Goal: Task Accomplishment & Management: Complete application form

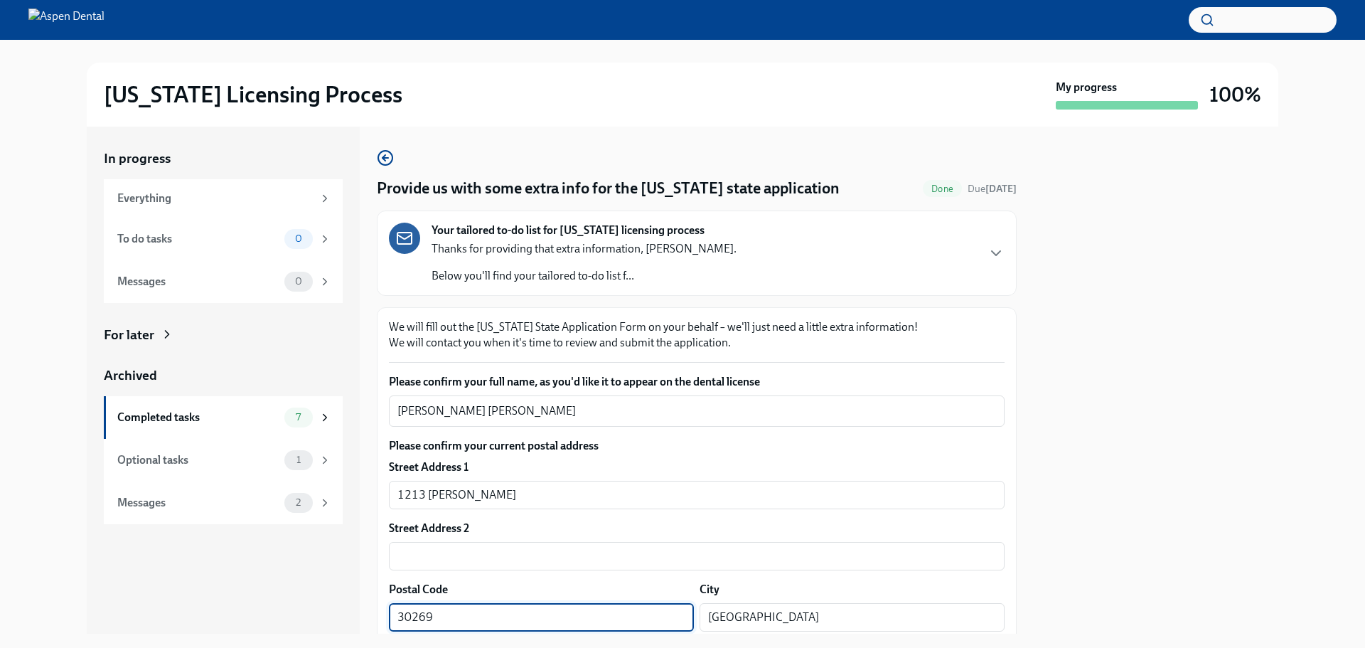
scroll to position [265, 0]
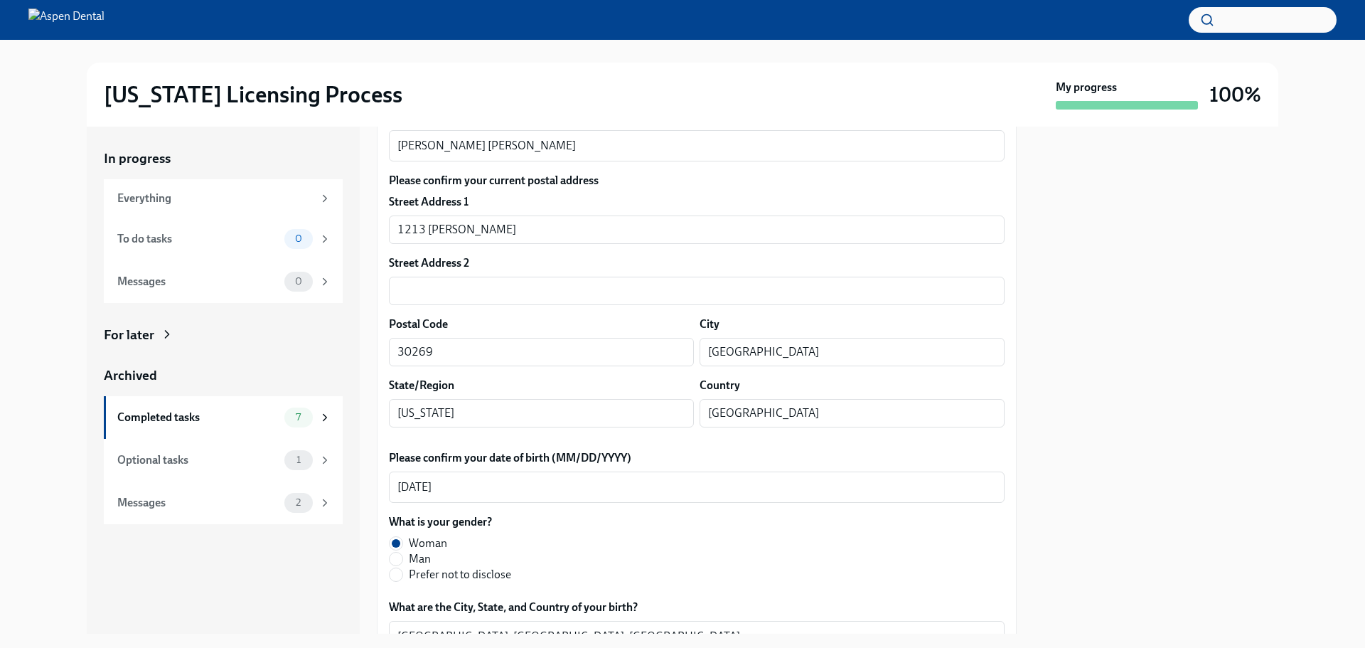
click at [105, 27] on img at bounding box center [66, 20] width 76 height 23
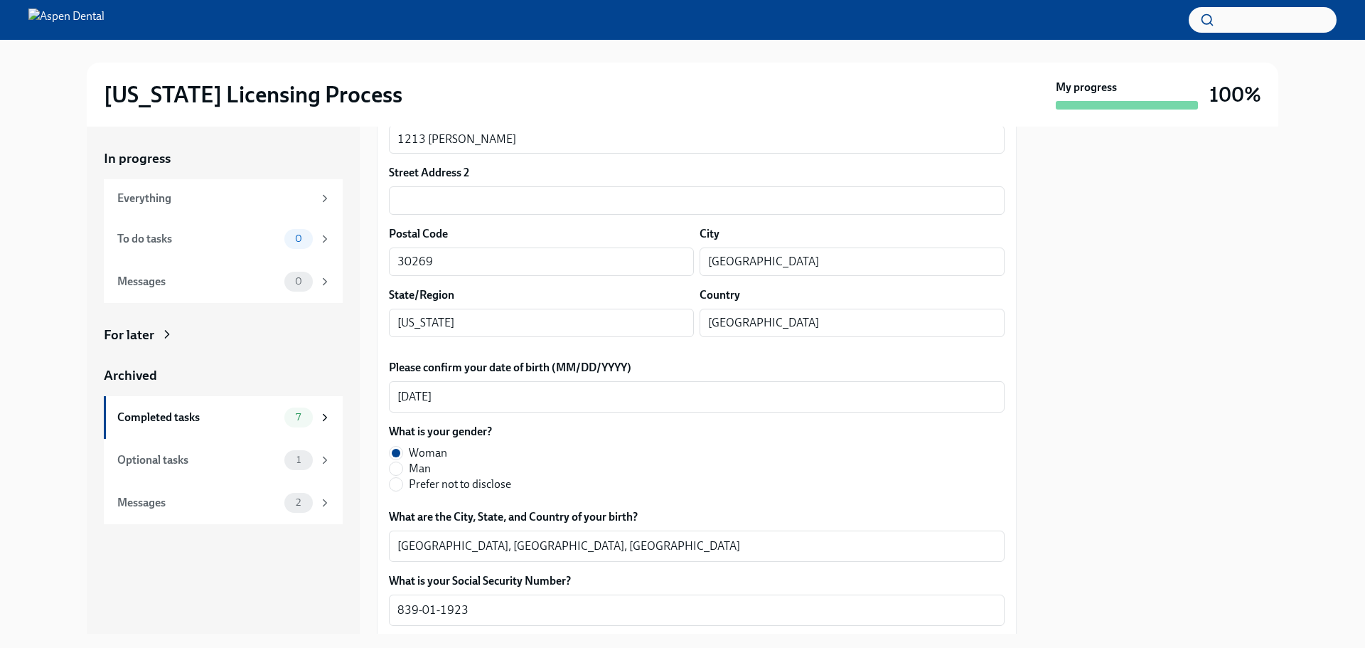
scroll to position [0, 0]
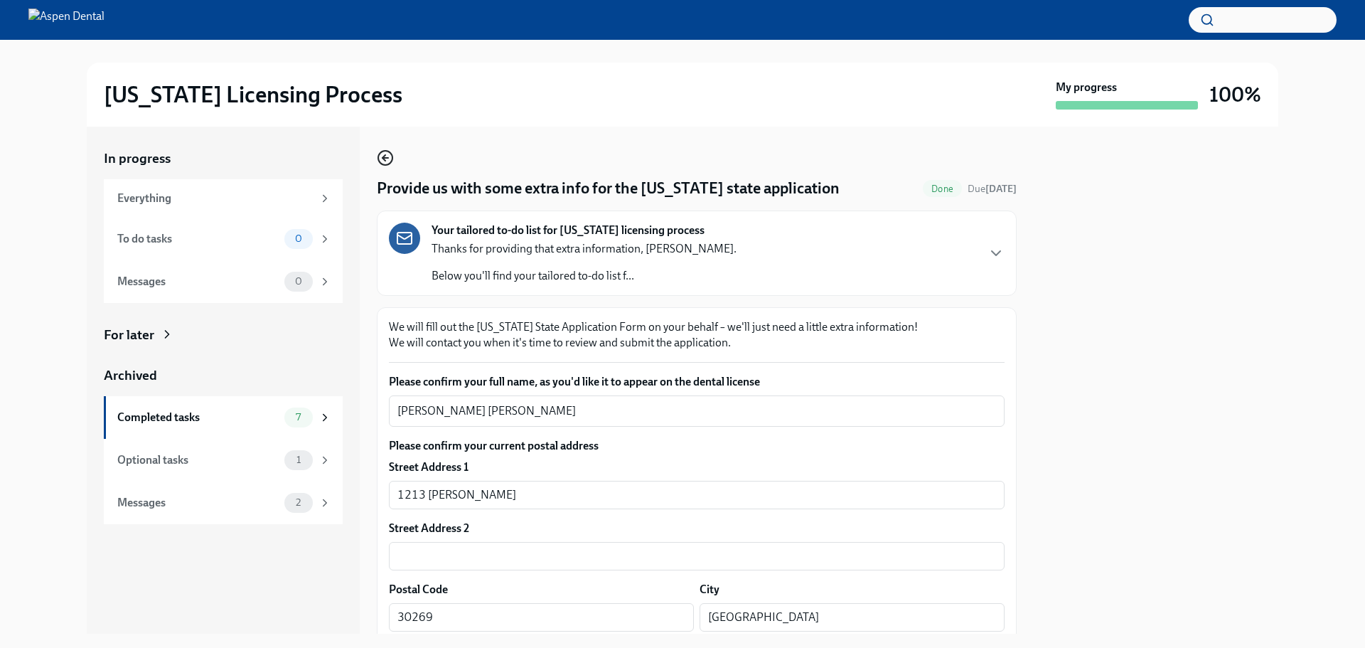
click at [387, 154] on icon "button" at bounding box center [385, 157] width 17 height 17
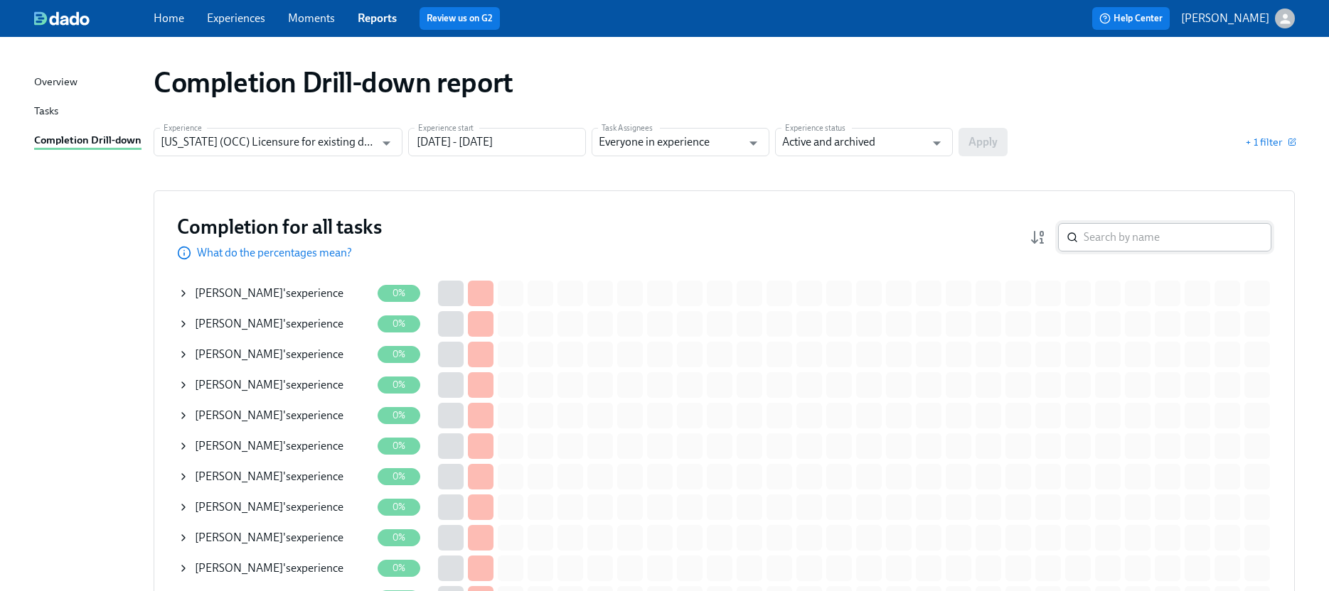
click at [1107, 233] on input "search" at bounding box center [1177, 237] width 188 height 28
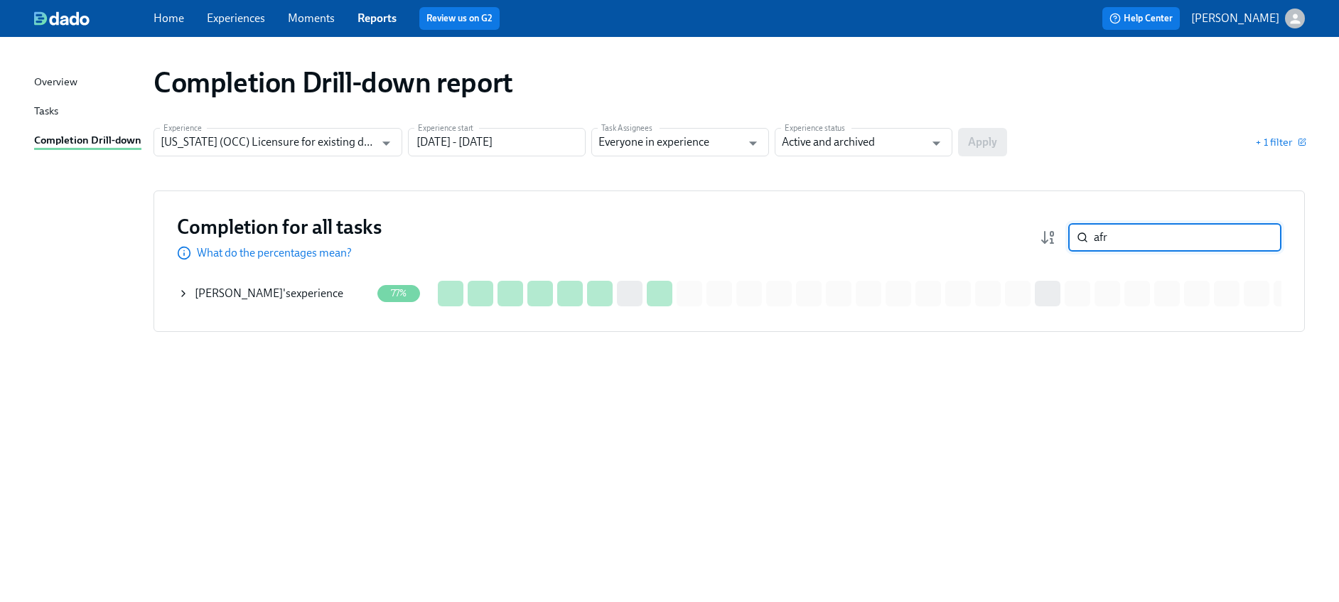
type input "afr"
click at [283, 294] on div "Sarah Afridi 's experience" at bounding box center [269, 294] width 149 height 16
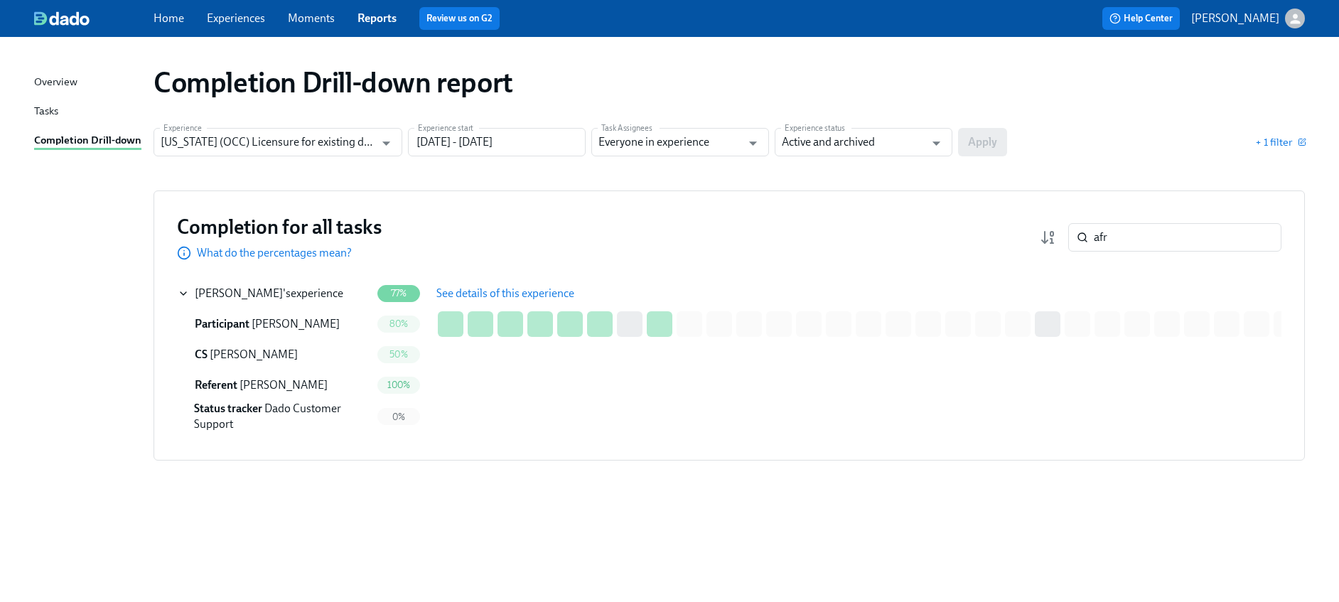
click at [532, 287] on span "See details of this experience" at bounding box center [506, 294] width 138 height 14
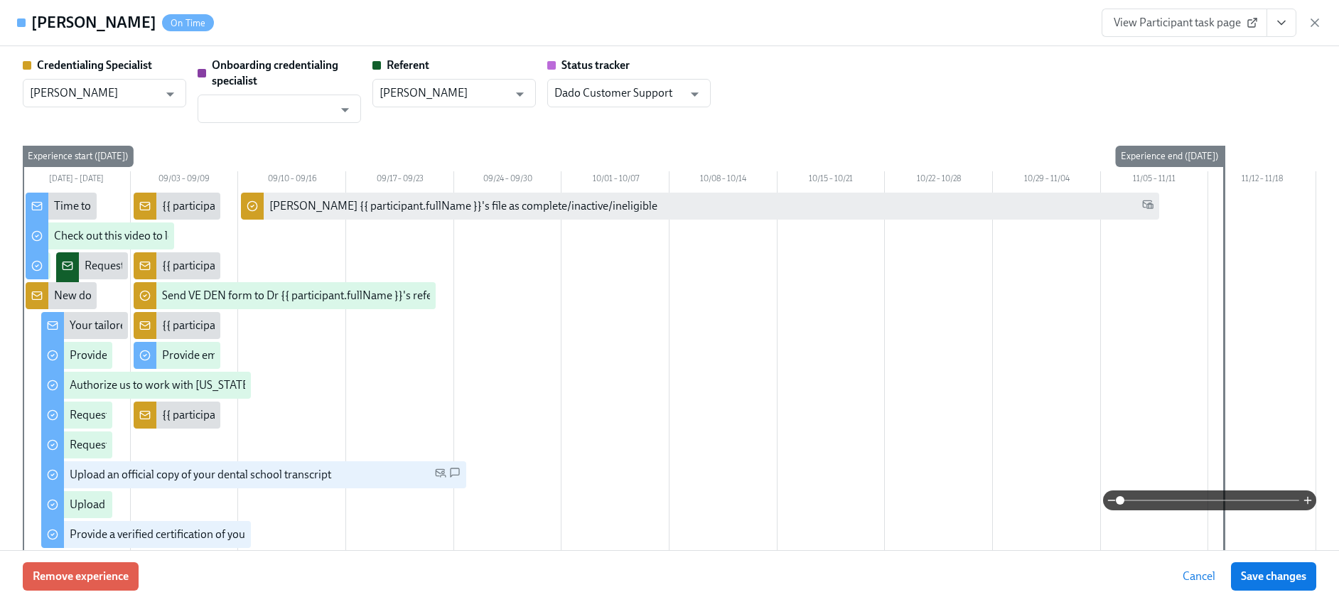
type input "[PERSON_NAME]"
type input "Mohammad Spouh"
type input "Dado Customer Support"
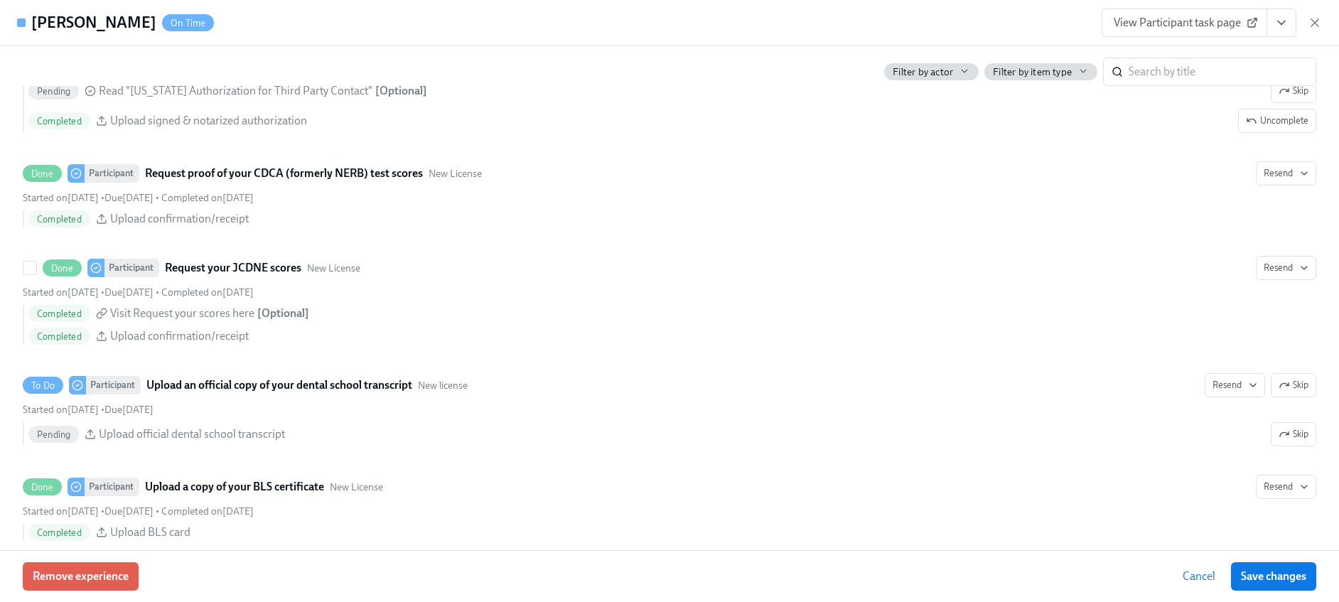
scroll to position [2275, 0]
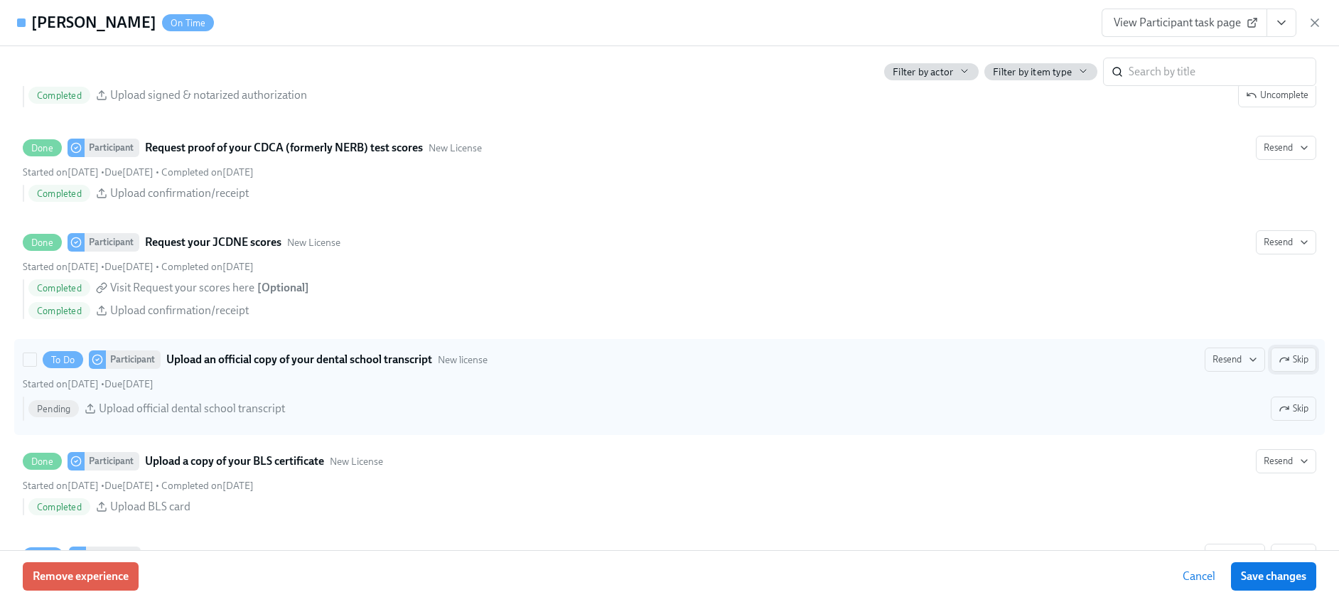
click at [1281, 366] on span "Skip" at bounding box center [1294, 360] width 30 height 14
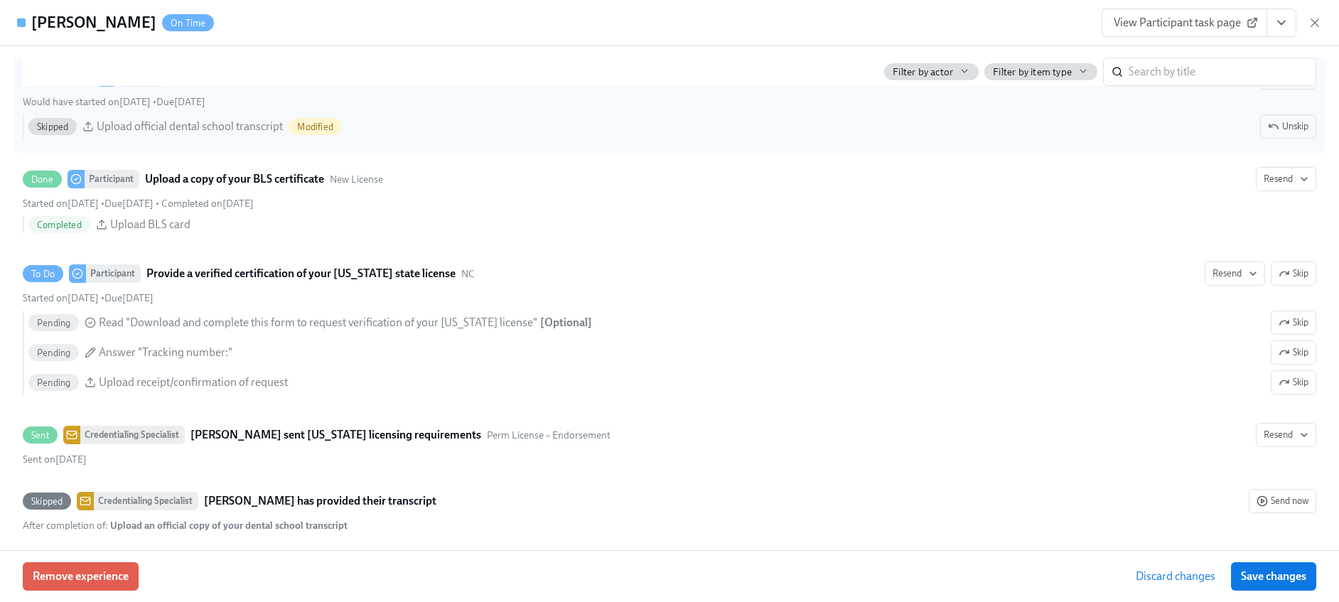
scroll to position [2559, 0]
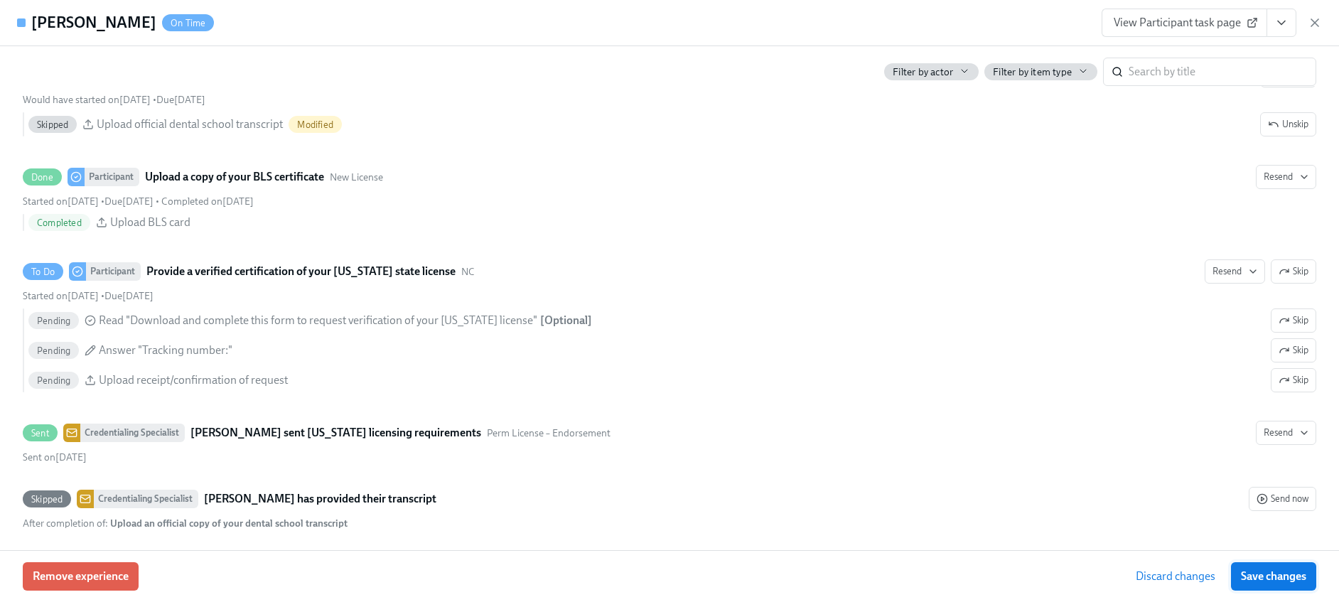
click at [1242, 569] on span "Save changes" at bounding box center [1273, 576] width 65 height 14
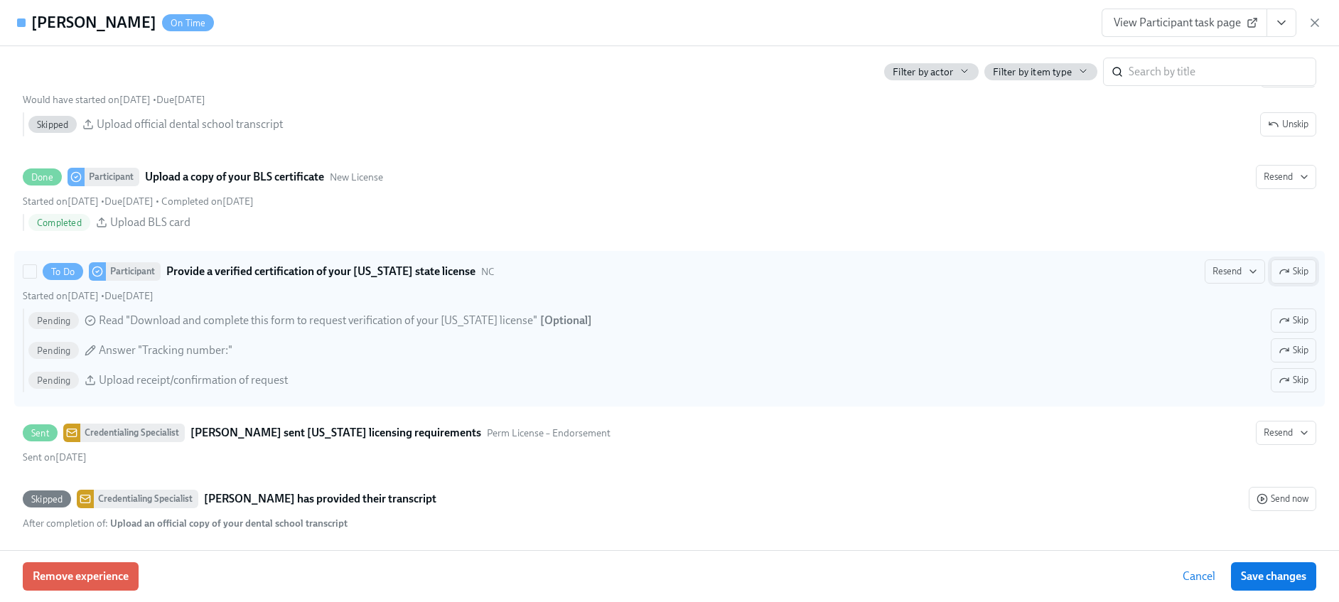
click at [1279, 275] on icon "button" at bounding box center [1284, 271] width 11 height 11
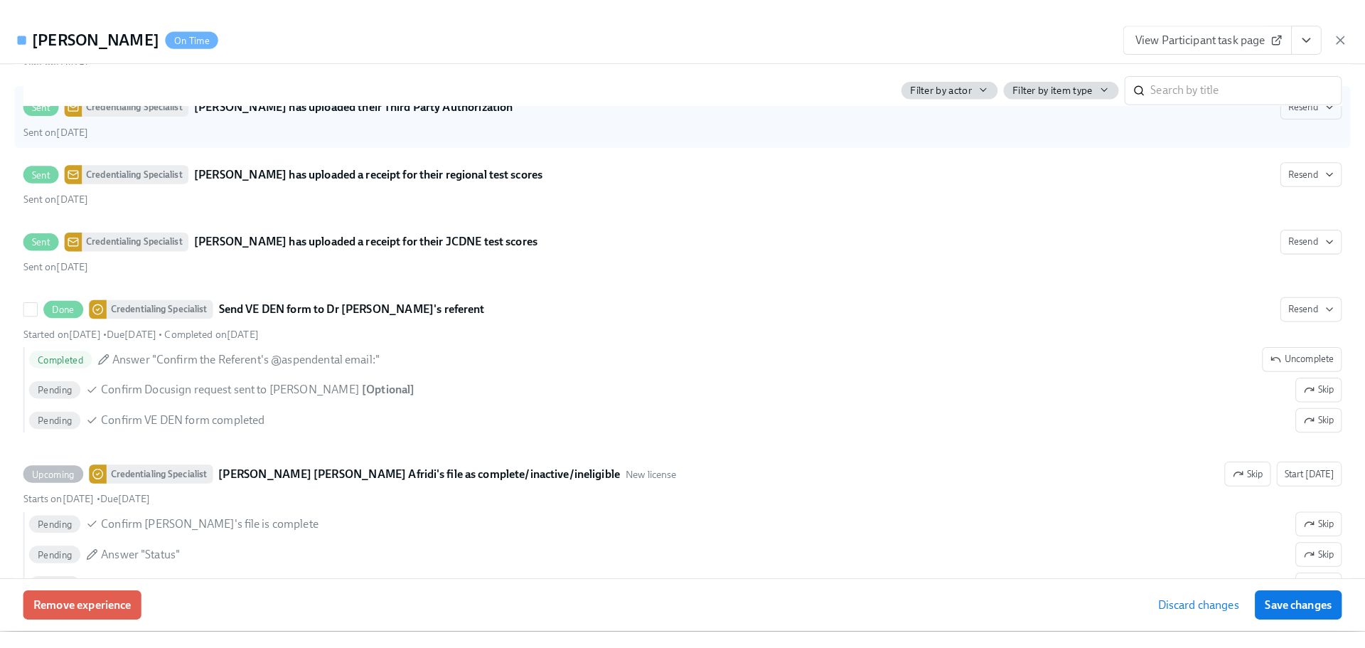
scroll to position [3533, 0]
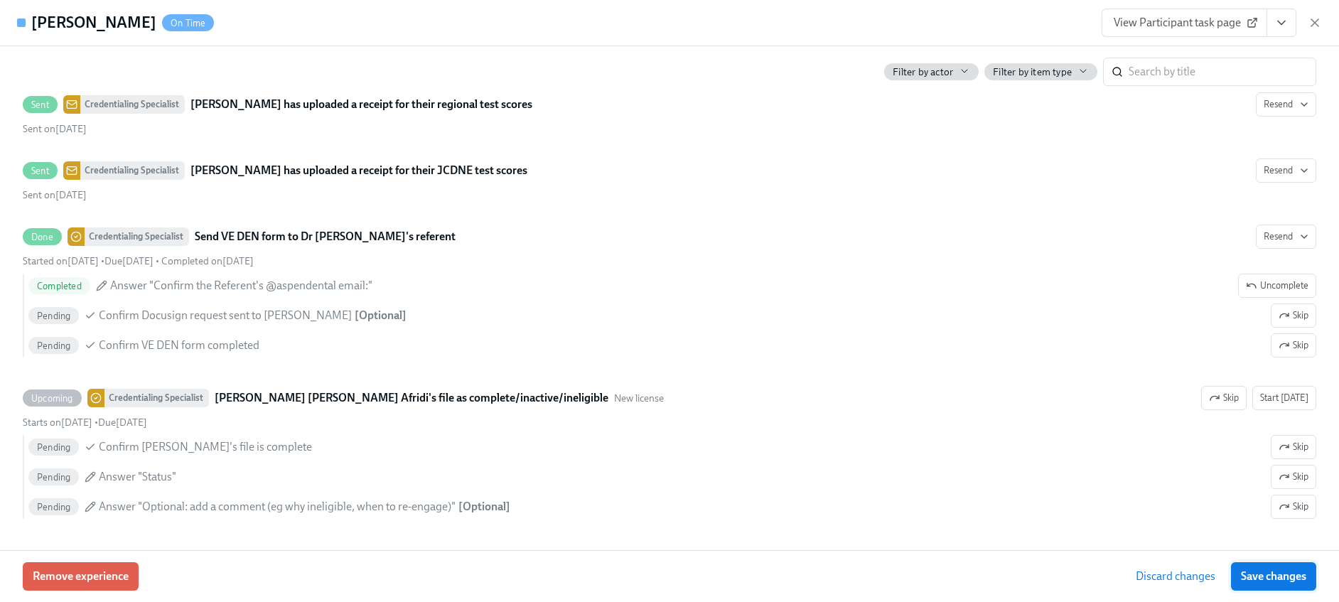
click at [1265, 566] on button "Save changes" at bounding box center [1273, 576] width 85 height 28
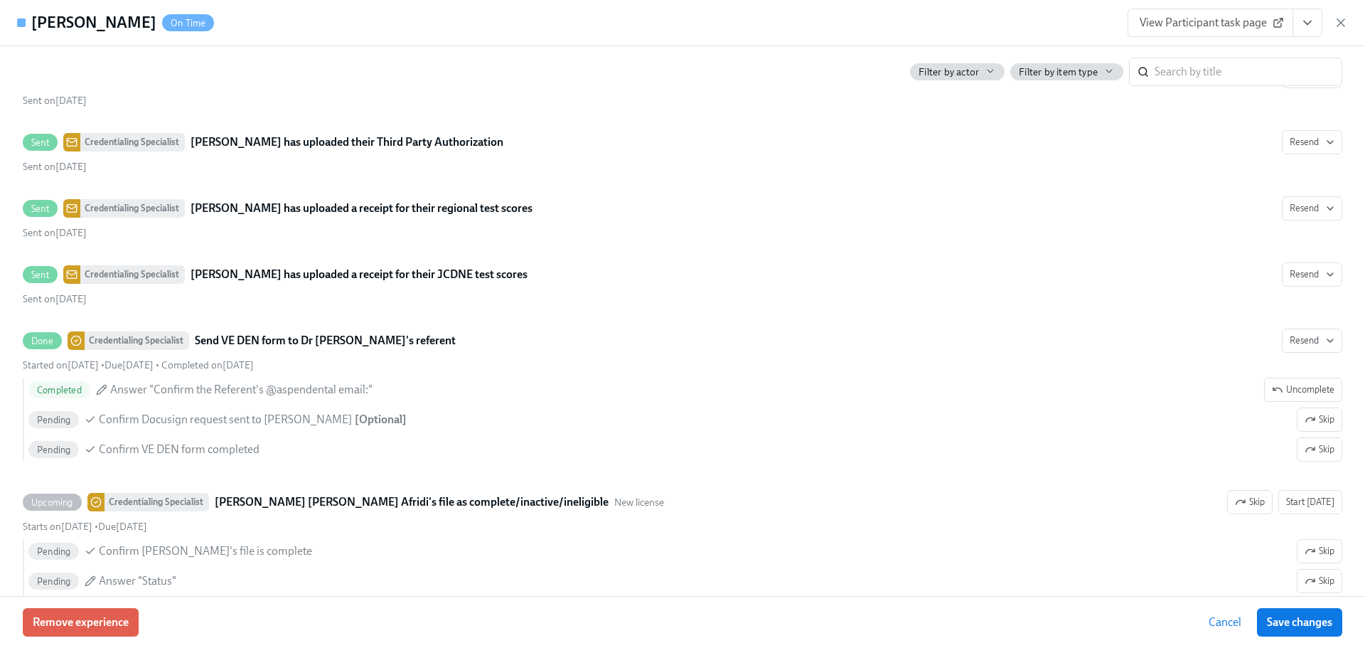
scroll to position [3326, 0]
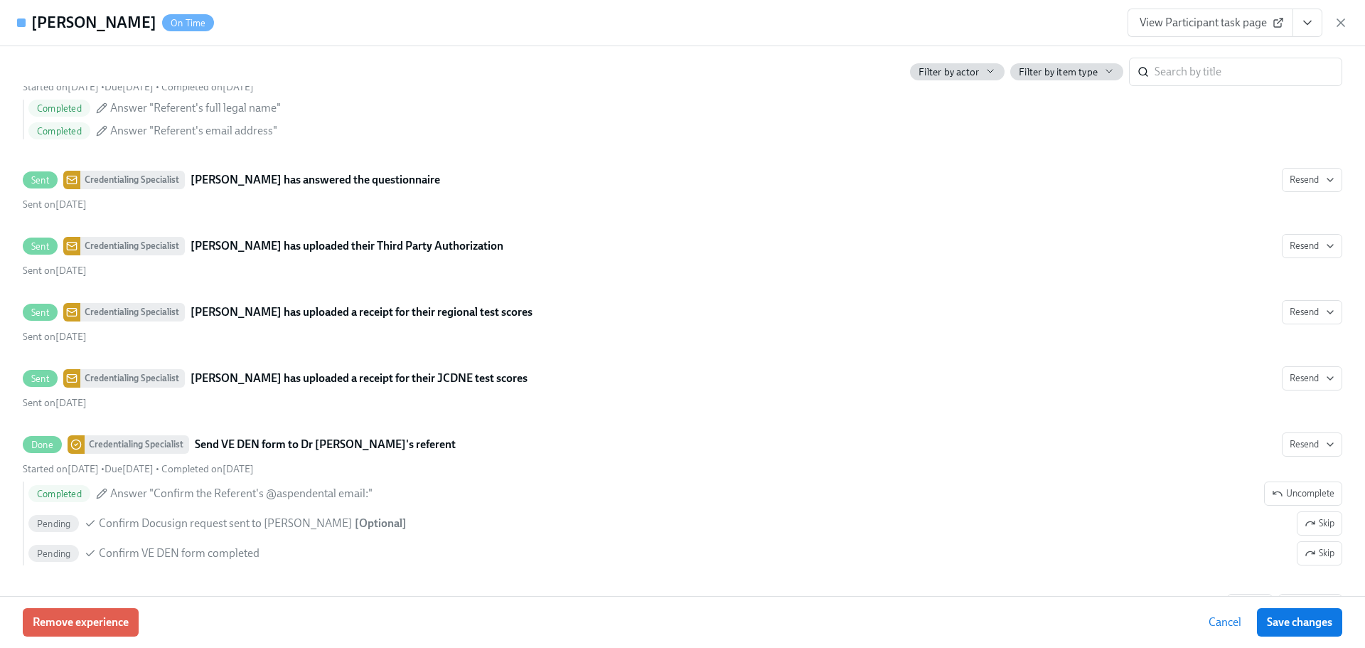
click at [1229, 23] on span "View Participant task page" at bounding box center [1210, 23] width 141 height 14
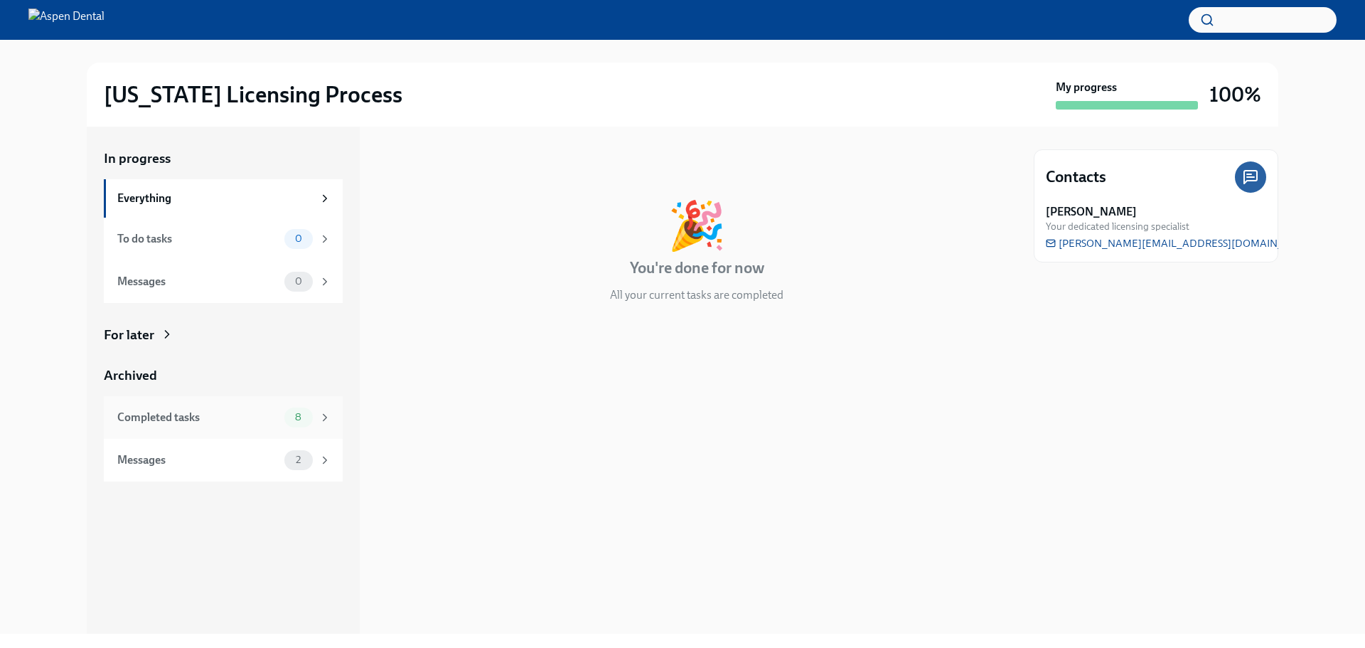
click at [252, 414] on div "Completed tasks" at bounding box center [197, 417] width 161 height 16
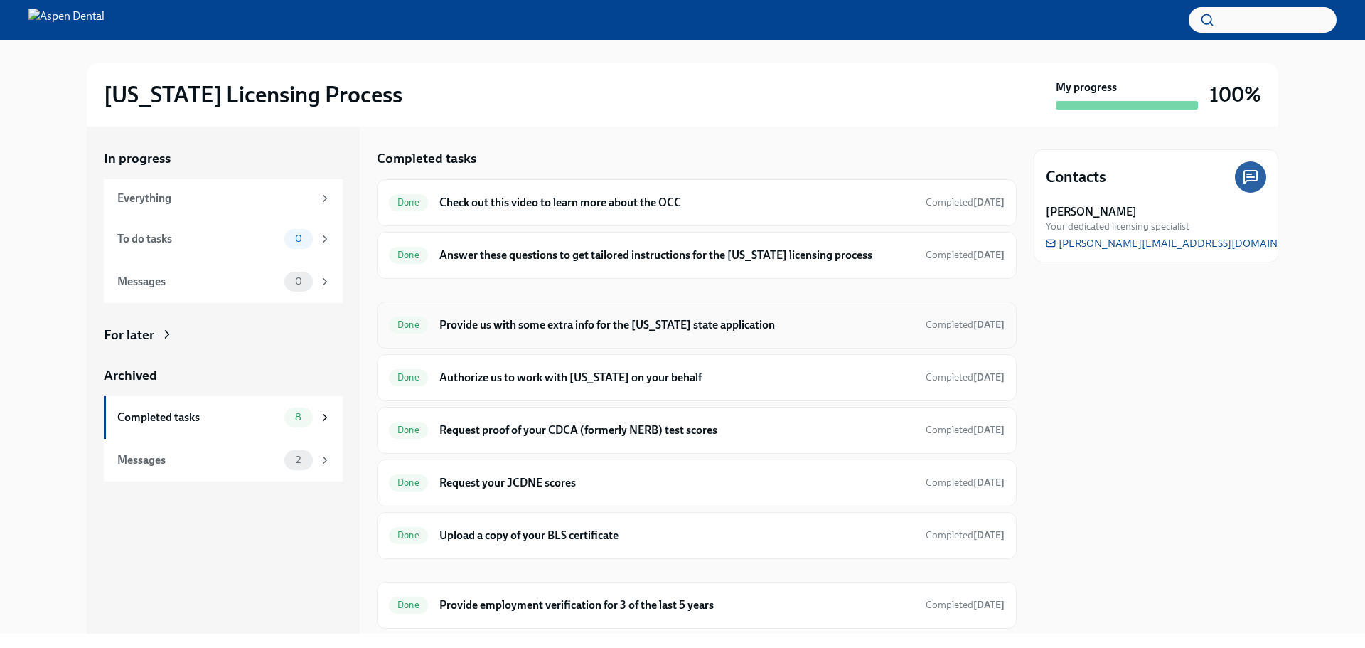
drag, startPoint x: 683, startPoint y: 318, endPoint x: 662, endPoint y: 324, distance: 22.1
click at [662, 324] on h6 "Provide us with some extra info for the Illinois state application" at bounding box center [676, 325] width 475 height 16
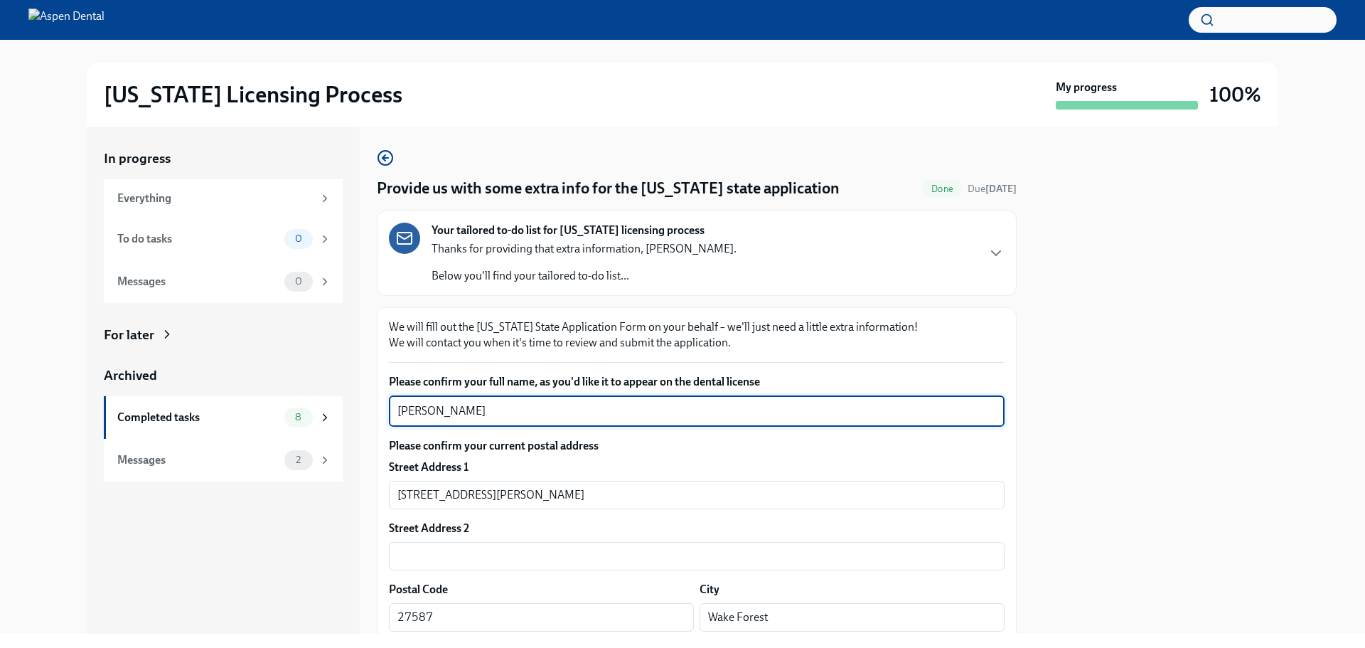
drag, startPoint x: 463, startPoint y: 406, endPoint x: 346, endPoint y: 413, distance: 117.5
click at [334, 412] on div "In progress Everything To do tasks 0 Messages 0 For later Archived Completed ta…" at bounding box center [683, 380] width 1192 height 507
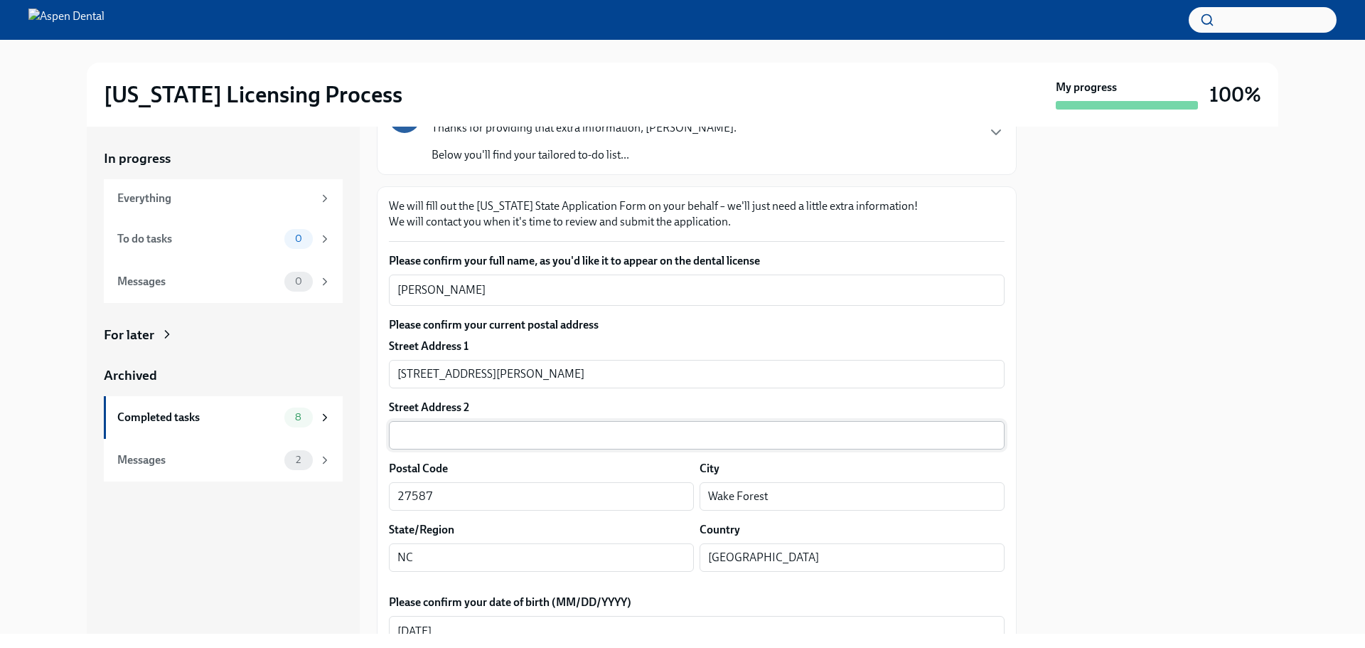
scroll to position [71, 0]
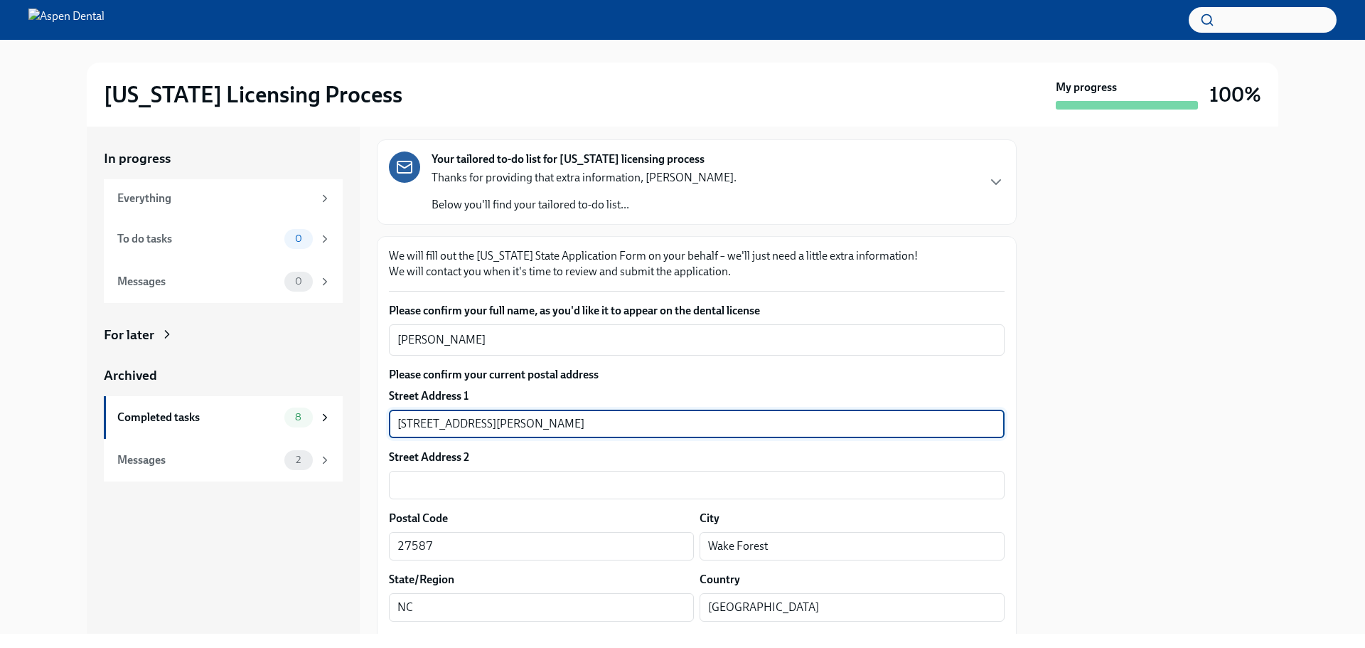
drag, startPoint x: 500, startPoint y: 424, endPoint x: 370, endPoint y: 424, distance: 129.4
click at [370, 424] on div "In progress Everything To do tasks 0 Messages 0 For later Archived Completed ta…" at bounding box center [683, 380] width 1192 height 507
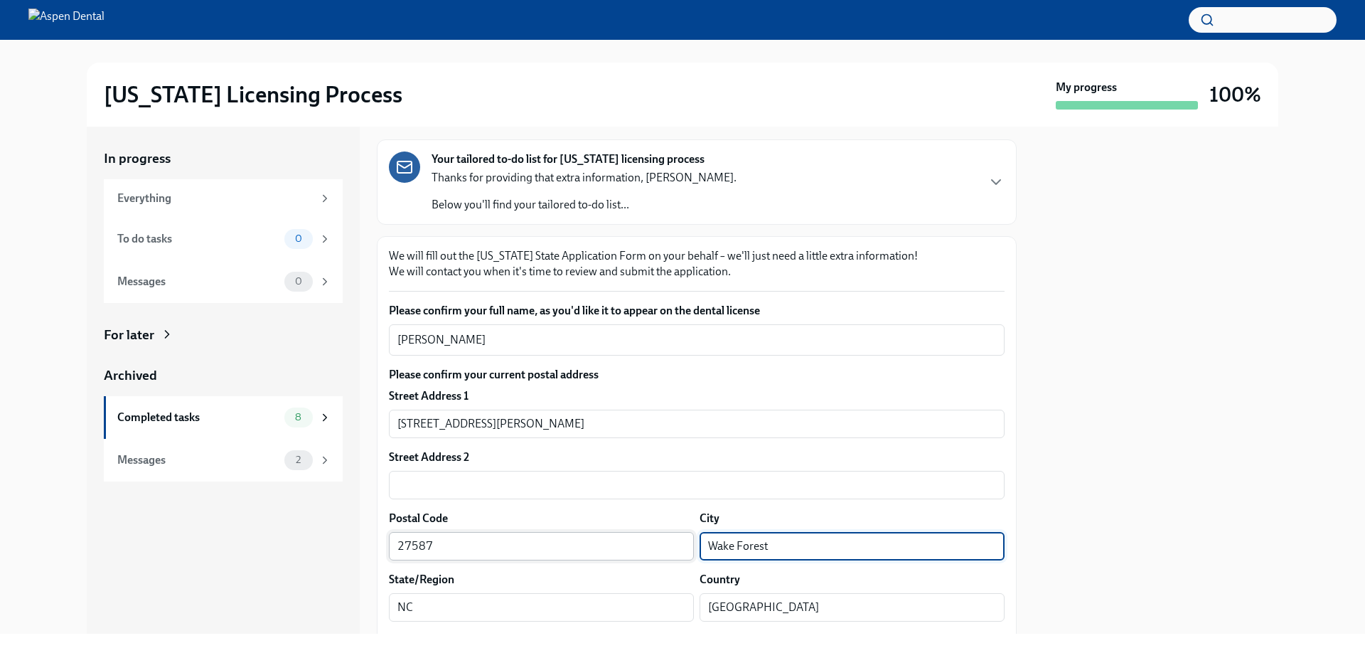
drag, startPoint x: 762, startPoint y: 543, endPoint x: 660, endPoint y: 540, distance: 102.4
click at [660, 540] on div "Postal Code 27587 ​ City Wake Forest ​" at bounding box center [697, 535] width 616 height 50
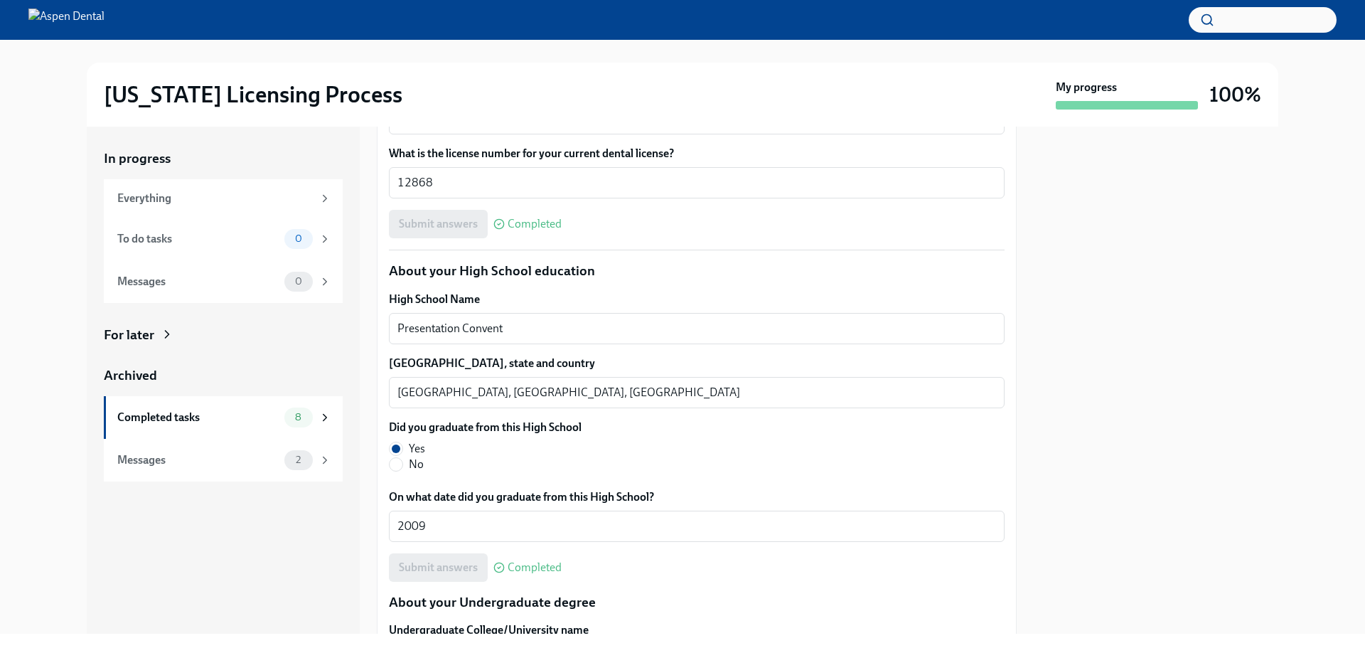
scroll to position [853, 0]
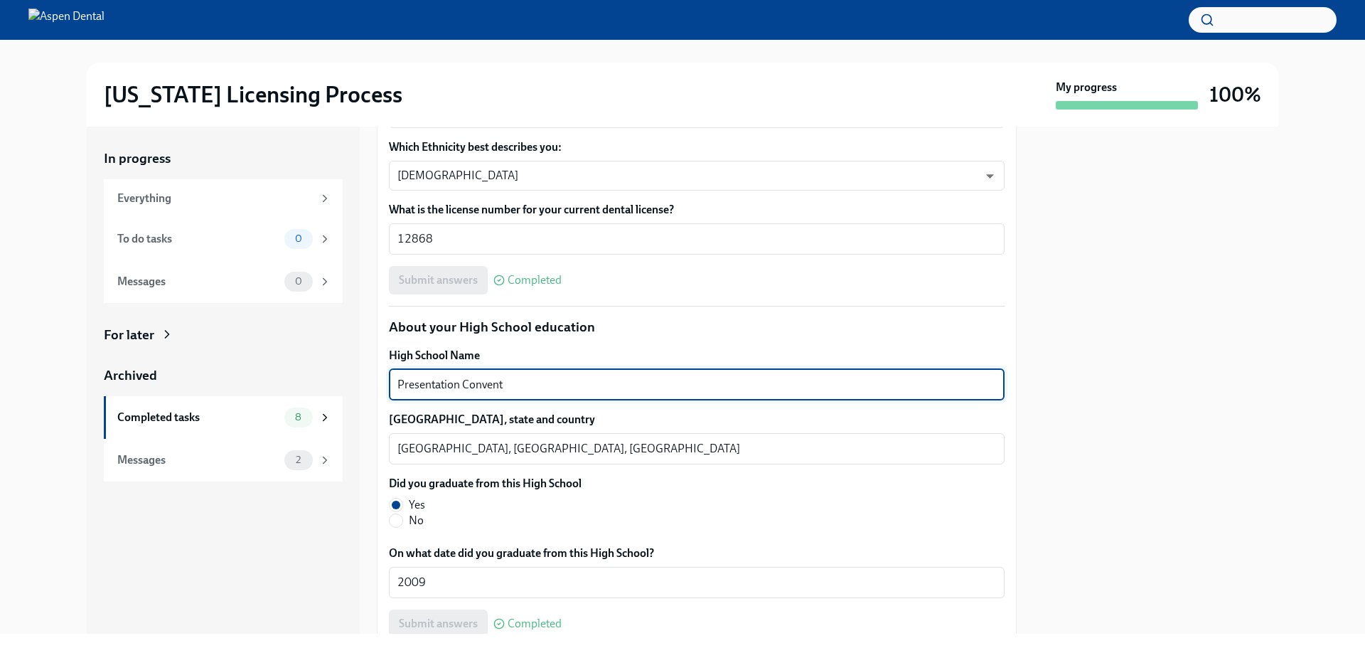
drag, startPoint x: 485, startPoint y: 380, endPoint x: 422, endPoint y: 382, distance: 62.6
click at [409, 379] on textarea "Presentation Convent" at bounding box center [696, 384] width 599 height 17
click at [426, 383] on textarea "Presentation Convent" at bounding box center [696, 384] width 599 height 17
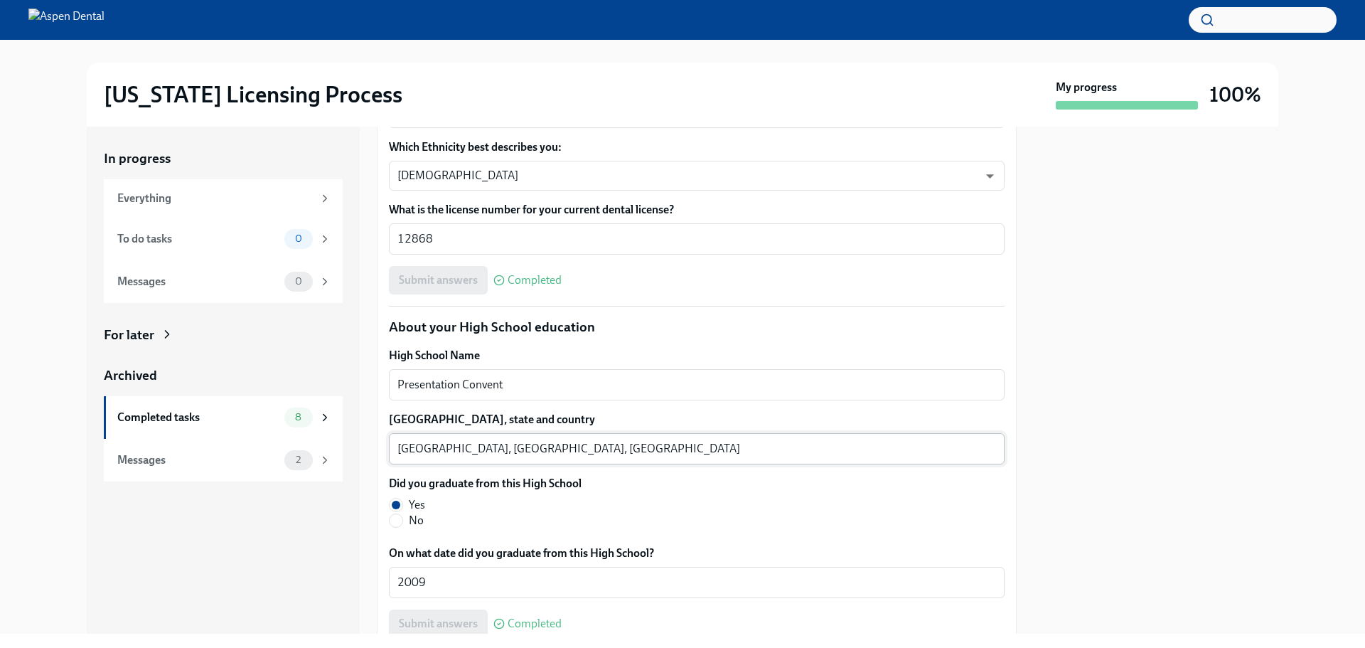
click at [412, 453] on textarea "Srinagar, Jammu, India" at bounding box center [696, 448] width 599 height 17
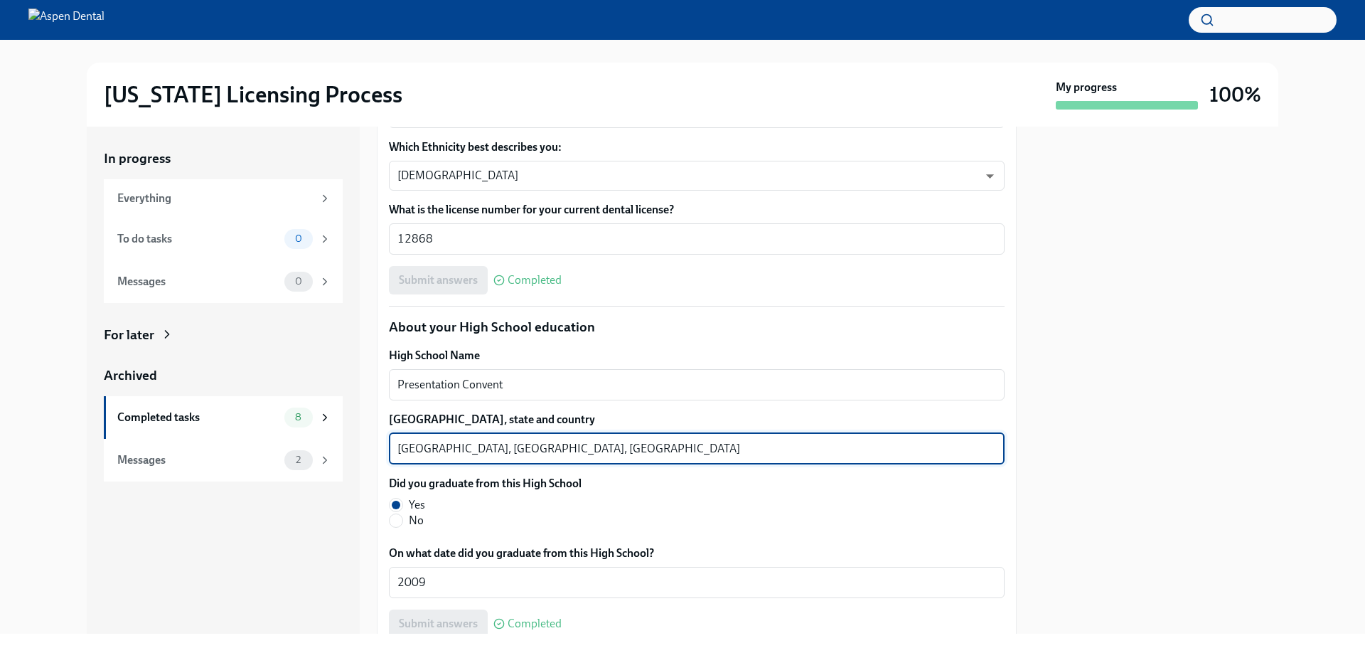
click at [412, 451] on textarea "Srinagar, Jammu, India" at bounding box center [696, 448] width 599 height 17
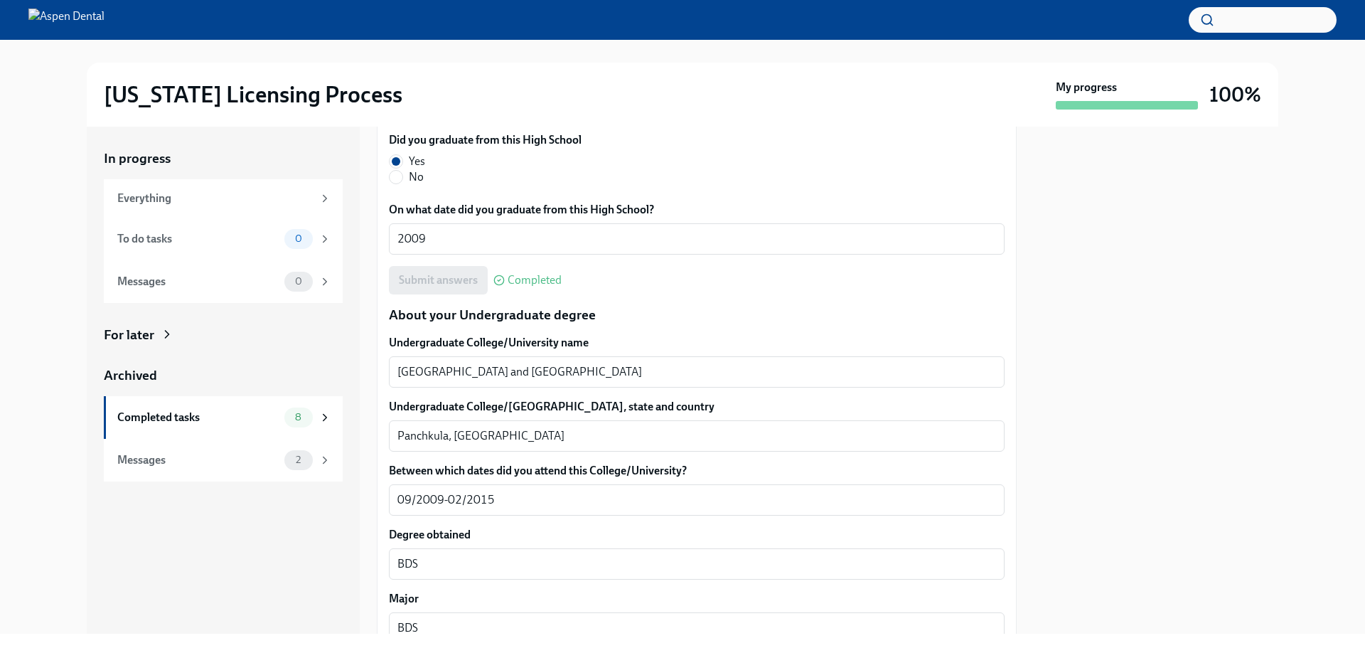
scroll to position [1280, 0]
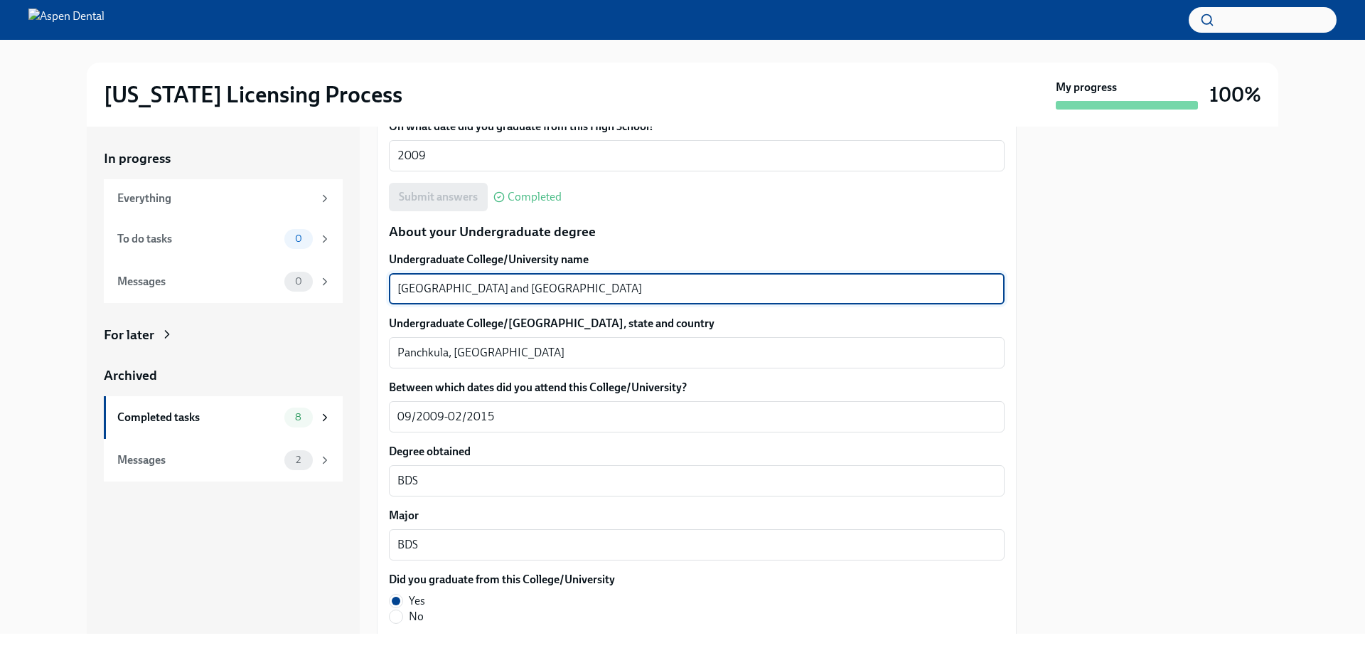
drag, startPoint x: 498, startPoint y: 293, endPoint x: 402, endPoint y: 288, distance: 96.1
click at [373, 288] on div "In progress Everything To do tasks 0 Messages 0 For later Archived Completed ta…" at bounding box center [683, 380] width 1192 height 507
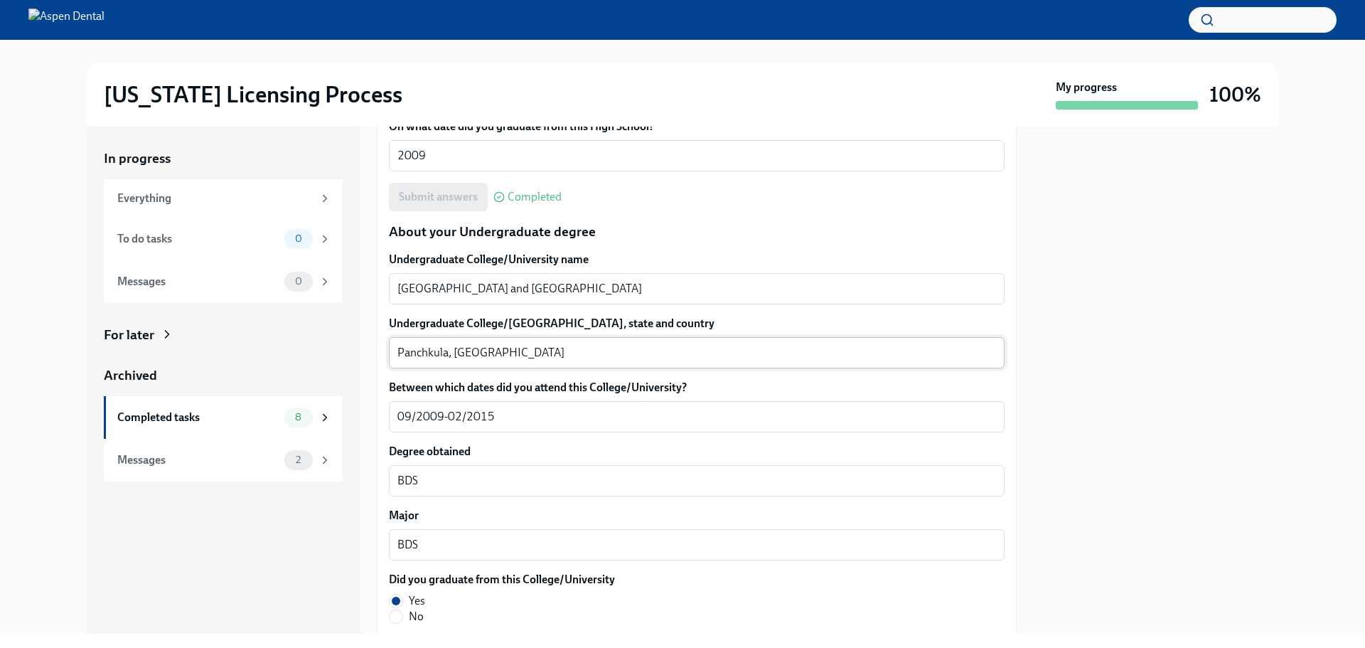
click at [420, 352] on textarea "Panchkula, India" at bounding box center [696, 352] width 599 height 17
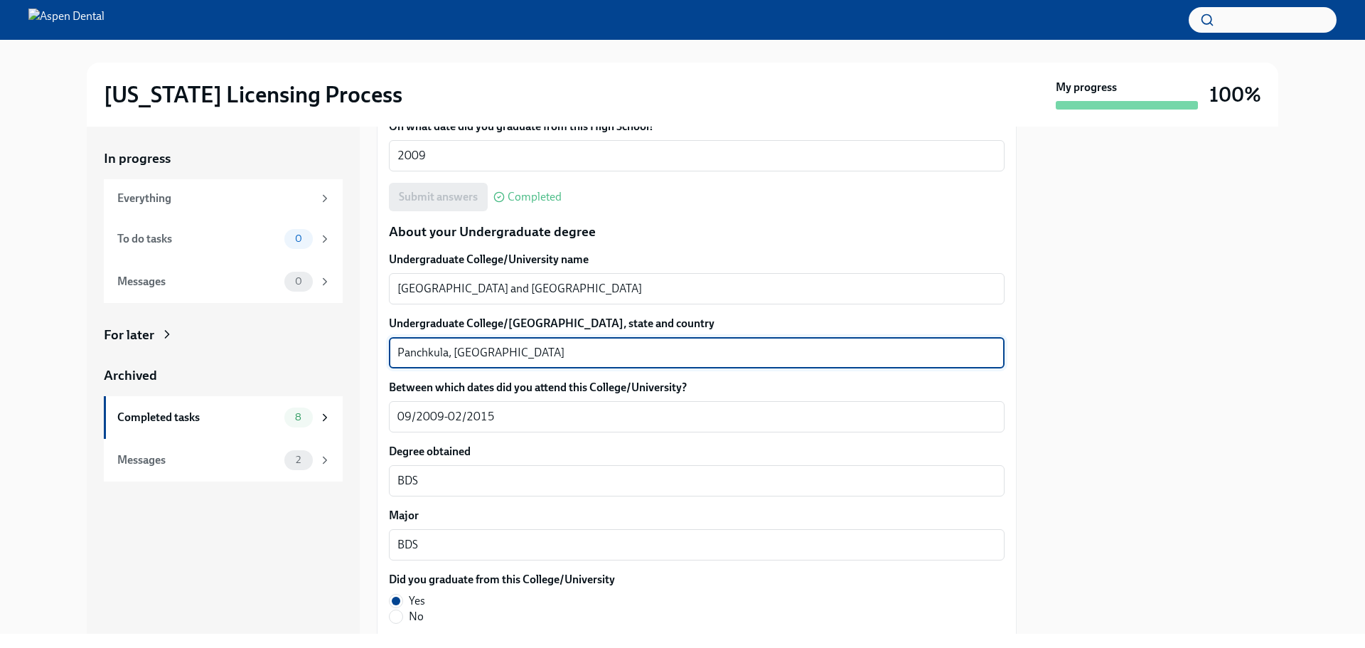
click at [420, 352] on textarea "Panchkula, India" at bounding box center [696, 352] width 599 height 17
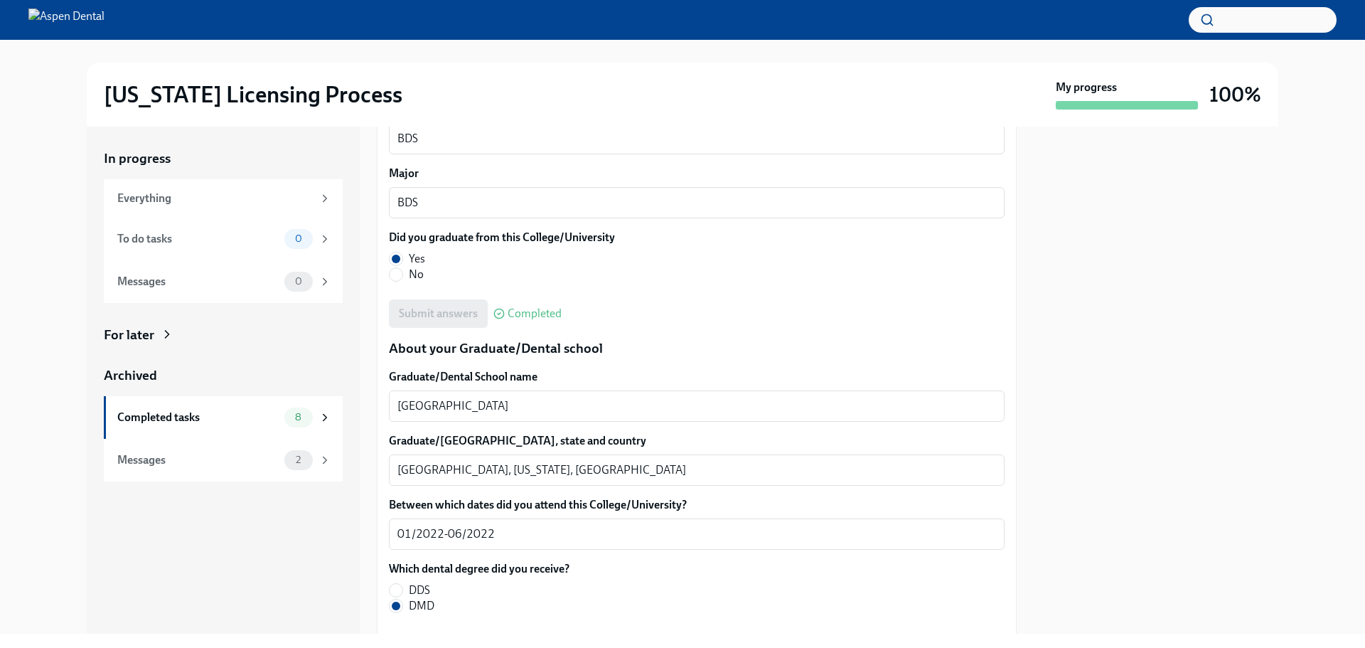
scroll to position [1635, 0]
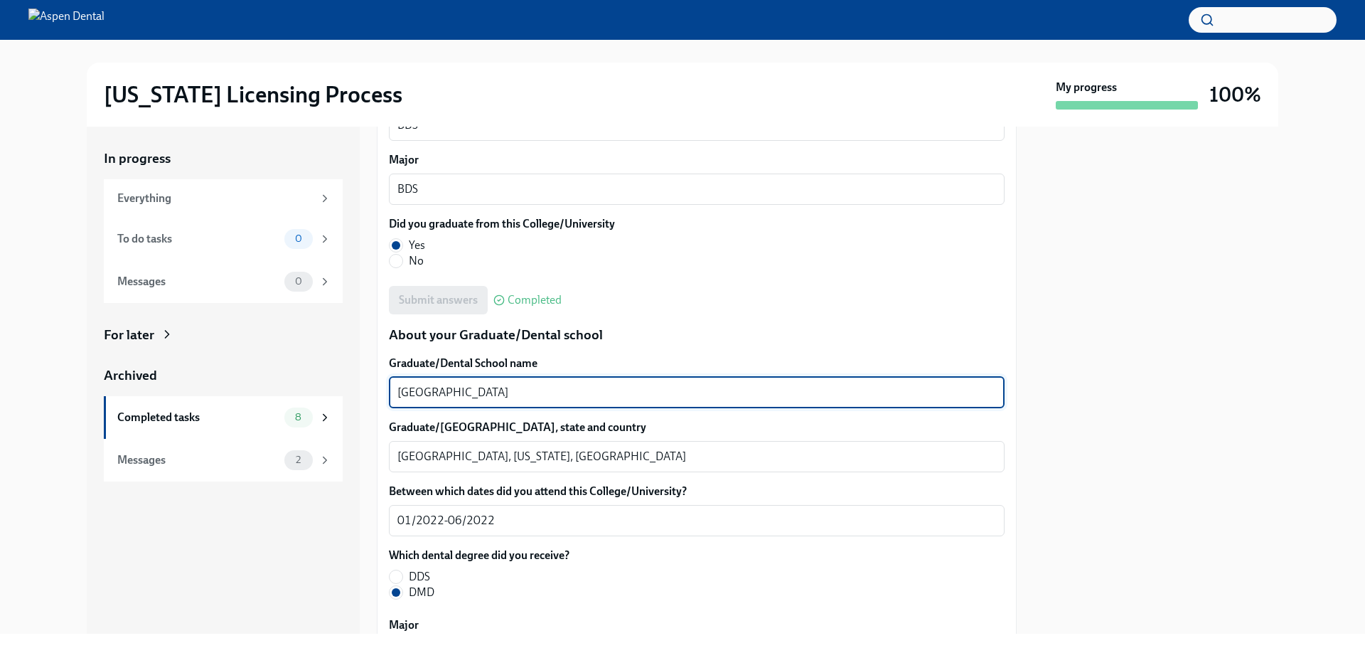
drag, startPoint x: 530, startPoint y: 387, endPoint x: 363, endPoint y: 374, distance: 167.6
click at [363, 374] on div "In progress Everything To do tasks 0 Messages 0 For later Archived Completed ta…" at bounding box center [683, 380] width 1192 height 507
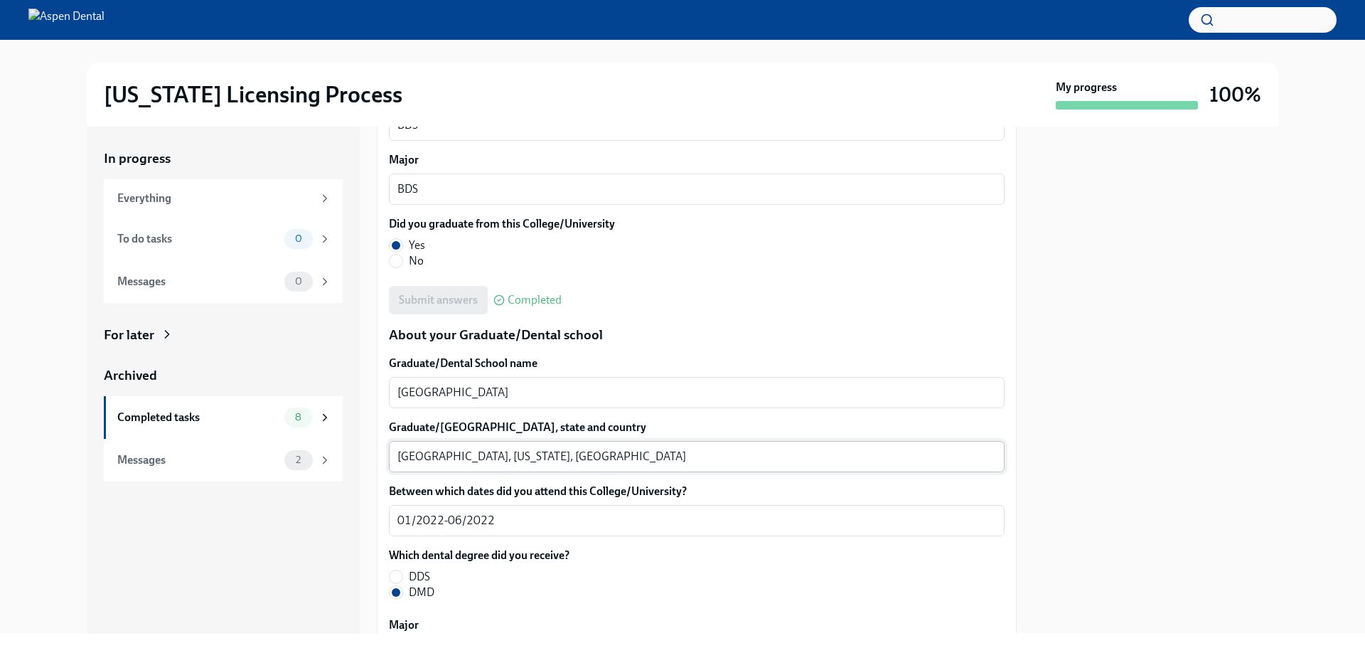
click at [409, 455] on textarea "Portland, Maine, USA" at bounding box center [696, 456] width 599 height 17
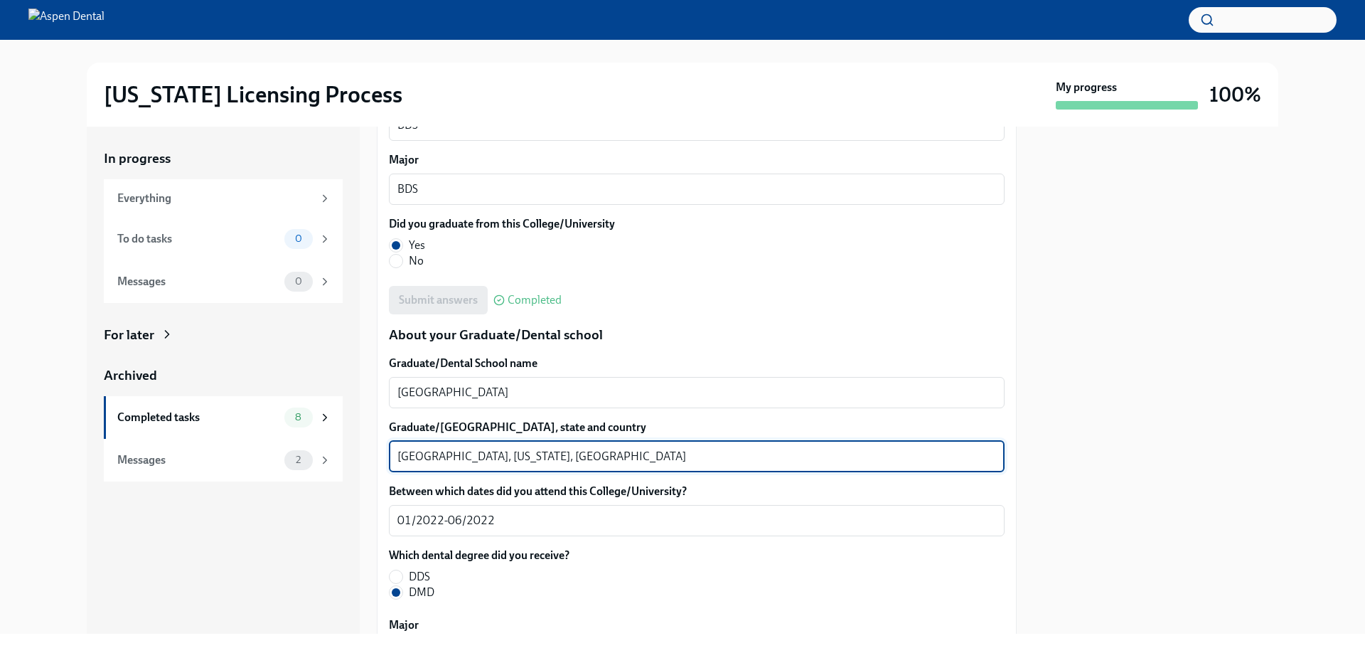
click at [409, 455] on textarea "Portland, Maine, USA" at bounding box center [696, 456] width 599 height 17
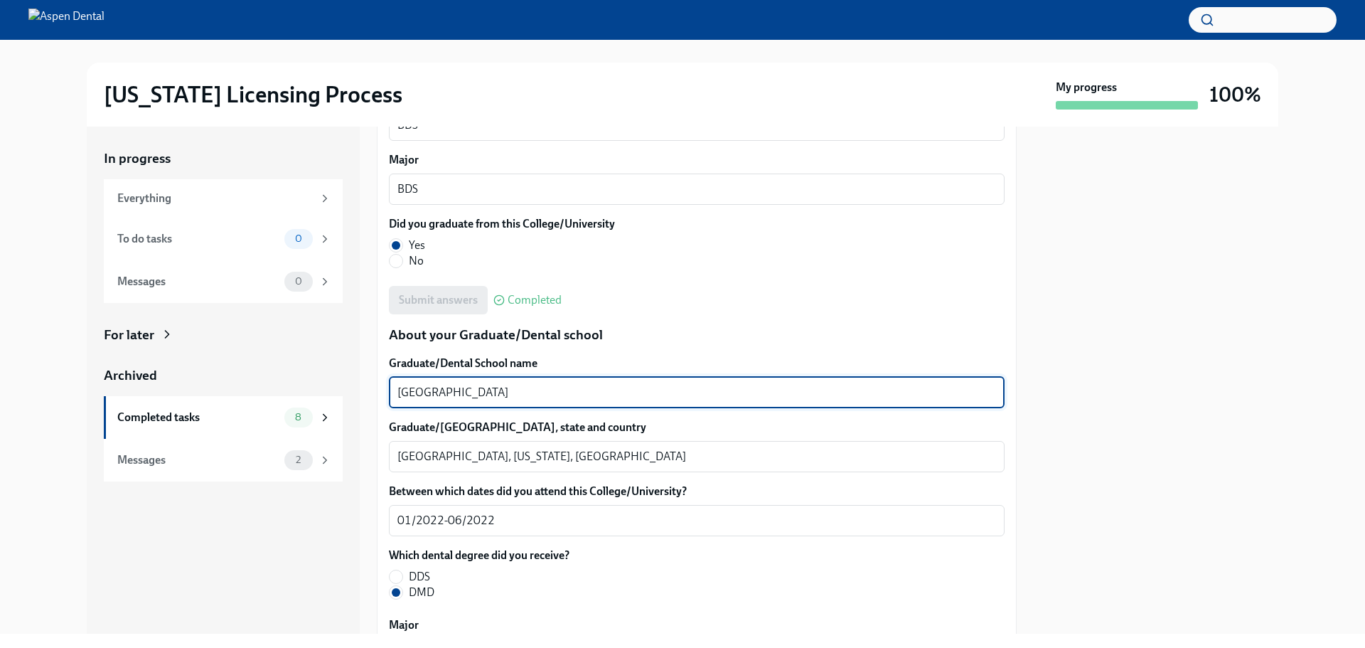
drag, startPoint x: 524, startPoint y: 392, endPoint x: 415, endPoint y: 395, distance: 108.8
click at [363, 392] on div "In progress Everything To do tasks 0 Messages 0 For later Archived Completed ta…" at bounding box center [683, 380] width 1192 height 507
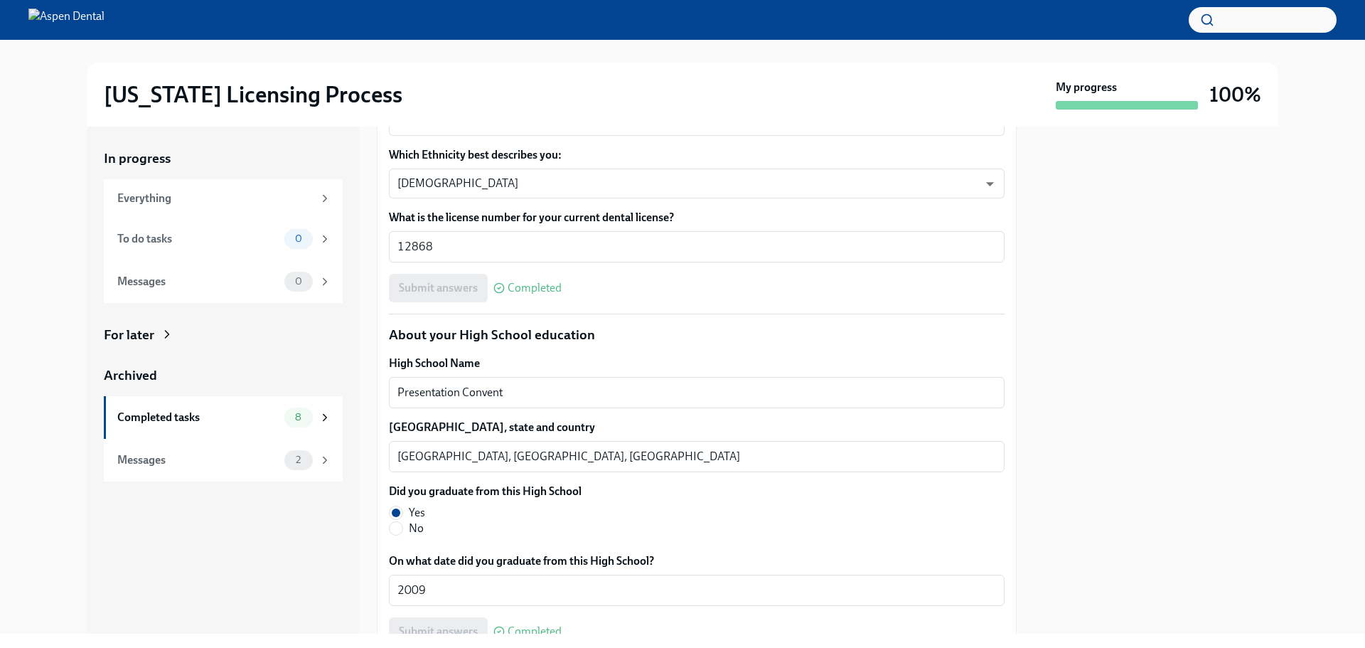
scroll to position [0, 0]
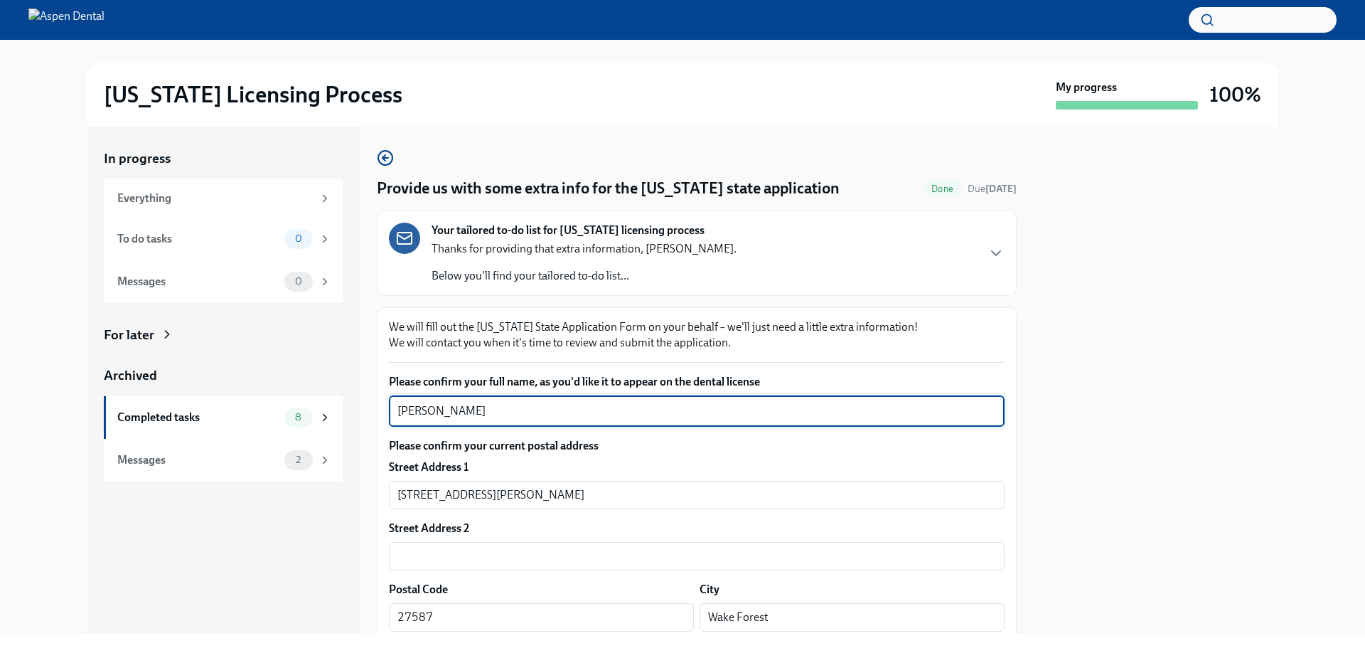
drag, startPoint x: 465, startPoint y: 404, endPoint x: 391, endPoint y: 407, distance: 74.0
click at [391, 407] on div "Sarah afridi x ​" at bounding box center [697, 410] width 616 height 31
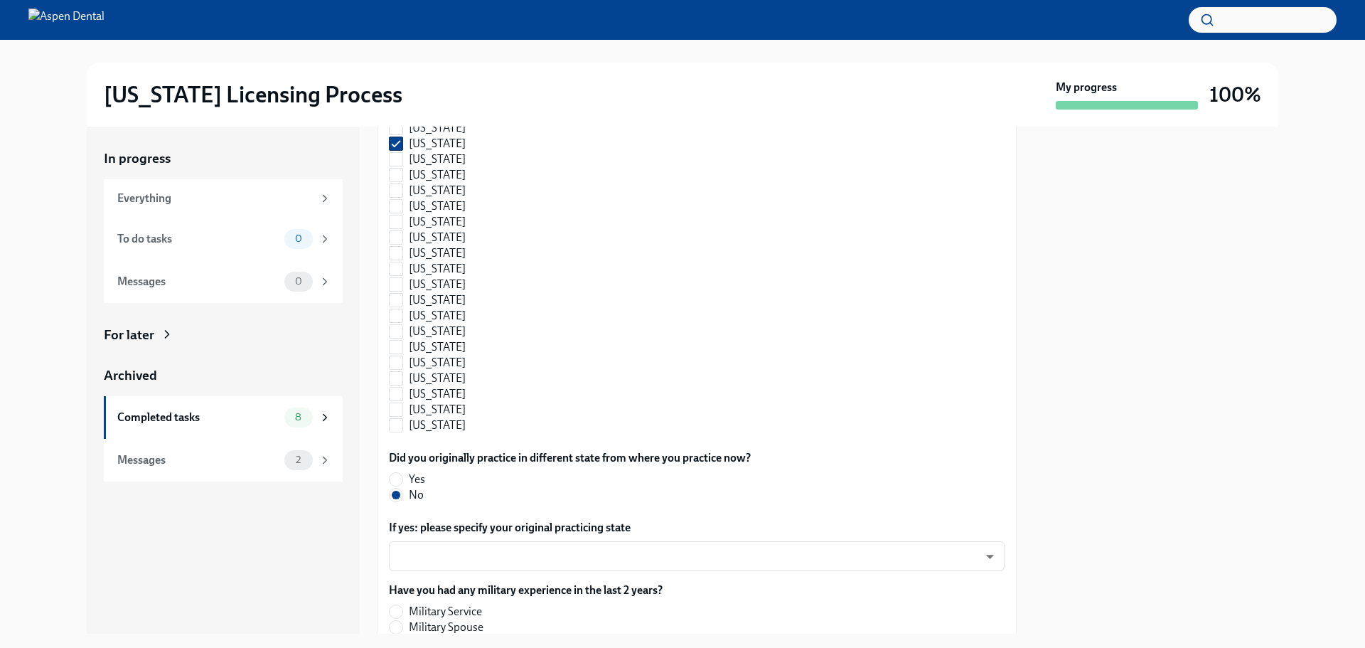
scroll to position [1493, 0]
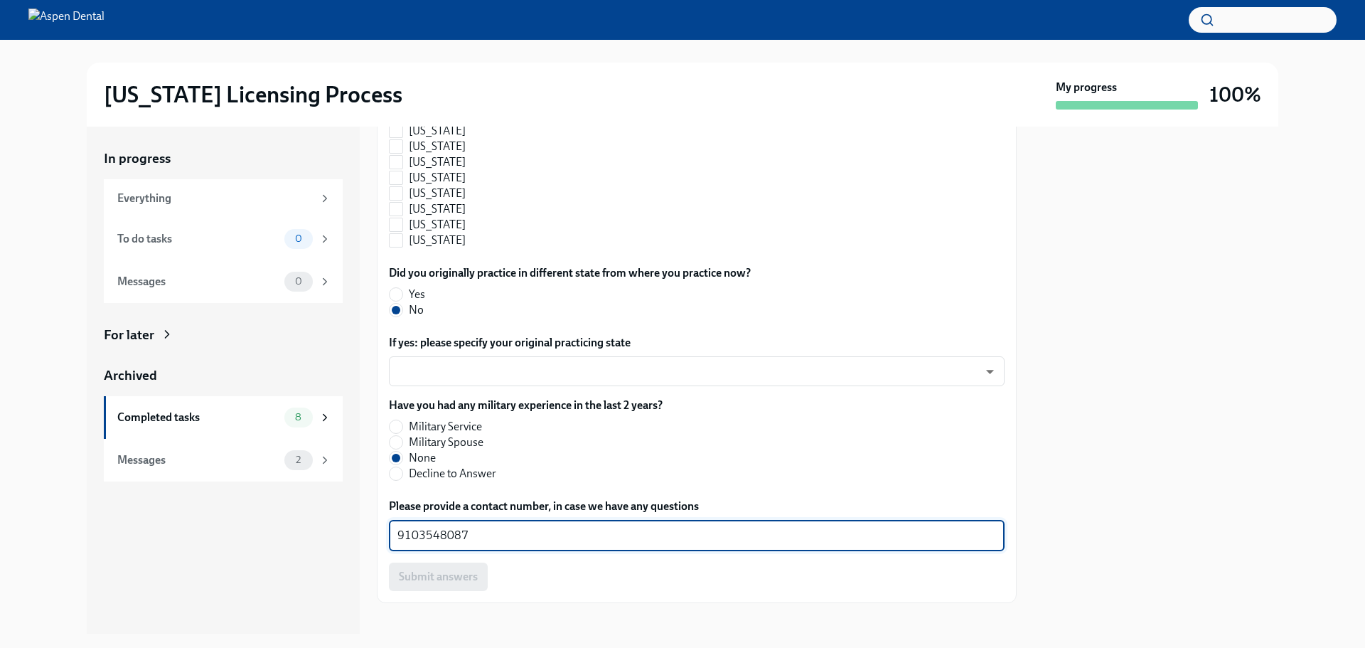
drag, startPoint x: 464, startPoint y: 531, endPoint x: 373, endPoint y: 529, distance: 91.7
click at [373, 529] on div "In progress Everything To do tasks 0 Messages 0 For later Archived Completed ta…" at bounding box center [683, 380] width 1192 height 507
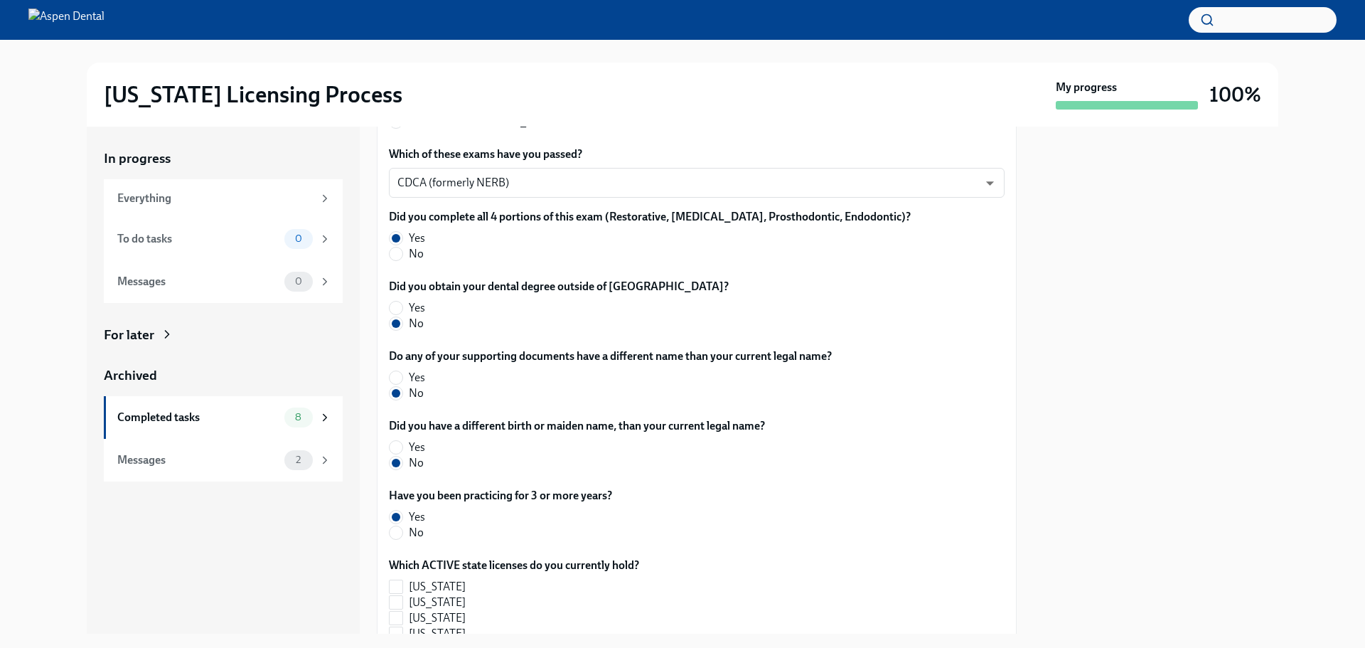
scroll to position [0, 0]
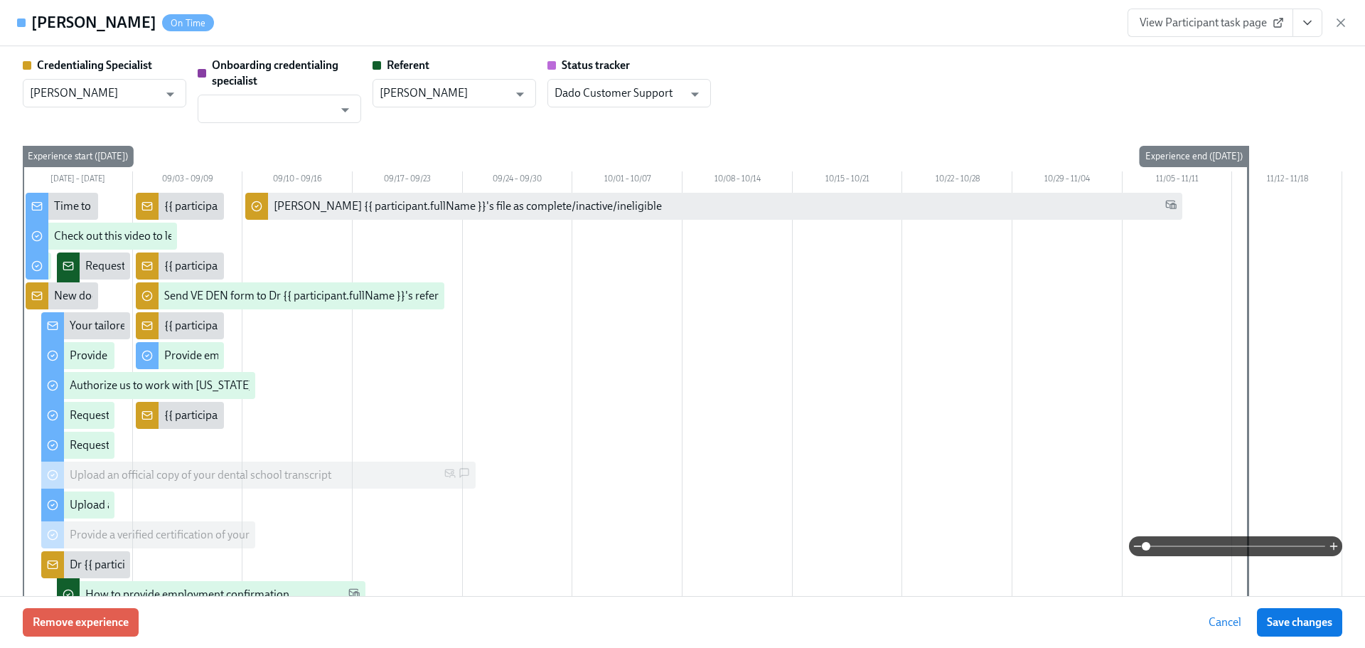
scroll to position [3326, 0]
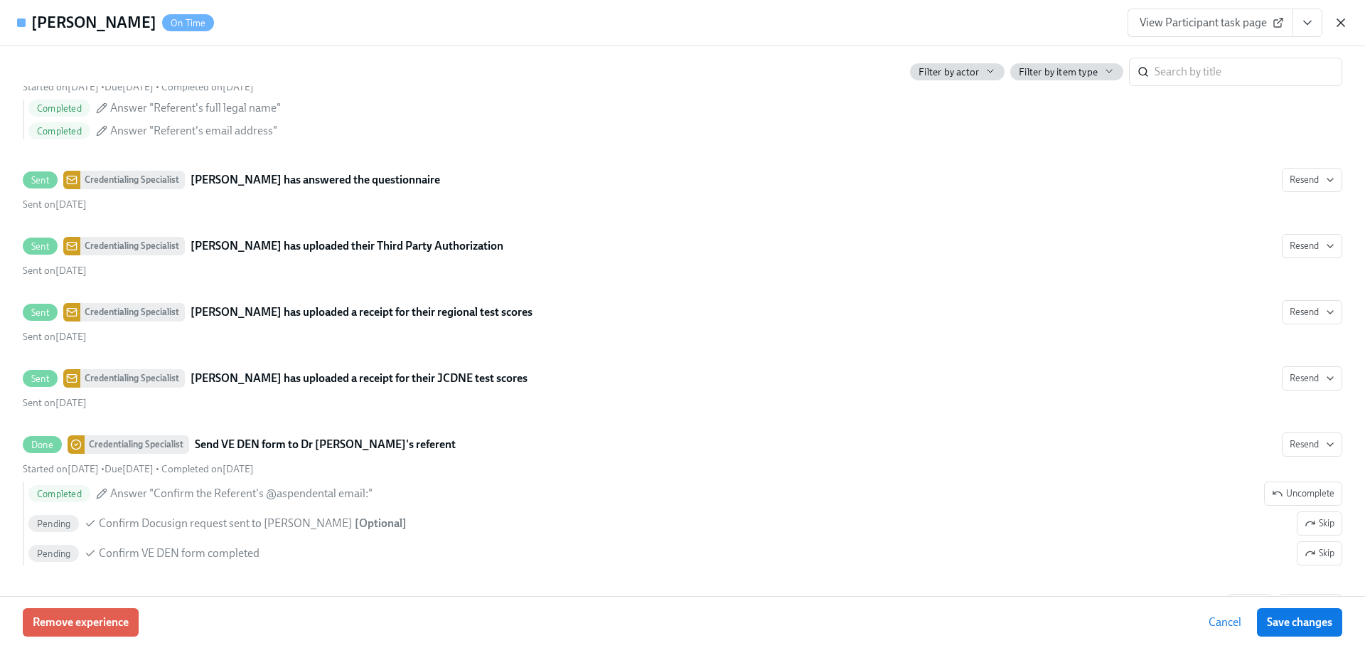
click at [1342, 23] on icon "button" at bounding box center [1341, 23] width 14 height 14
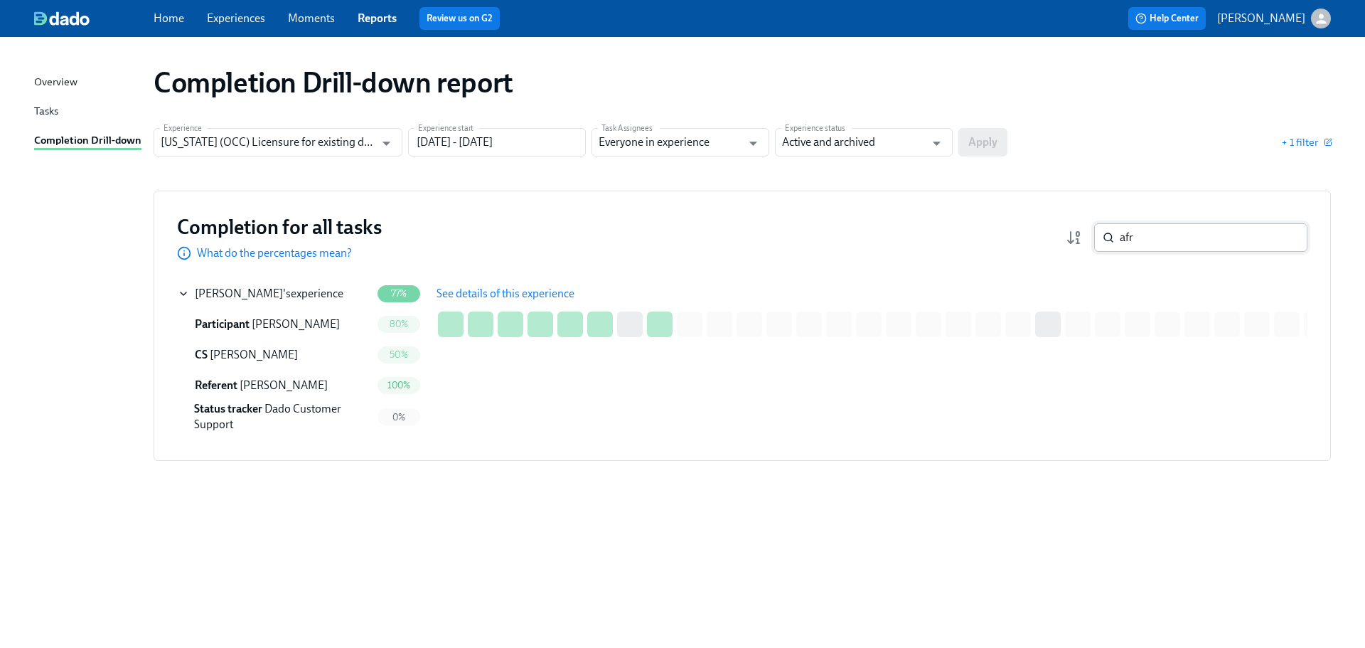
click at [1194, 235] on input "afr" at bounding box center [1214, 237] width 188 height 28
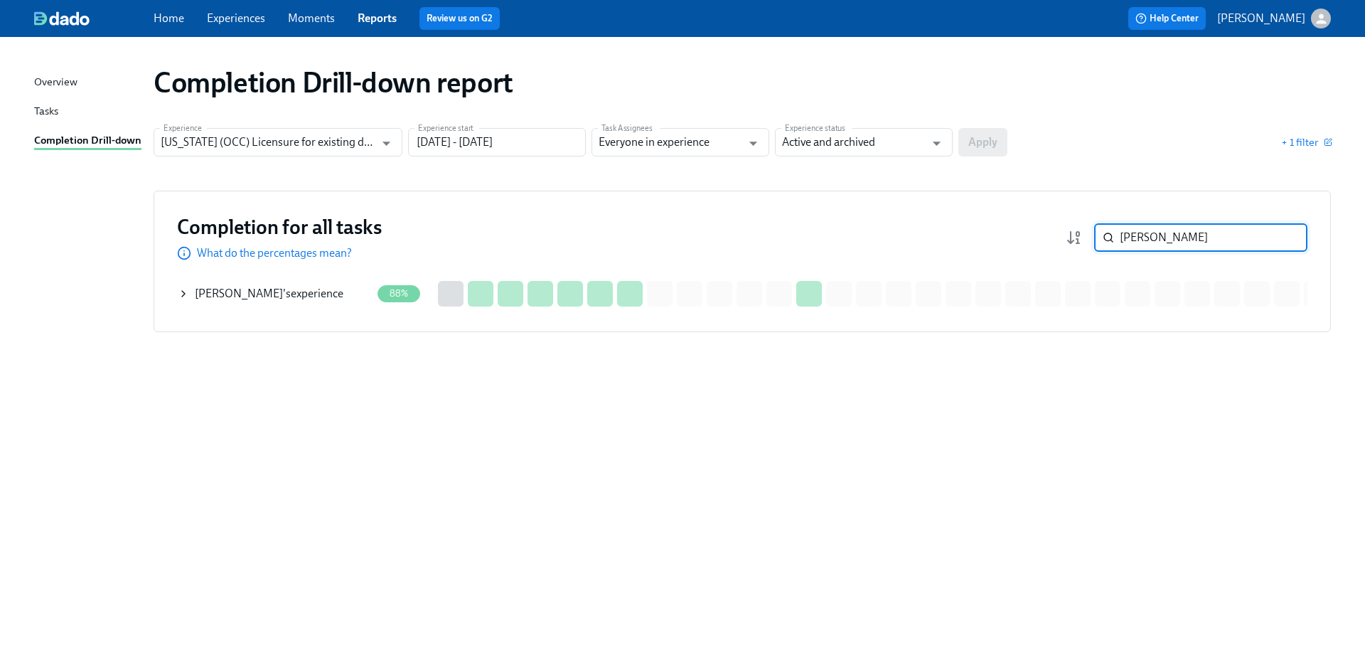
click at [292, 293] on div "Rutvi Patel 's experience" at bounding box center [269, 294] width 149 height 16
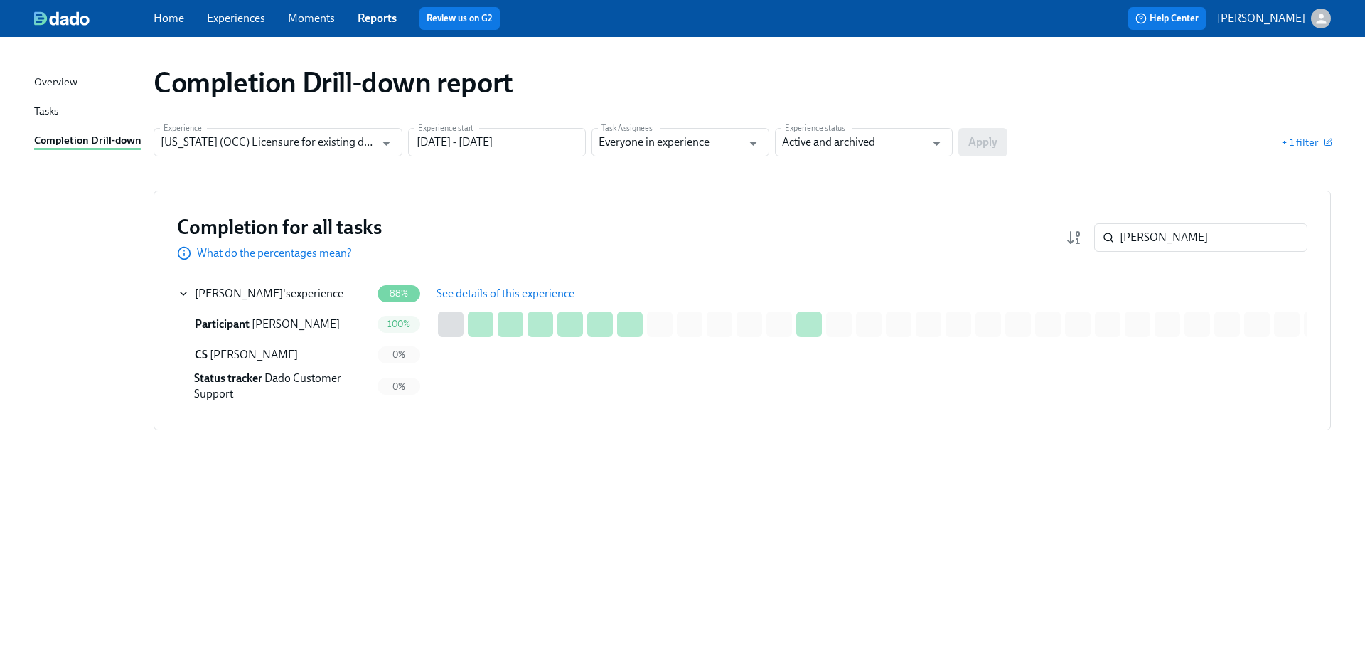
click at [569, 296] on span "See details of this experience" at bounding box center [506, 294] width 138 height 14
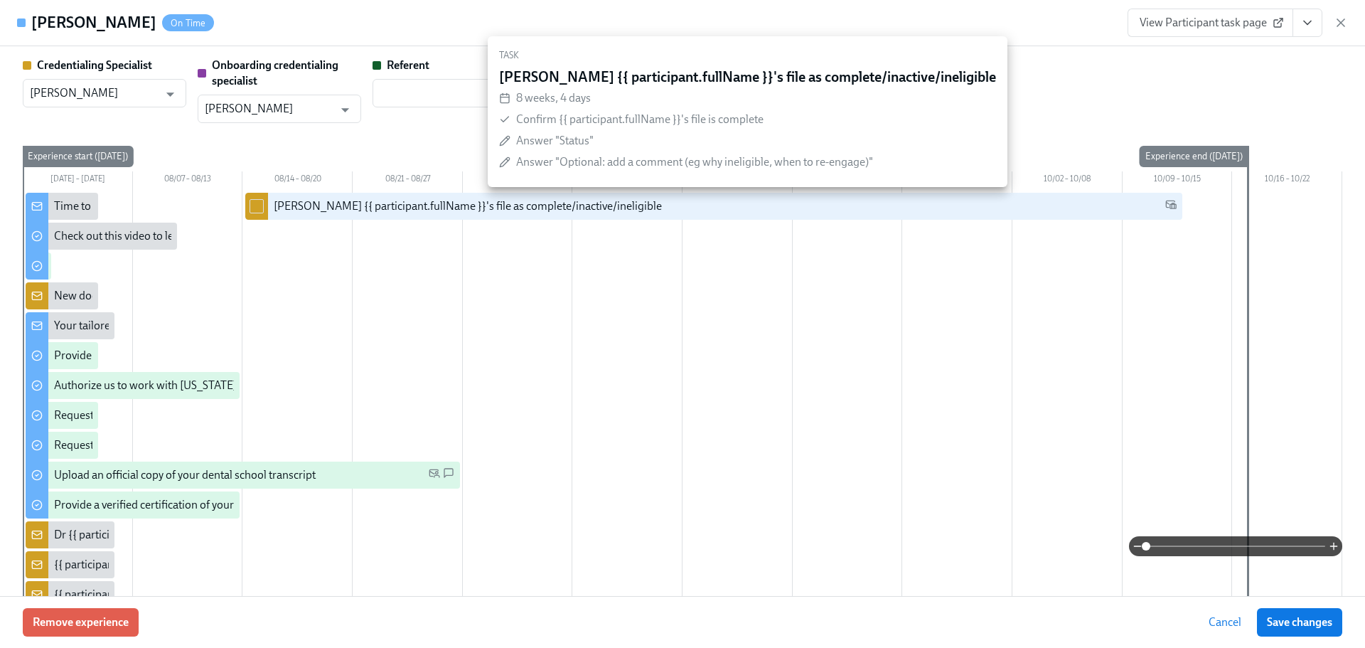
click at [1262, 22] on span "View Participant task page" at bounding box center [1210, 23] width 141 height 14
click at [1338, 26] on icon "button" at bounding box center [1340, 22] width 7 height 7
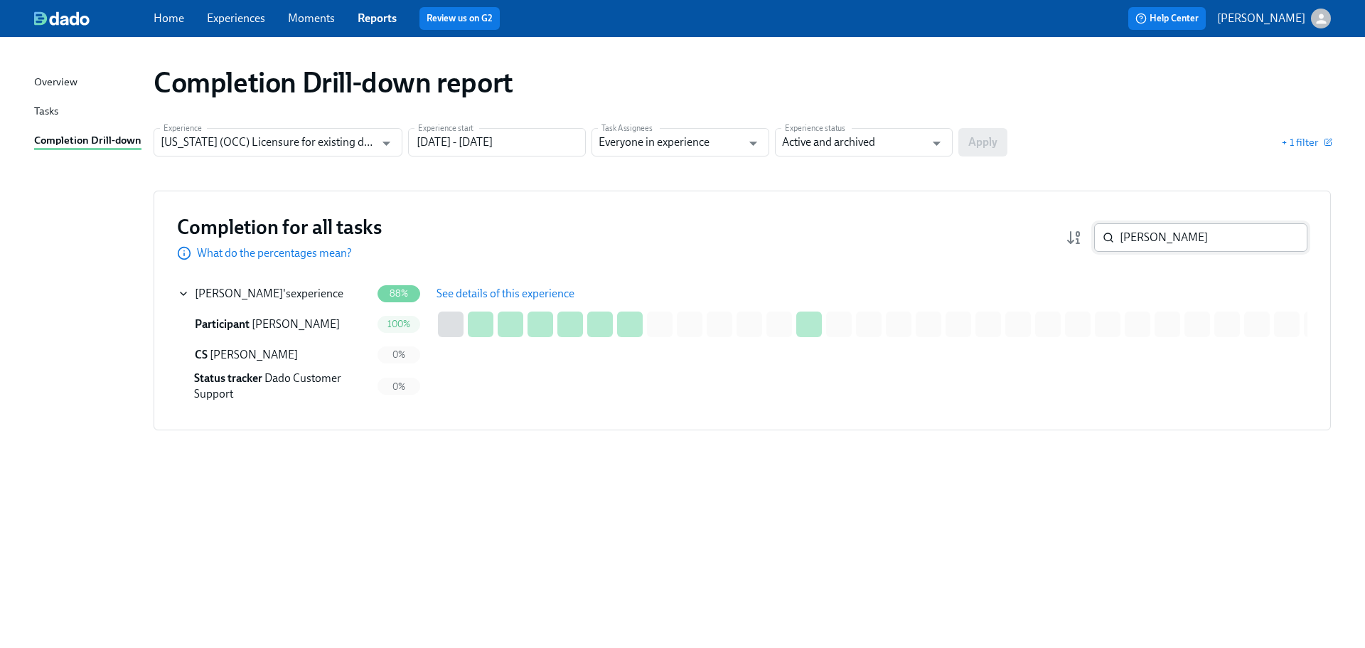
click at [1156, 234] on input "rutvi" at bounding box center [1214, 237] width 188 height 28
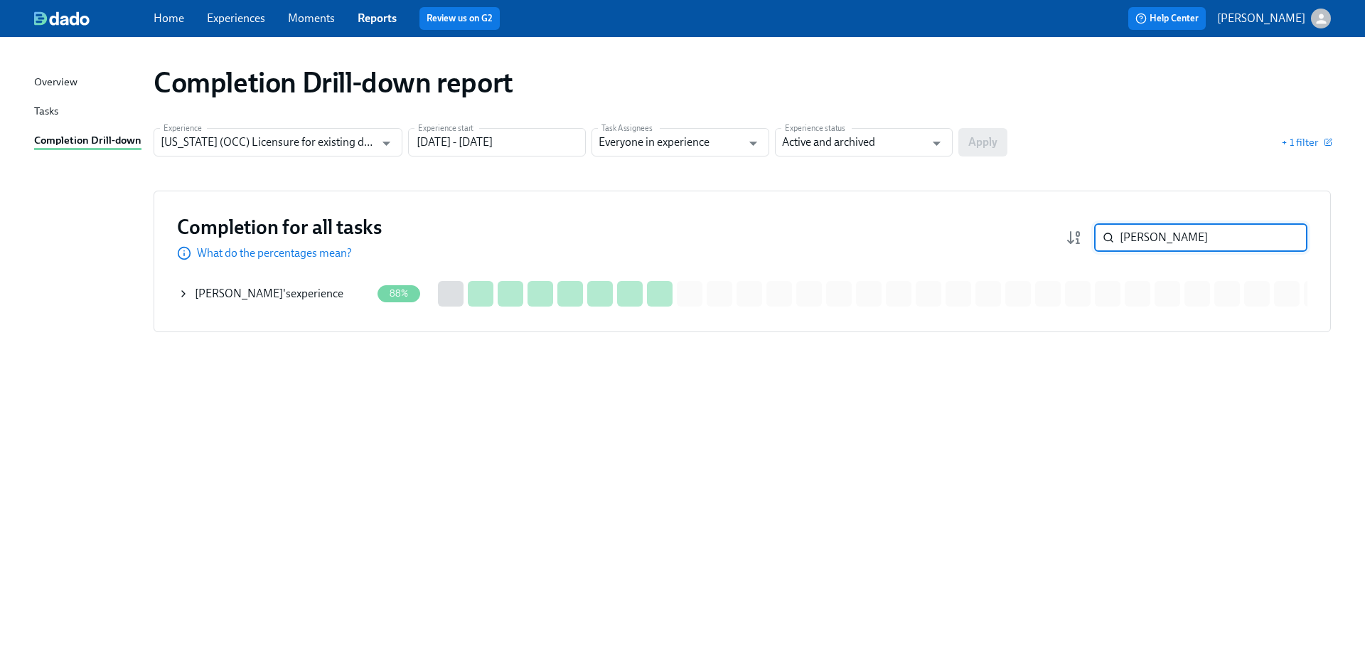
type input "shaine"
click at [256, 291] on span "Shaine Thomas" at bounding box center [239, 294] width 88 height 14
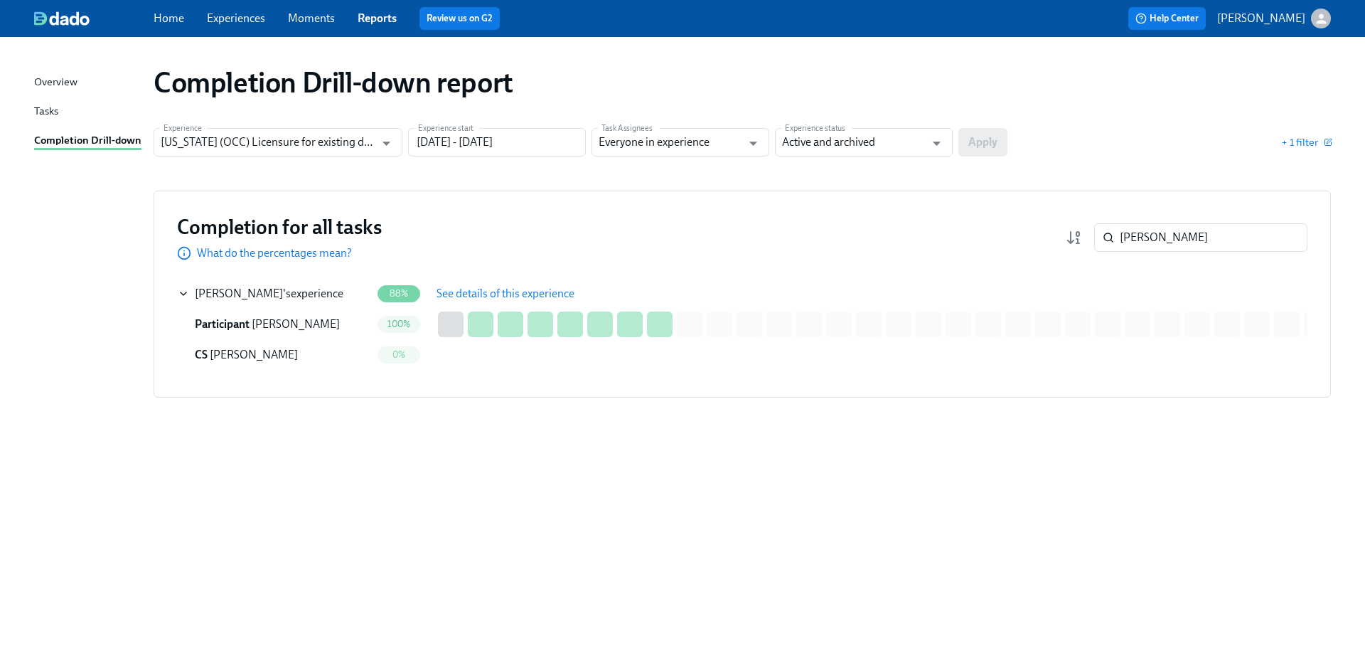
click at [500, 298] on span "See details of this experience" at bounding box center [506, 294] width 138 height 14
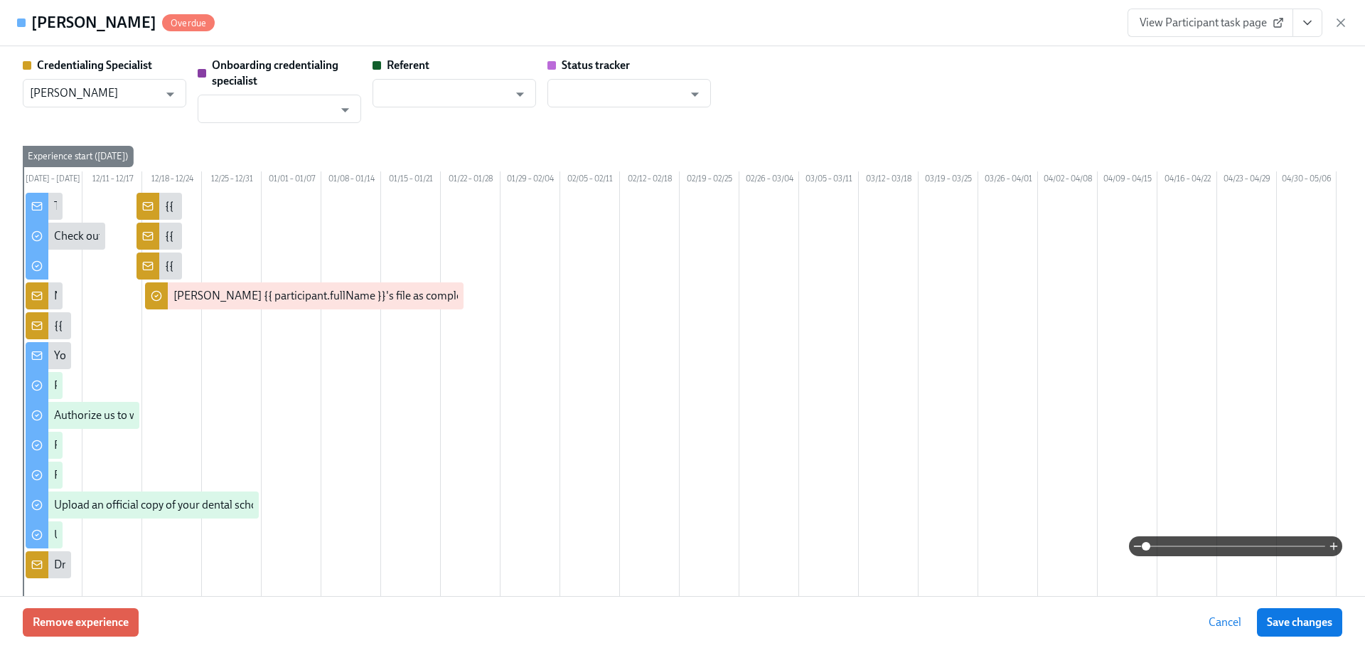
scroll to position [0, 881]
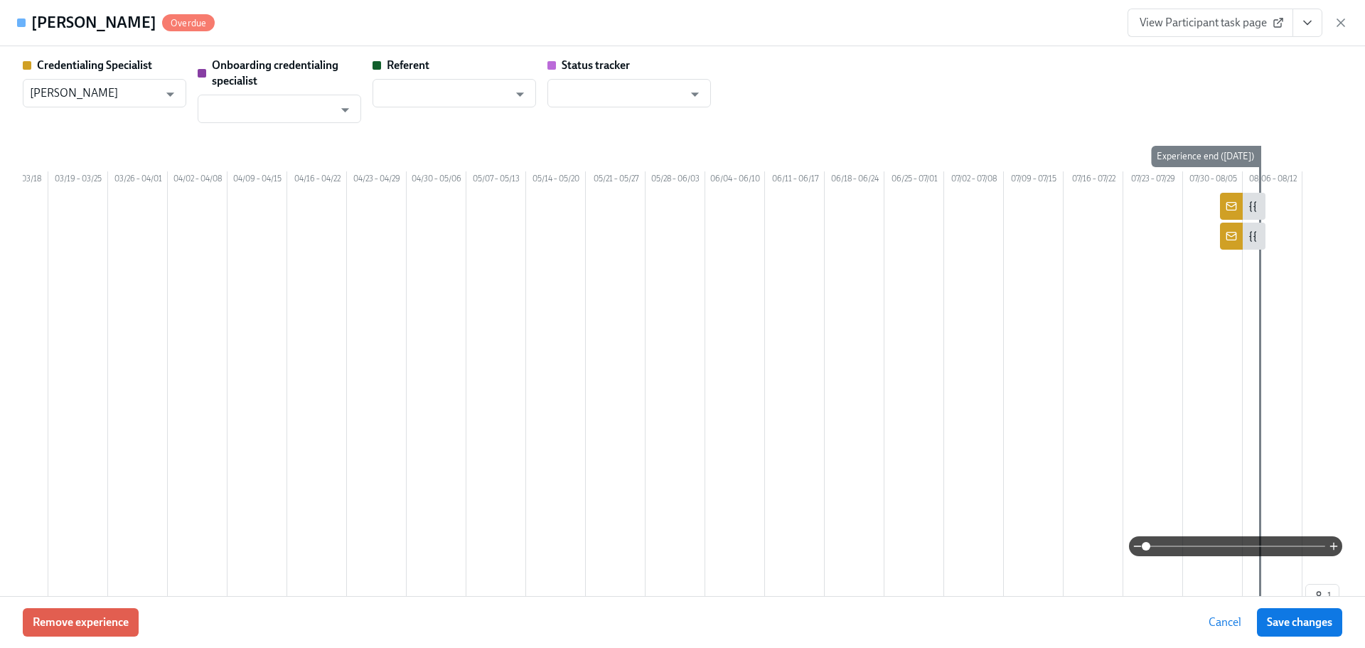
click at [1165, 16] on span "View Participant task page" at bounding box center [1210, 23] width 141 height 14
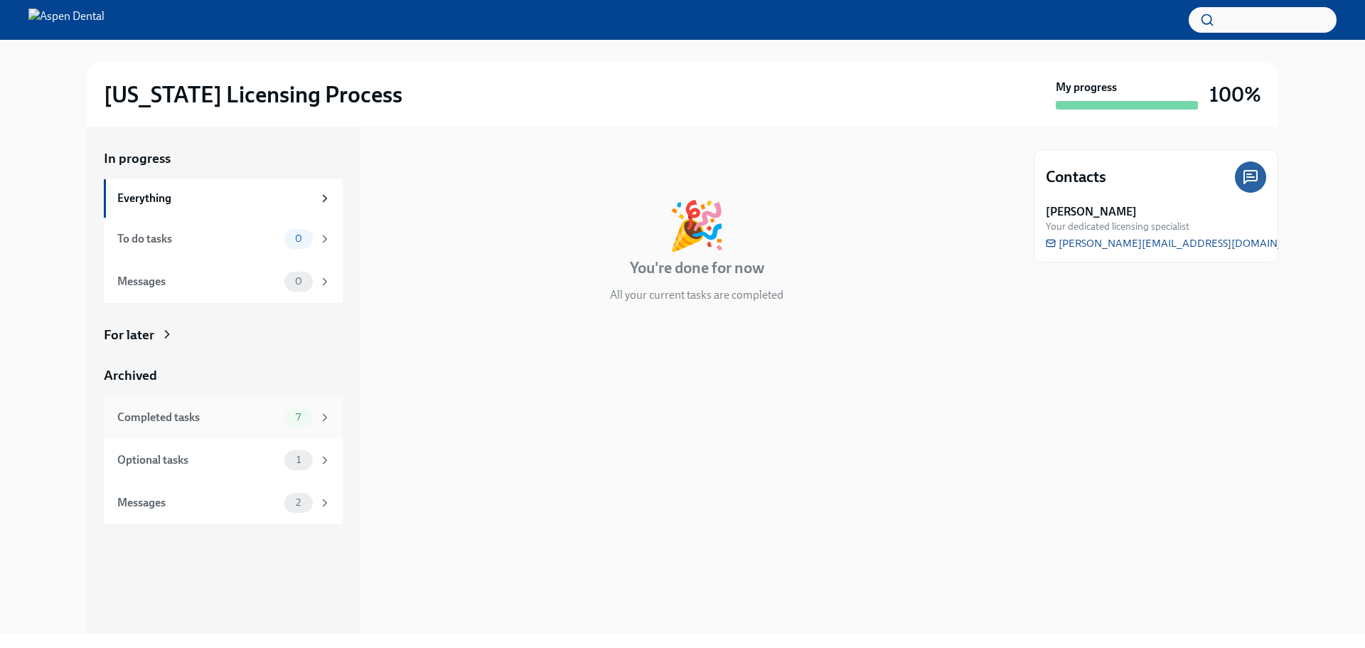
click at [218, 412] on div "Completed tasks" at bounding box center [197, 417] width 161 height 16
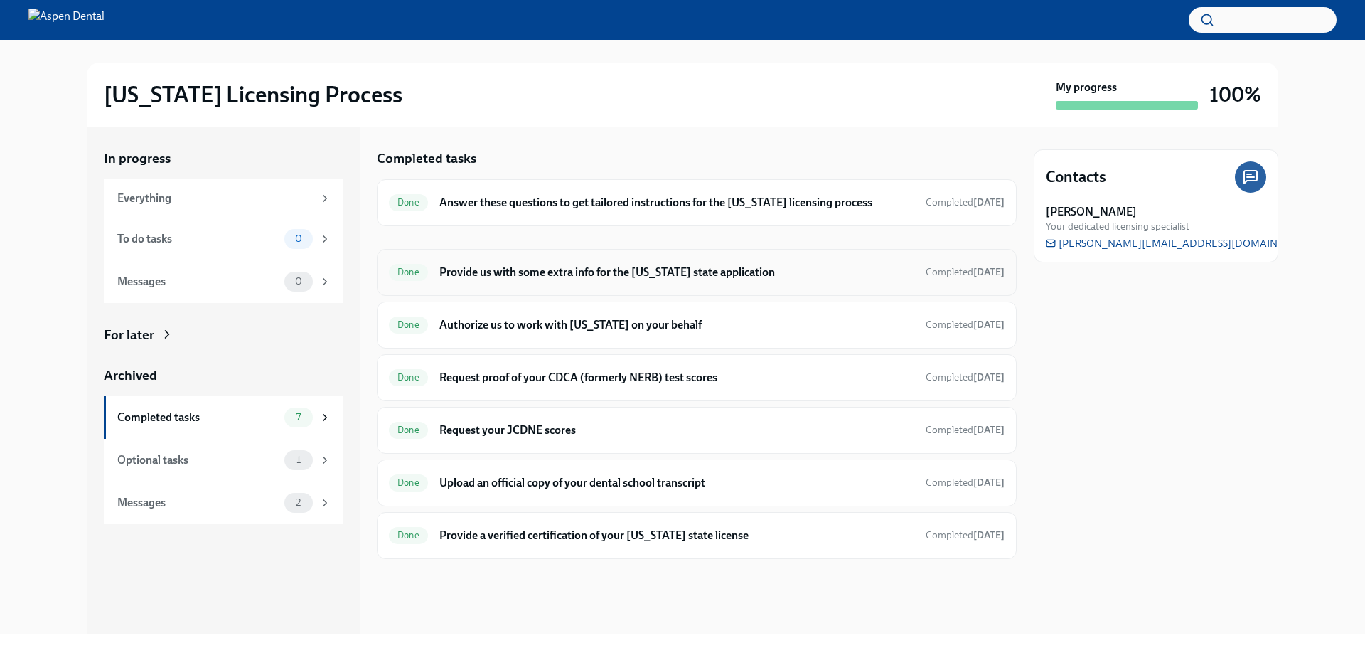
click at [657, 271] on h6 "Provide us with some extra info for the [US_STATE] state application" at bounding box center [676, 272] width 475 height 16
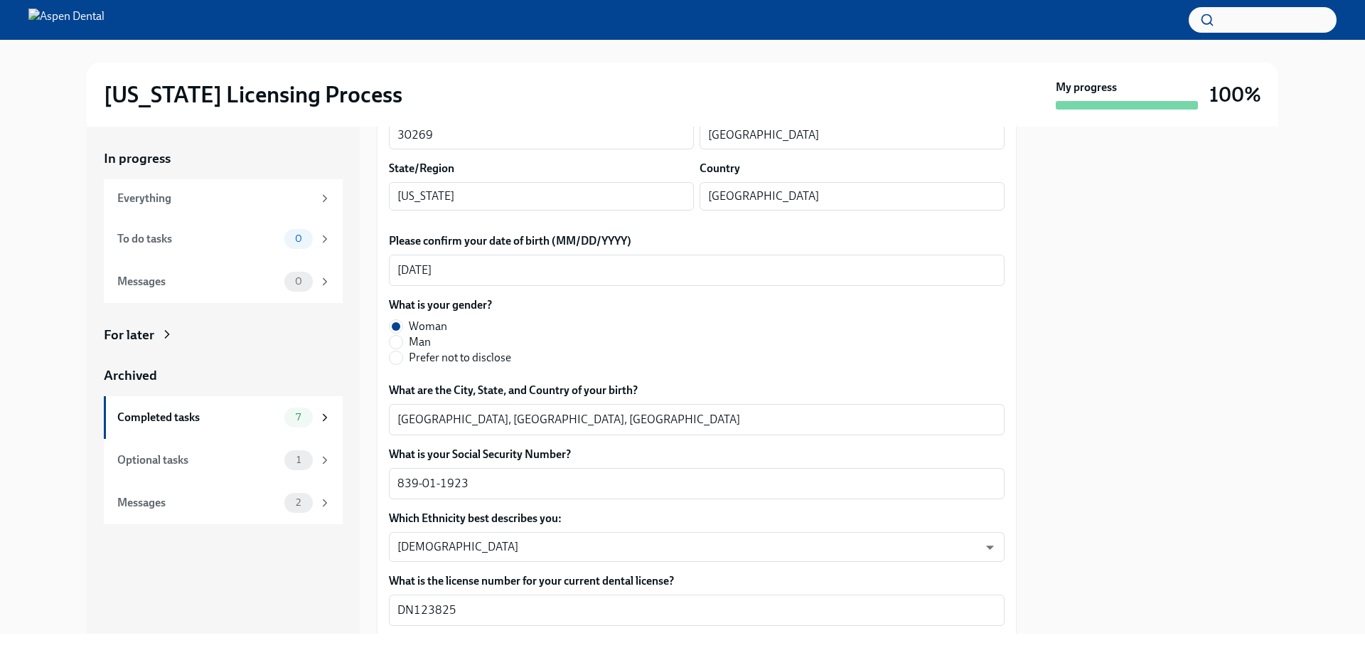
scroll to position [498, 0]
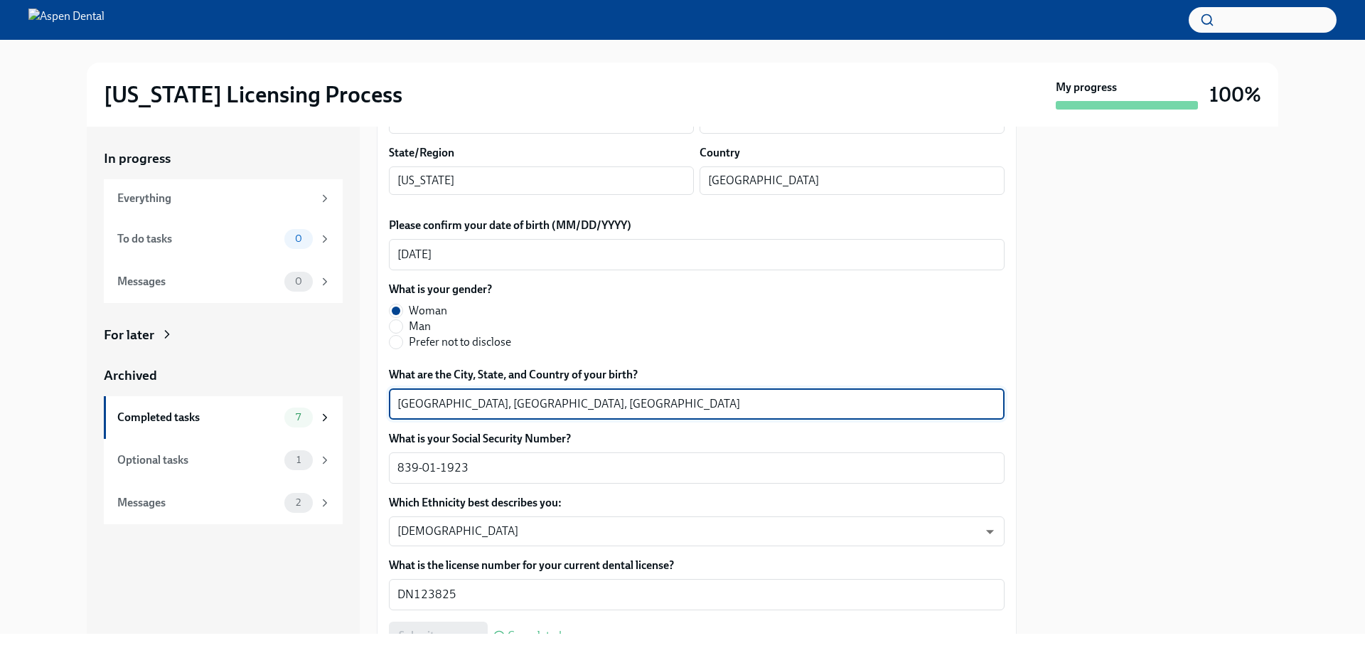
click at [414, 402] on textarea "[GEOGRAPHIC_DATA], [GEOGRAPHIC_DATA], [GEOGRAPHIC_DATA]" at bounding box center [696, 403] width 599 height 17
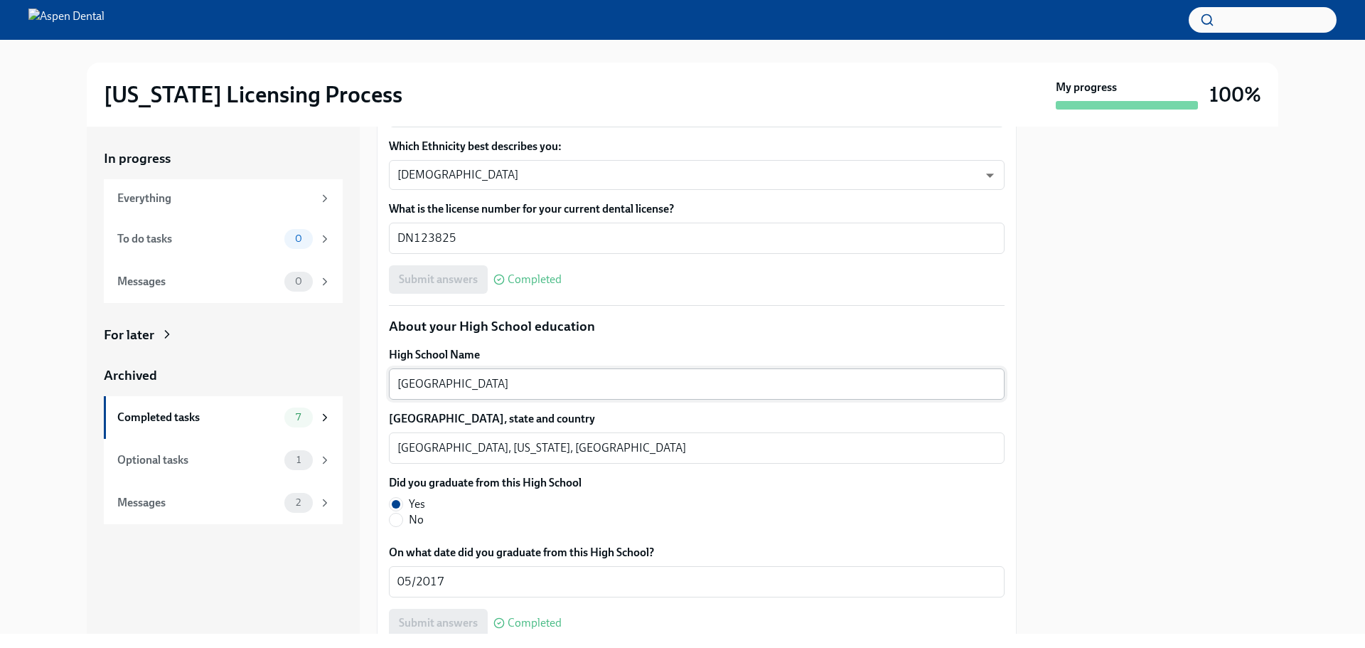
scroll to position [853, 0]
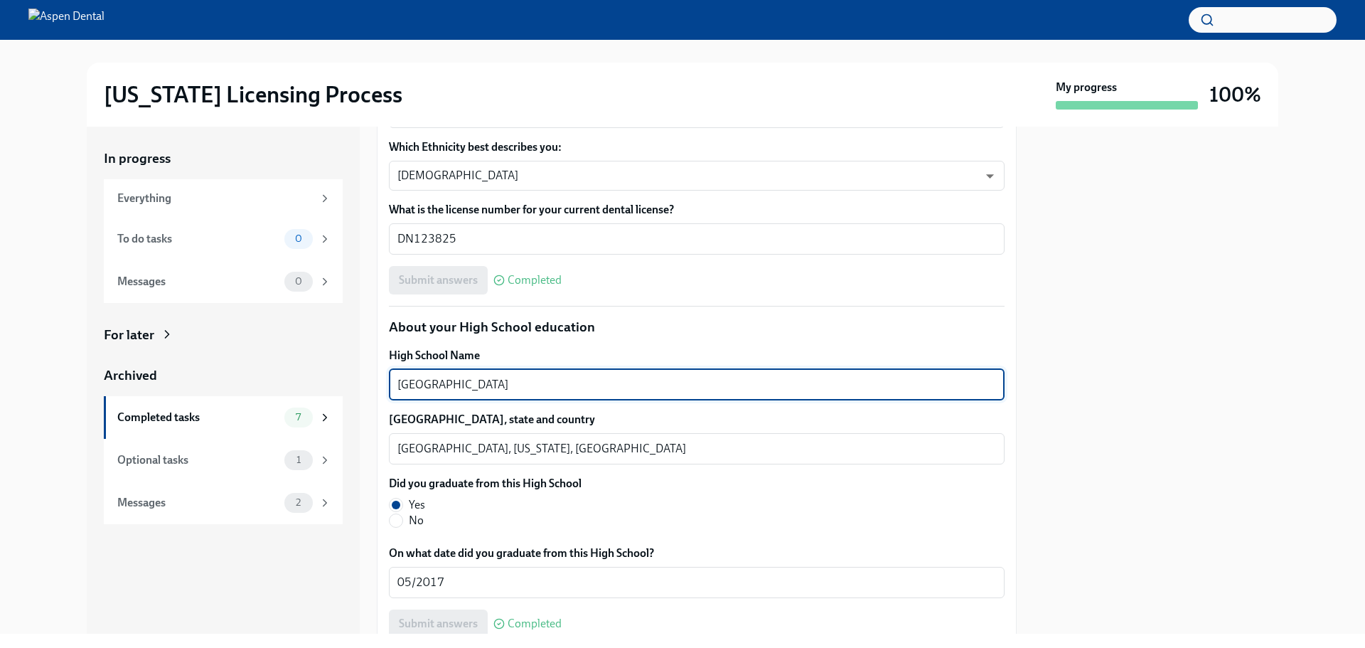
drag, startPoint x: 503, startPoint y: 381, endPoint x: 384, endPoint y: 379, distance: 118.7
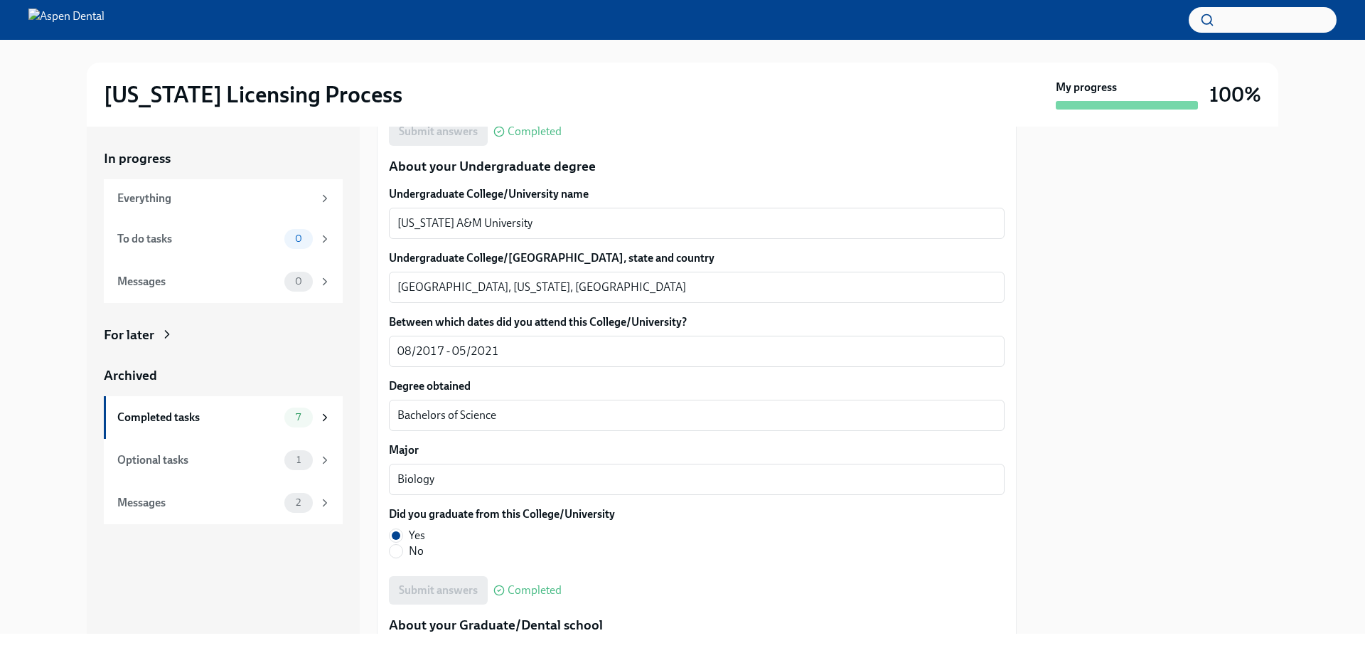
scroll to position [1351, 0]
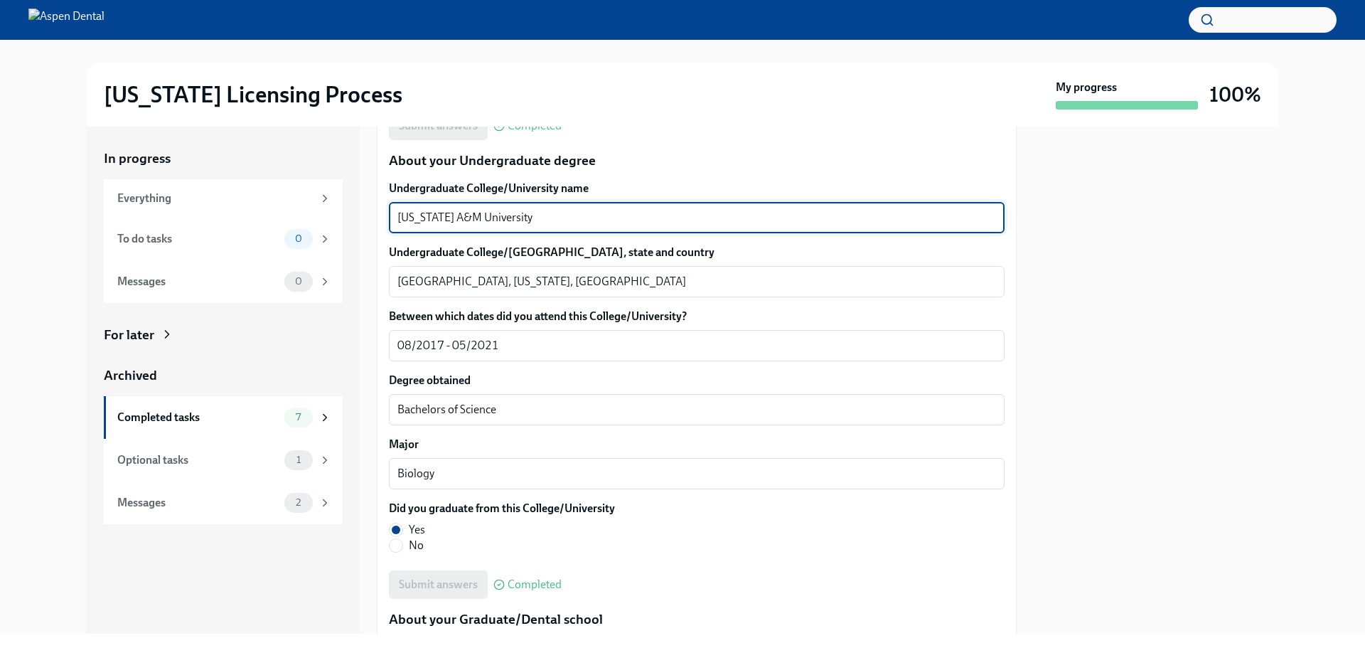
drag, startPoint x: 500, startPoint y: 219, endPoint x: 362, endPoint y: 210, distance: 138.2
click at [362, 210] on div "In progress Everything To do tasks 0 Messages 0 For later Archived Completed ta…" at bounding box center [683, 380] width 1192 height 507
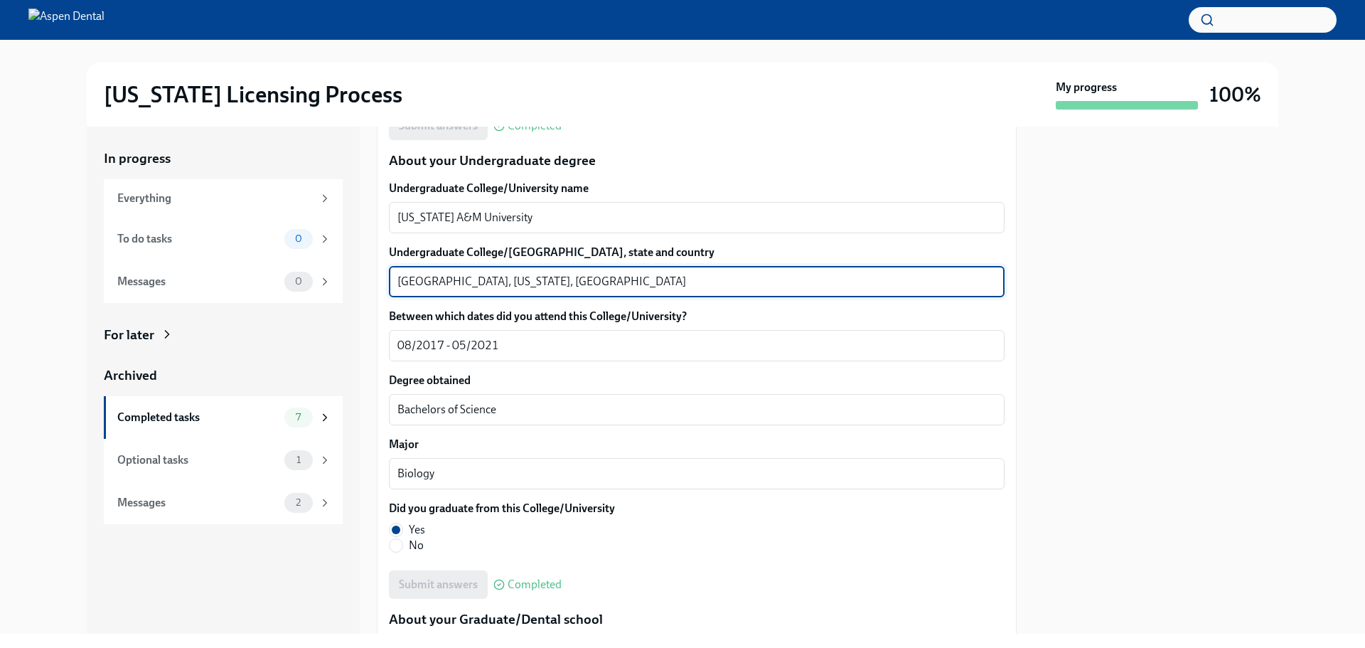
drag, startPoint x: 471, startPoint y: 282, endPoint x: 370, endPoint y: 274, distance: 101.2
click at [370, 274] on div "In progress Everything To do tasks 0 Messages 0 For later Archived Completed ta…" at bounding box center [683, 380] width 1192 height 507
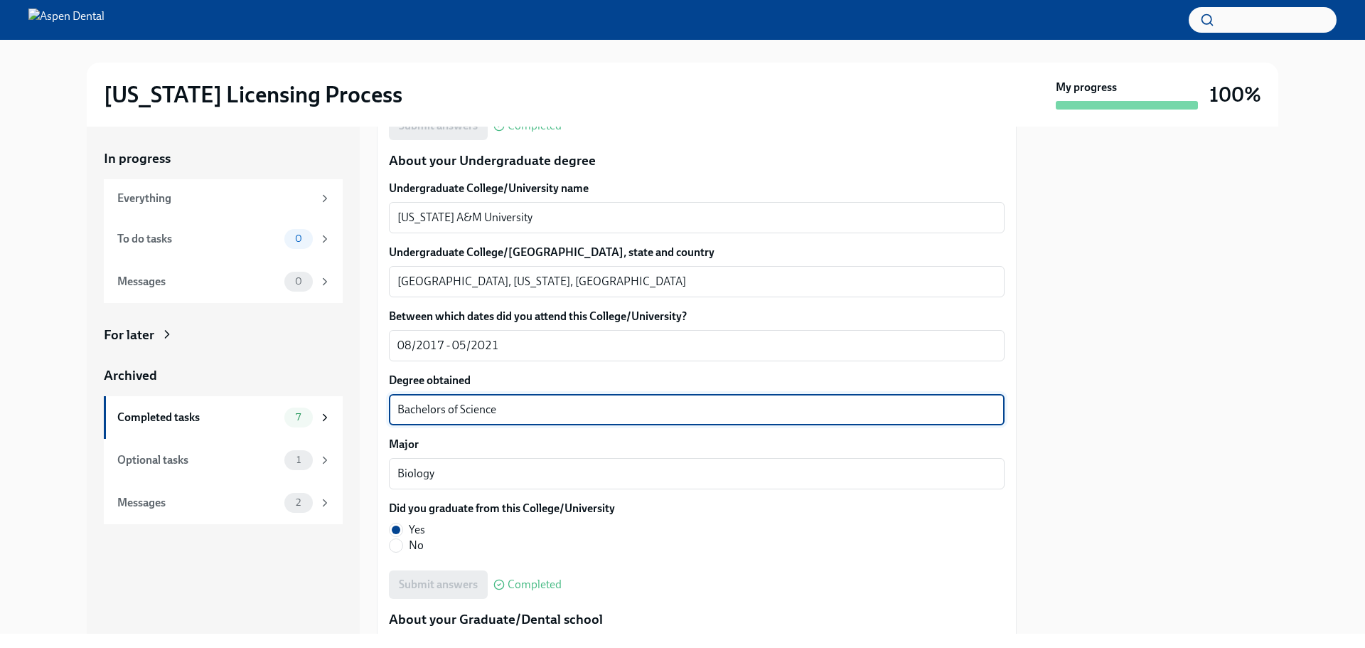
drag, startPoint x: 498, startPoint y: 415, endPoint x: 426, endPoint y: 421, distance: 72.7
click at [380, 419] on div "We will fill out the [US_STATE] State Application Form on your behalf – we'll j…" at bounding box center [697, 486] width 640 height 3061
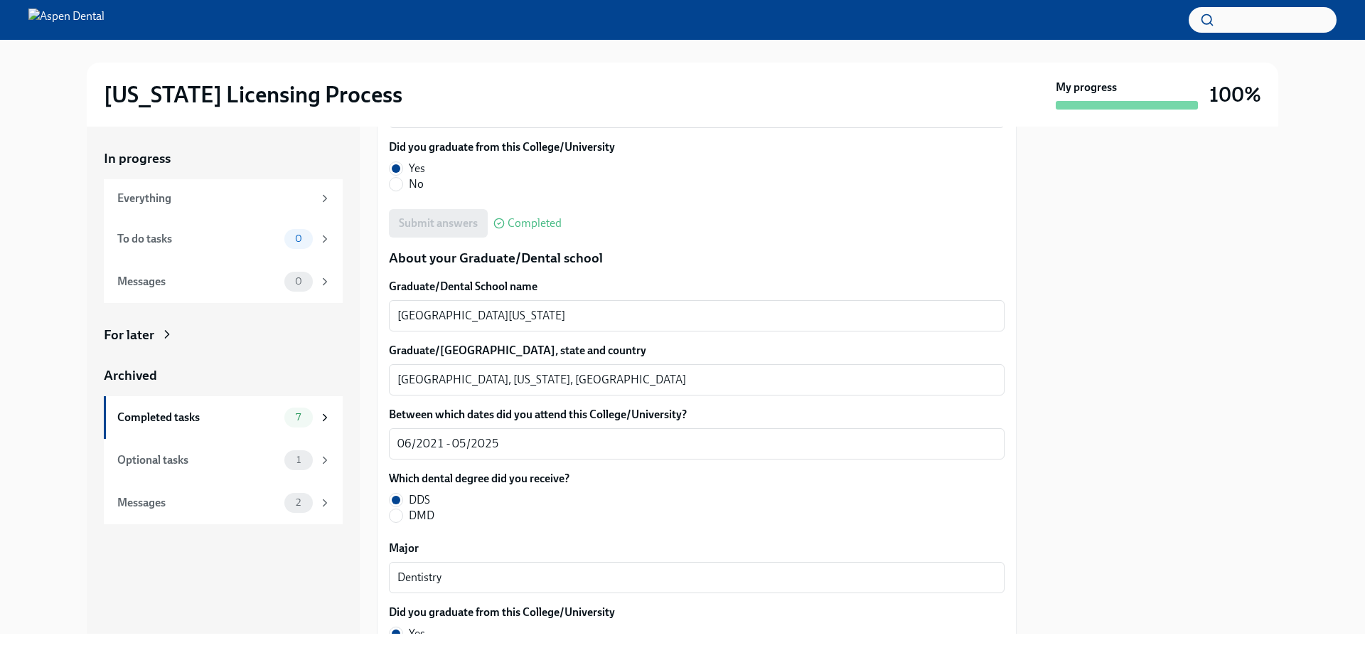
scroll to position [1777, 0]
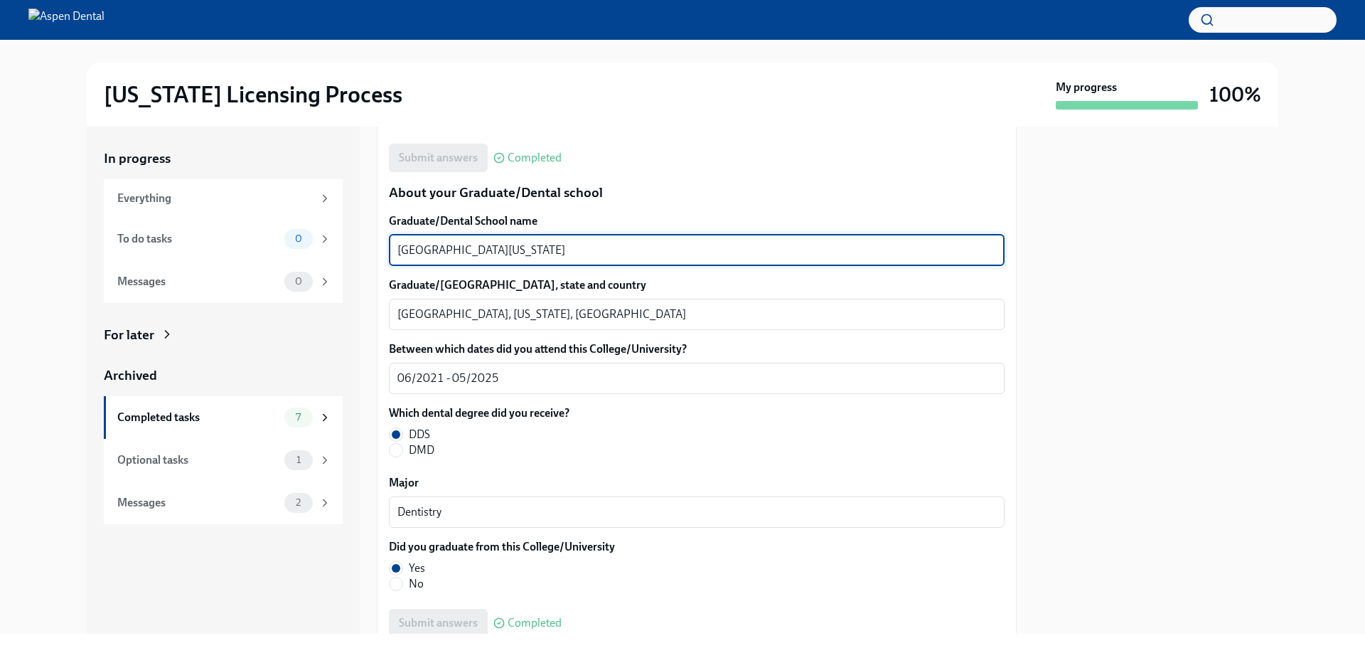
drag, startPoint x: 508, startPoint y: 245, endPoint x: 355, endPoint y: 247, distance: 152.1
click at [355, 247] on div "In progress Everything To do tasks 0 Messages 0 For later Archived Completed ta…" at bounding box center [683, 380] width 1192 height 507
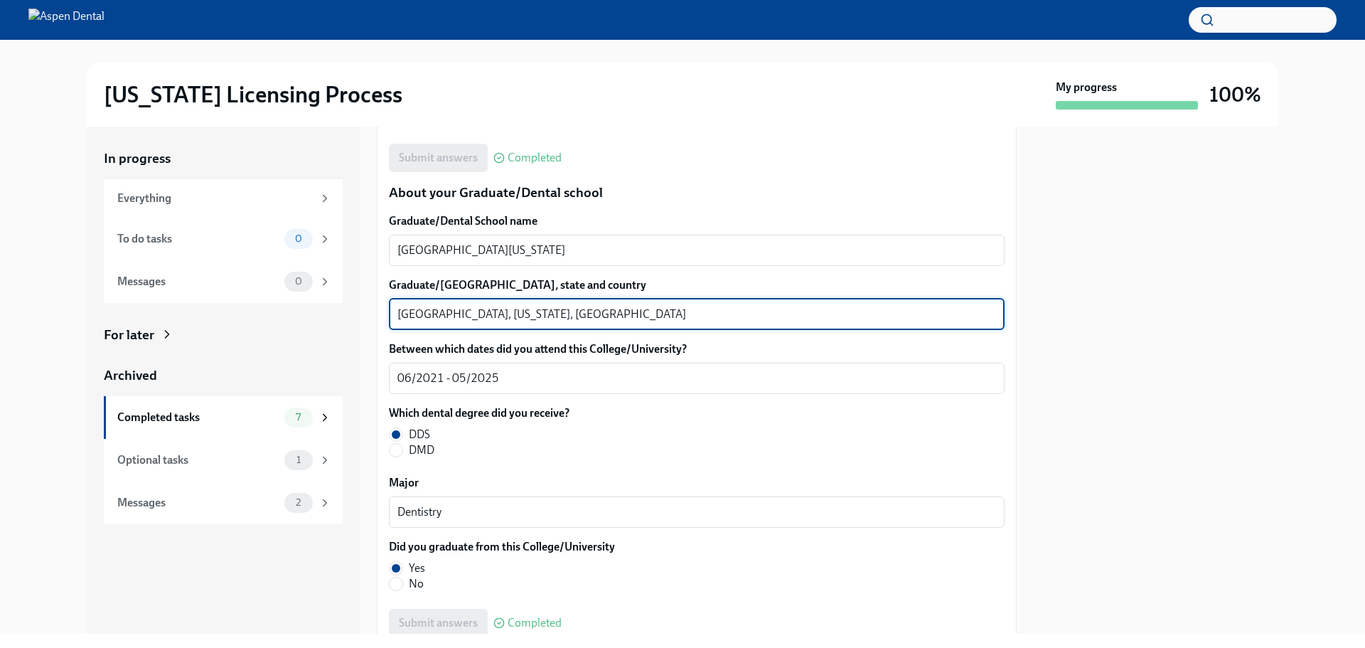
drag, startPoint x: 446, startPoint y: 312, endPoint x: 373, endPoint y: 317, distance: 73.4
click at [373, 317] on div "In progress Everything To do tasks 0 Messages 0 For later Archived Completed ta…" at bounding box center [683, 380] width 1192 height 507
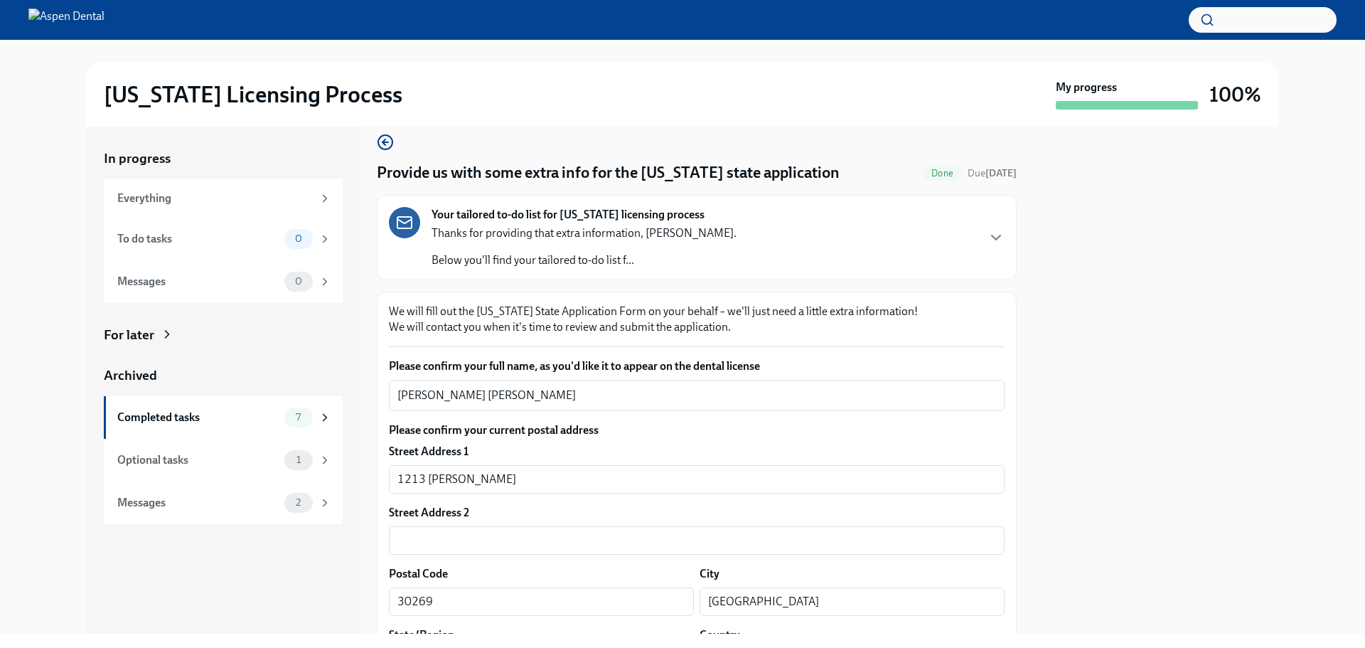
scroll to position [0, 0]
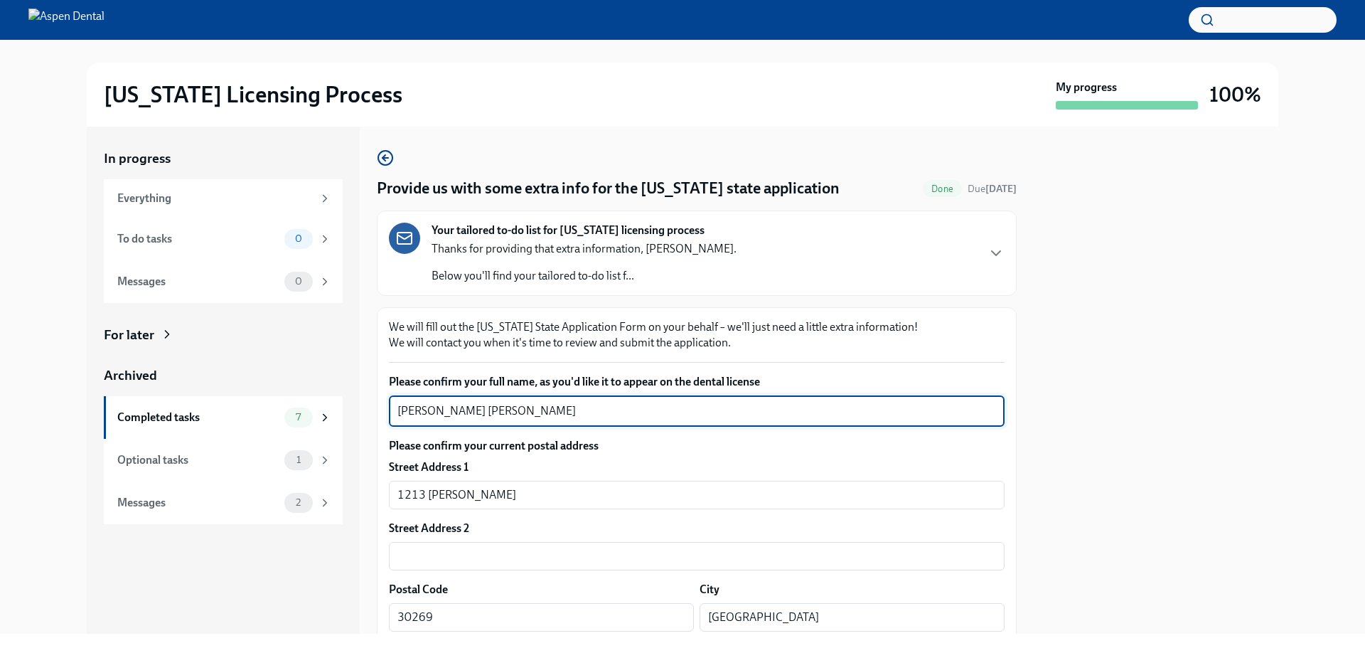
drag, startPoint x: 498, startPoint y: 411, endPoint x: 356, endPoint y: 398, distance: 142.8
click at [356, 398] on div "In progress Everything To do tasks 0 Messages 0 For later Archived Completed ta…" at bounding box center [683, 380] width 1192 height 507
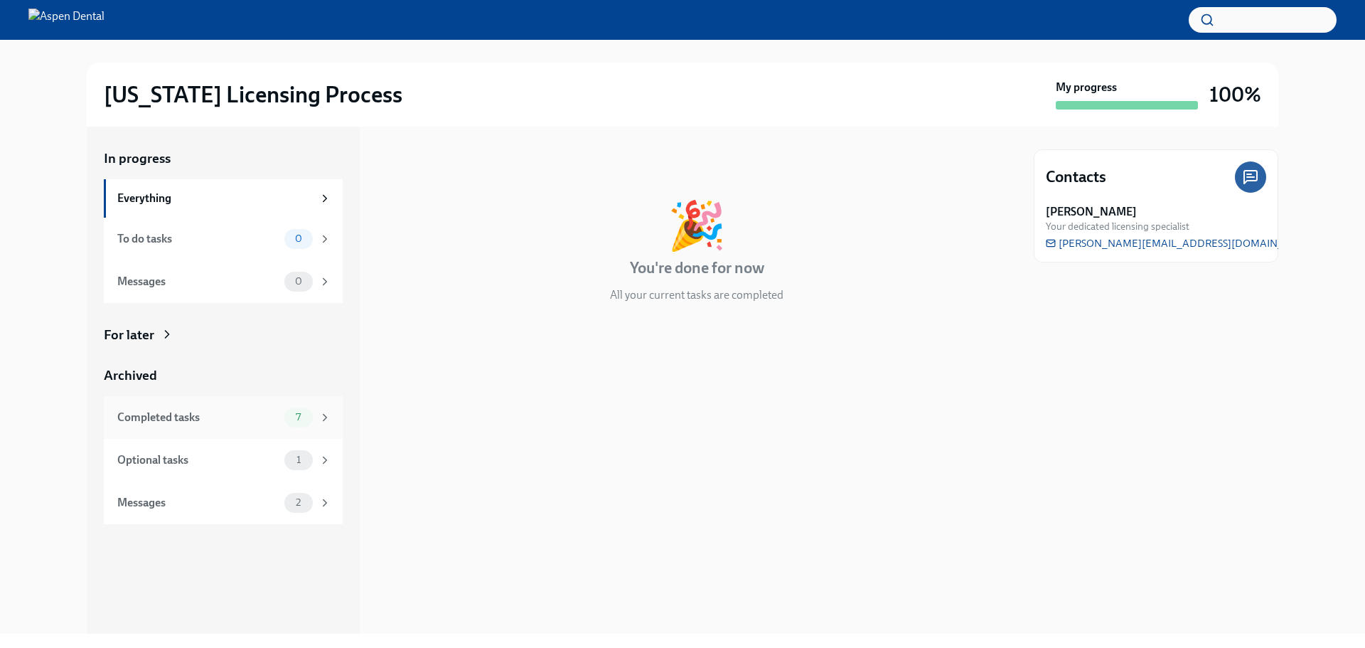
click at [186, 419] on div "Completed tasks" at bounding box center [197, 417] width 161 height 16
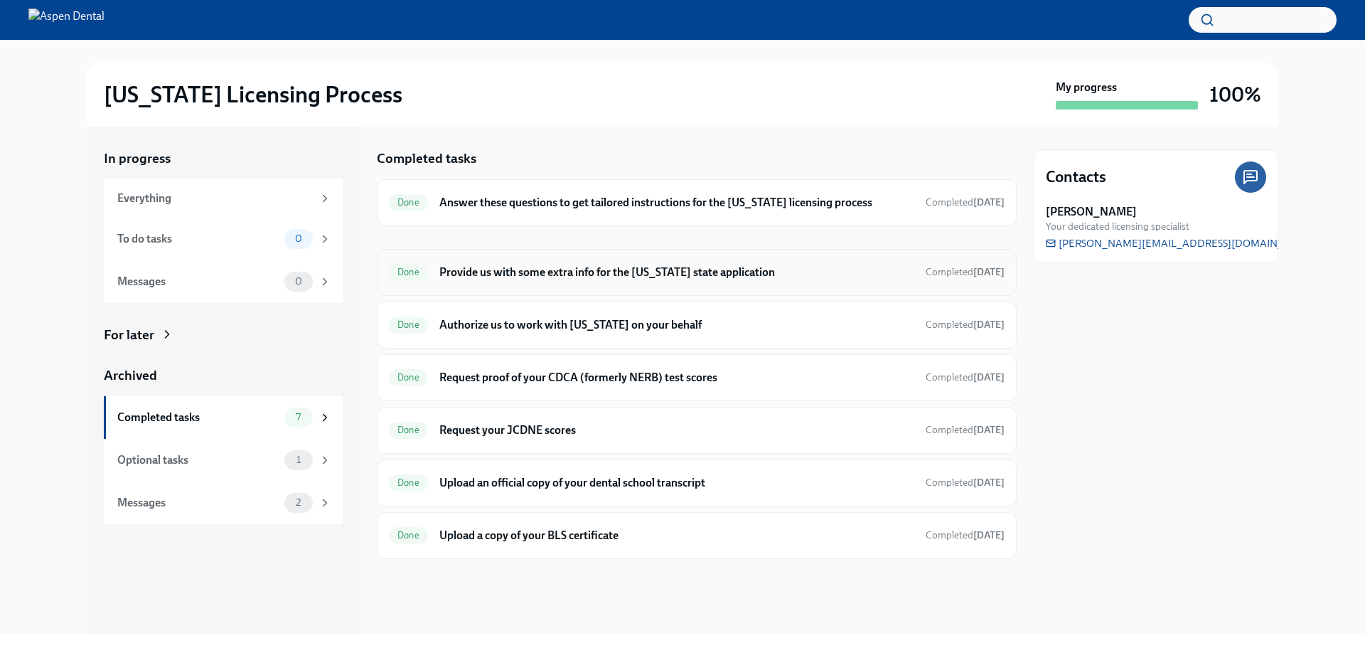
click at [541, 272] on h6 "Provide us with some extra info for the [US_STATE] state application" at bounding box center [676, 272] width 475 height 16
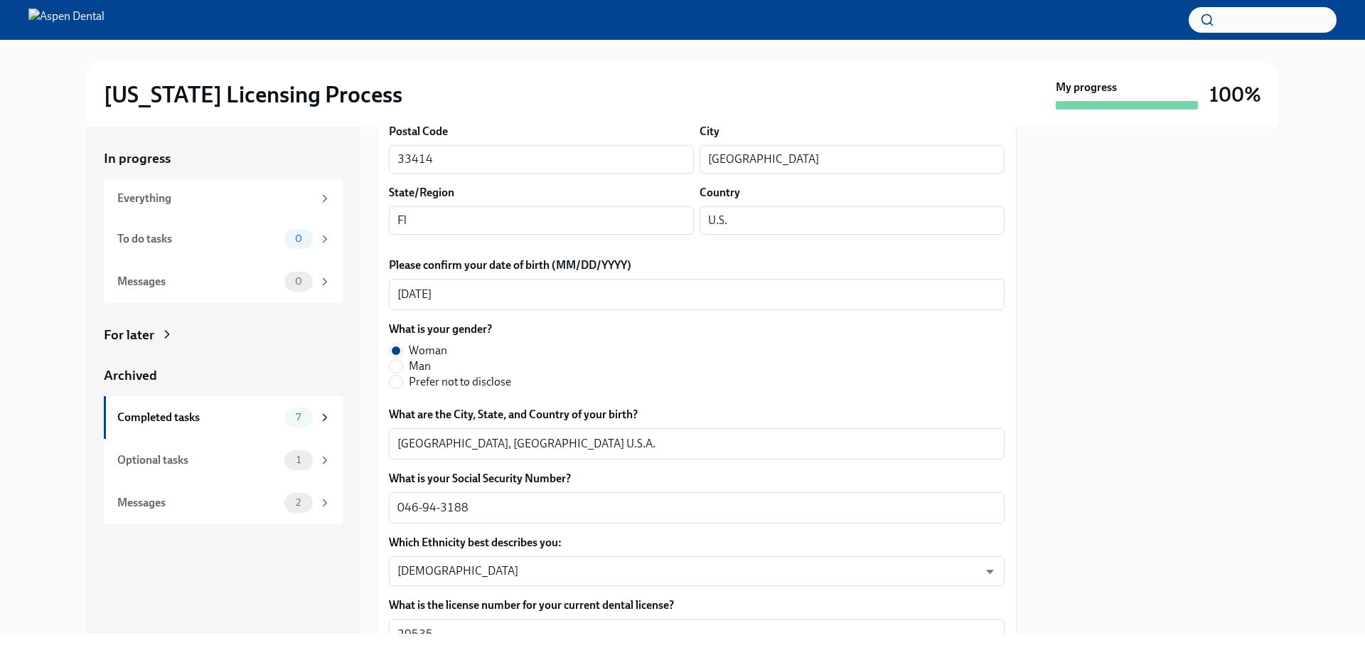
scroll to position [427, 0]
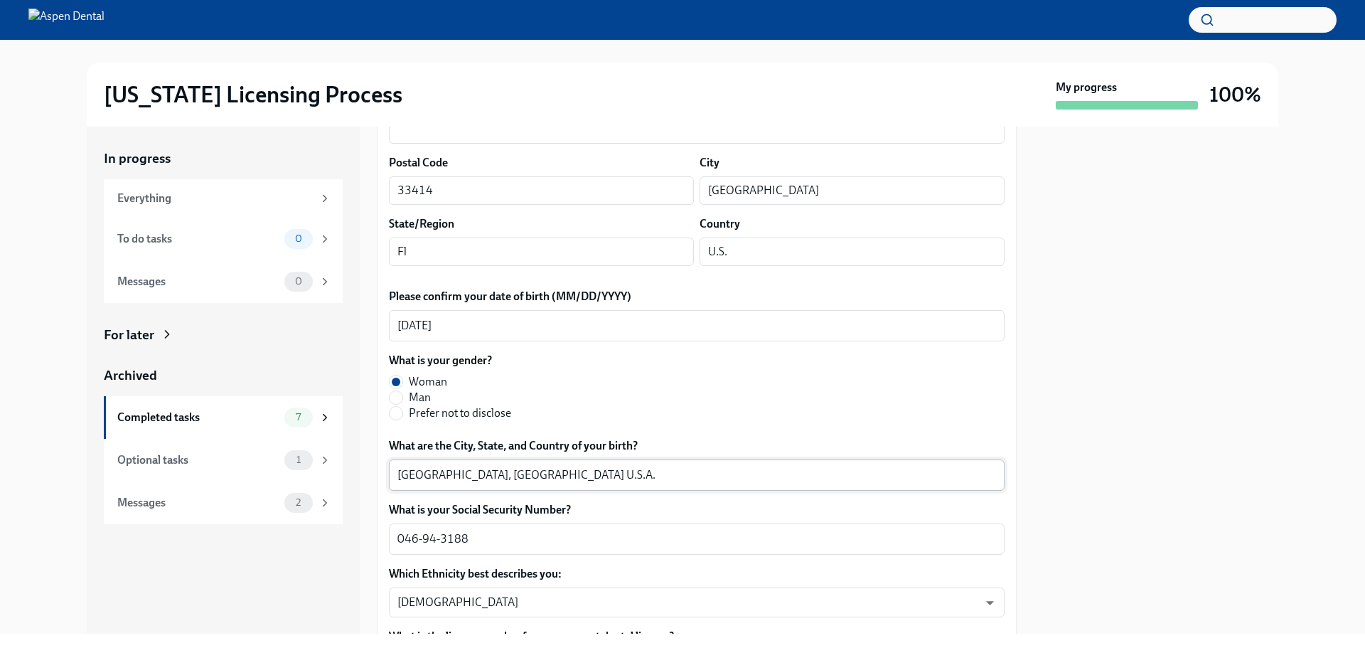
click at [414, 468] on textarea "[GEOGRAPHIC_DATA], [GEOGRAPHIC_DATA] U.S.A." at bounding box center [696, 474] width 599 height 17
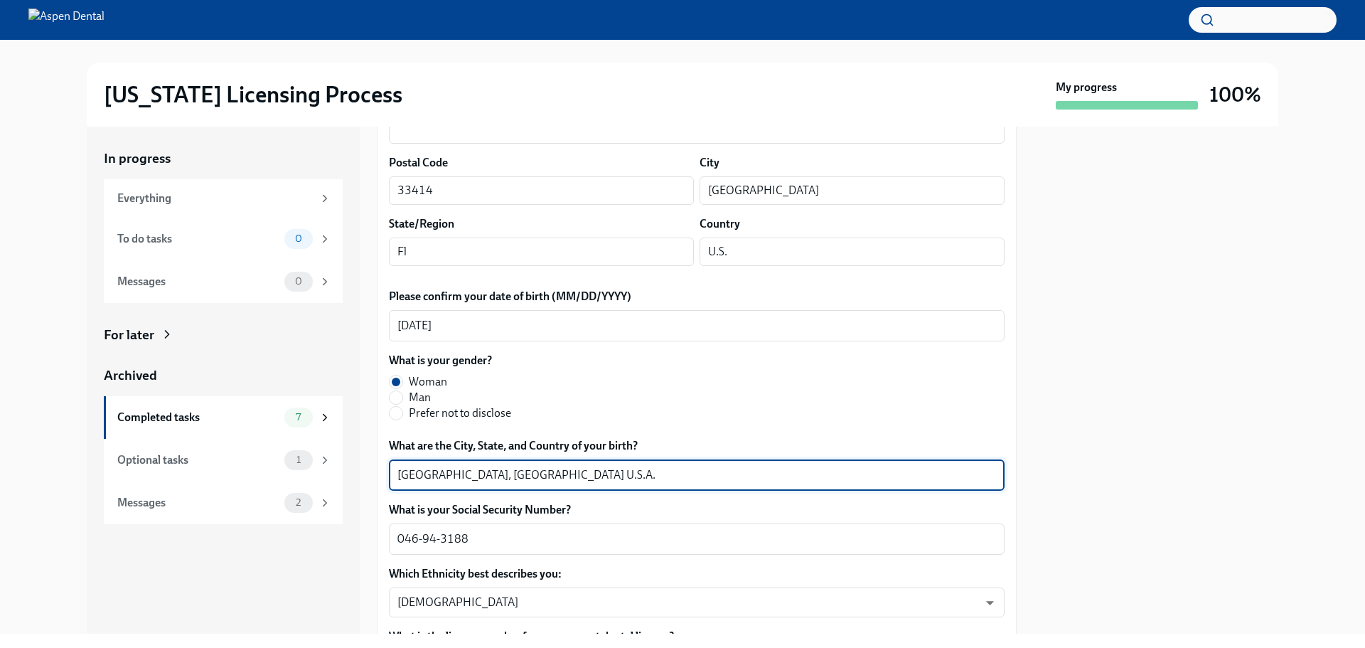
click at [414, 468] on textarea "[GEOGRAPHIC_DATA], [GEOGRAPHIC_DATA] U.S.A." at bounding box center [696, 474] width 599 height 17
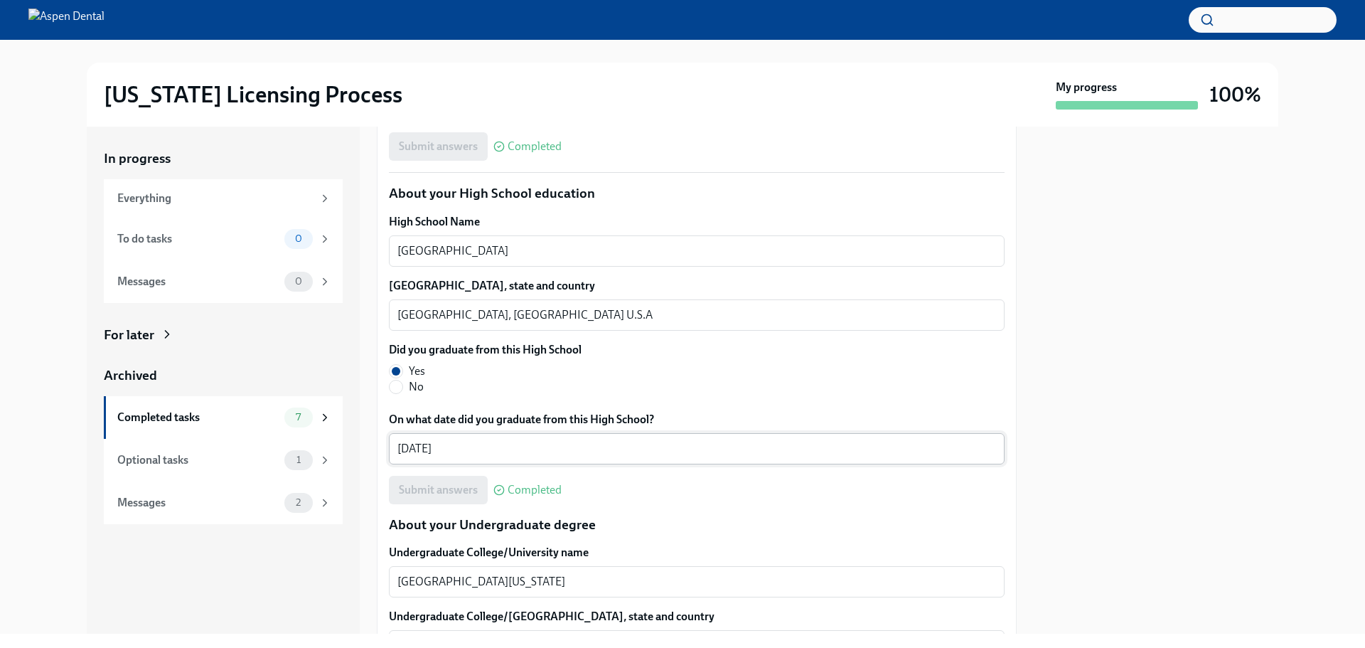
scroll to position [995, 0]
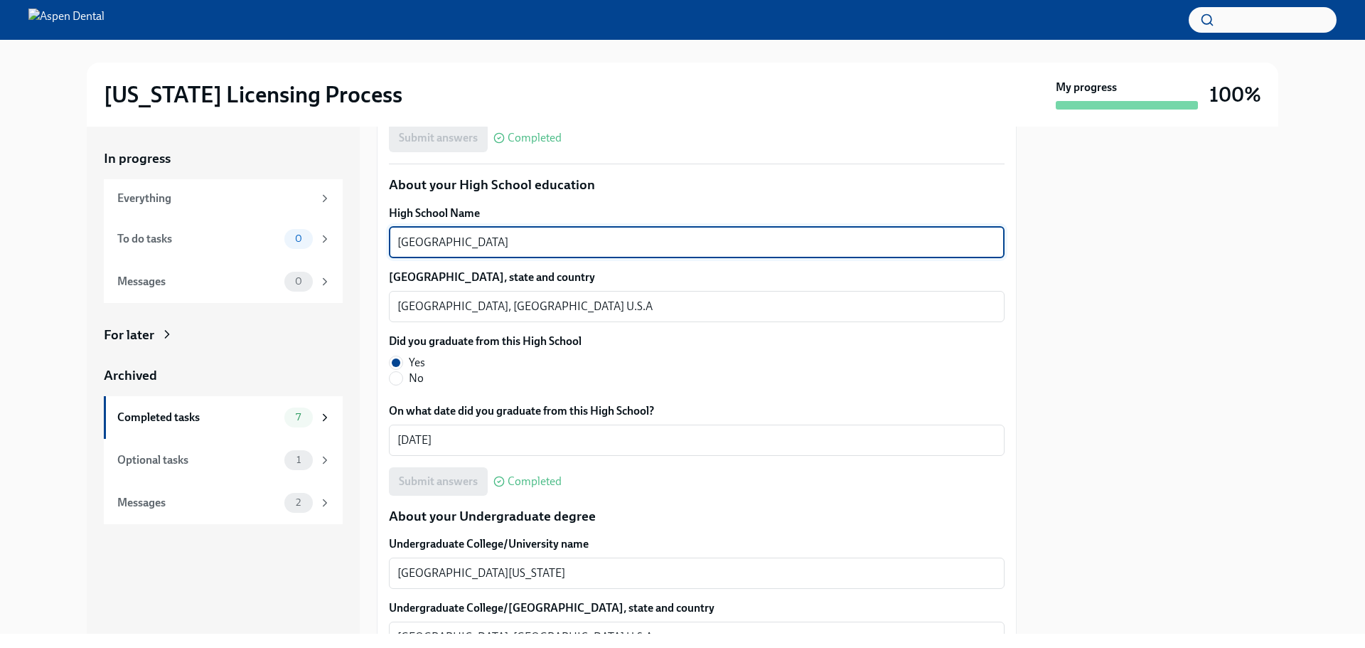
drag, startPoint x: 560, startPoint y: 241, endPoint x: 343, endPoint y: 236, distance: 216.9
click at [343, 236] on div "In progress Everything To do tasks 0 Messages 0 For later Archived Completed ta…" at bounding box center [683, 380] width 1192 height 507
drag, startPoint x: 392, startPoint y: 241, endPoint x: 591, endPoint y: 233, distance: 198.5
click at [591, 234] on textarea "[GEOGRAPHIC_DATA]" at bounding box center [696, 242] width 599 height 17
drag, startPoint x: 561, startPoint y: 238, endPoint x: 367, endPoint y: 234, distance: 194.1
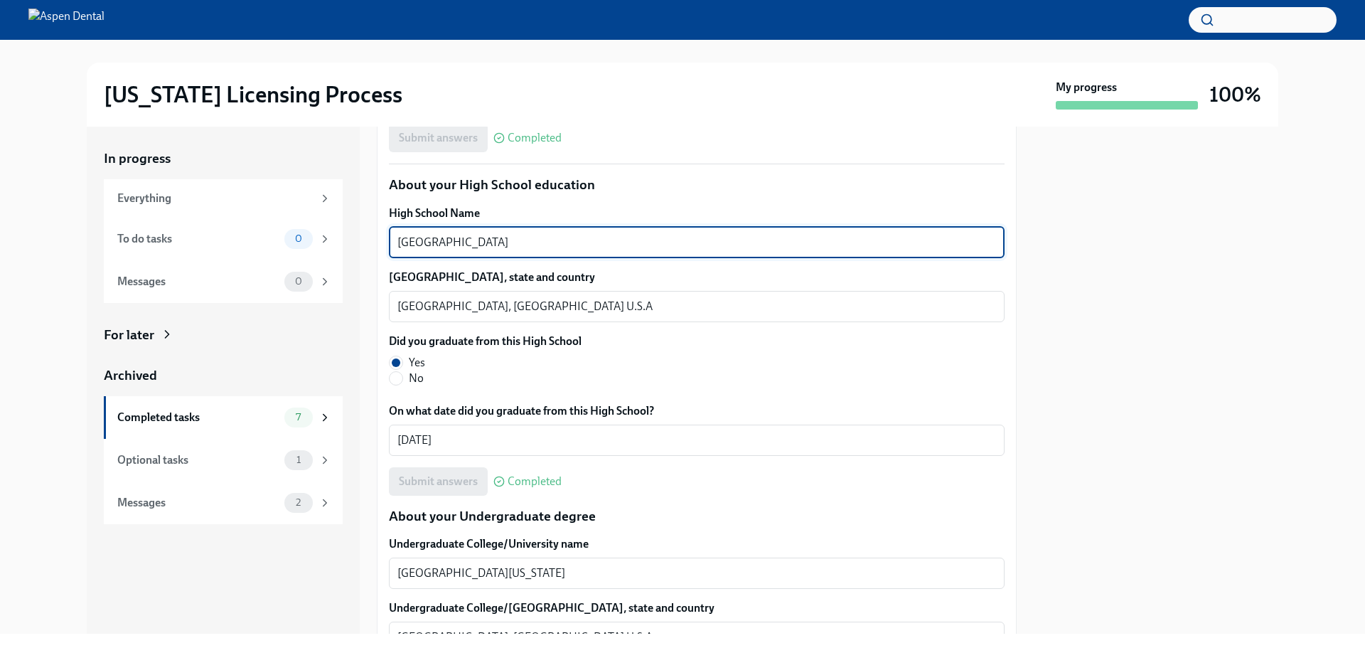
click at [367, 234] on div "In progress Everything To do tasks 0 Messages 0 For later Archived Completed ta…" at bounding box center [683, 380] width 1192 height 507
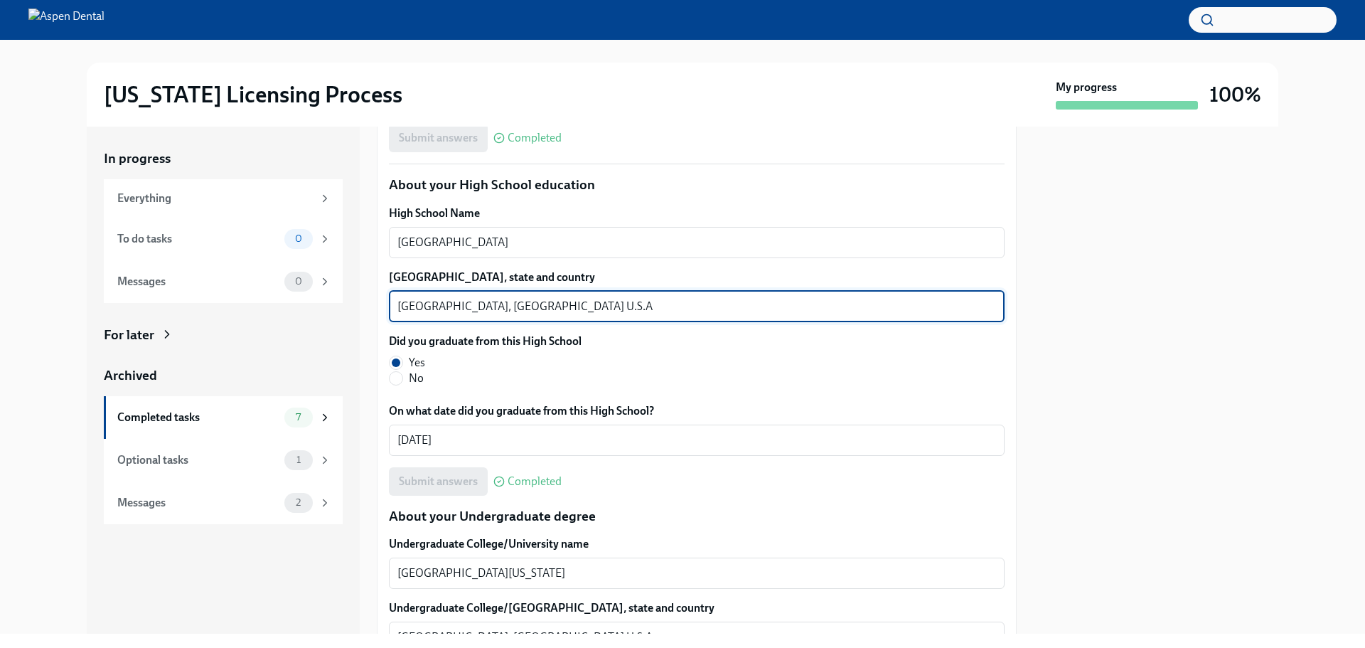
drag, startPoint x: 464, startPoint y: 306, endPoint x: 417, endPoint y: 308, distance: 47.0
click at [399, 306] on textarea "[GEOGRAPHIC_DATA], [GEOGRAPHIC_DATA] U.S.A" at bounding box center [696, 306] width 599 height 17
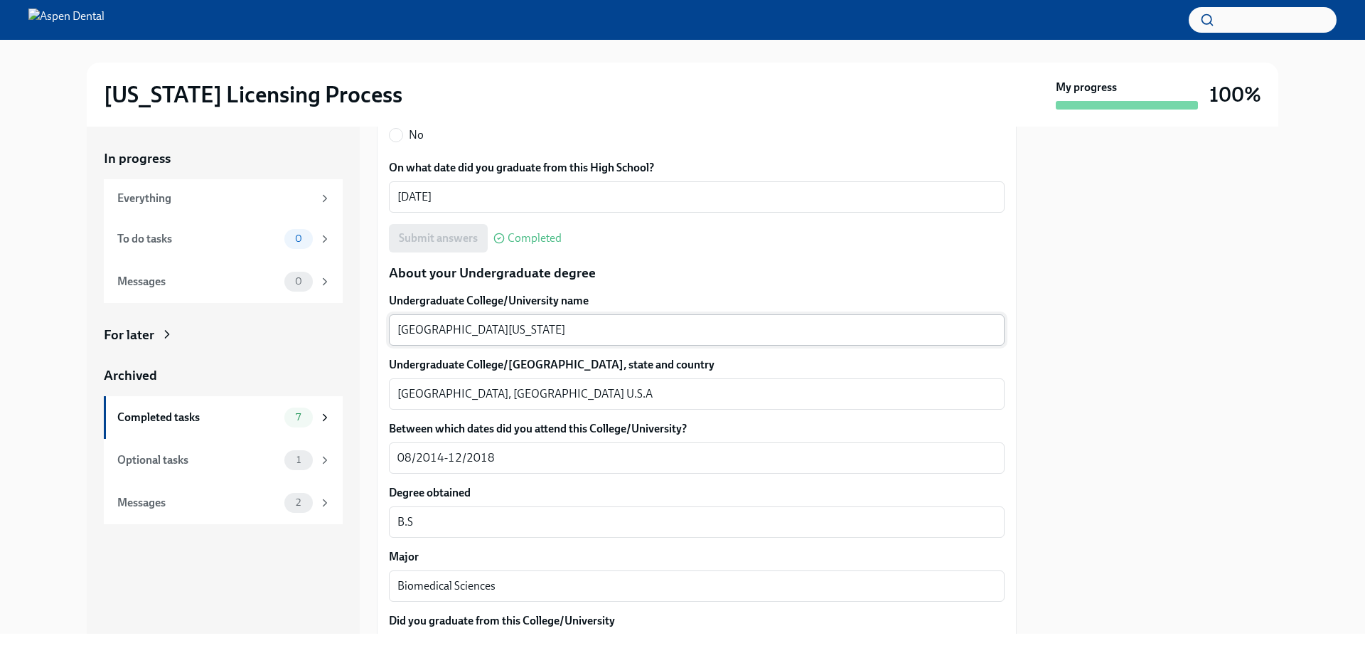
scroll to position [1280, 0]
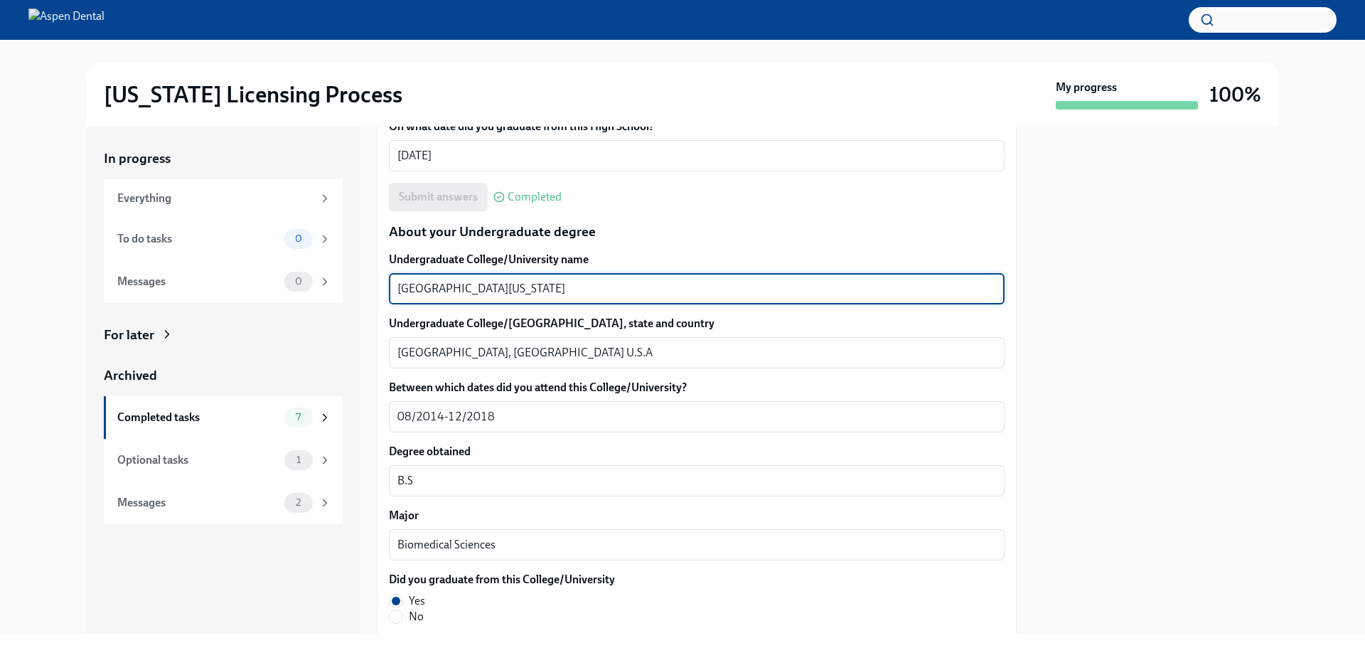
drag, startPoint x: 524, startPoint y: 288, endPoint x: 367, endPoint y: 283, distance: 157.2
click at [367, 283] on div "In progress Everything To do tasks 0 Messages 0 For later Archived Completed ta…" at bounding box center [683, 380] width 1192 height 507
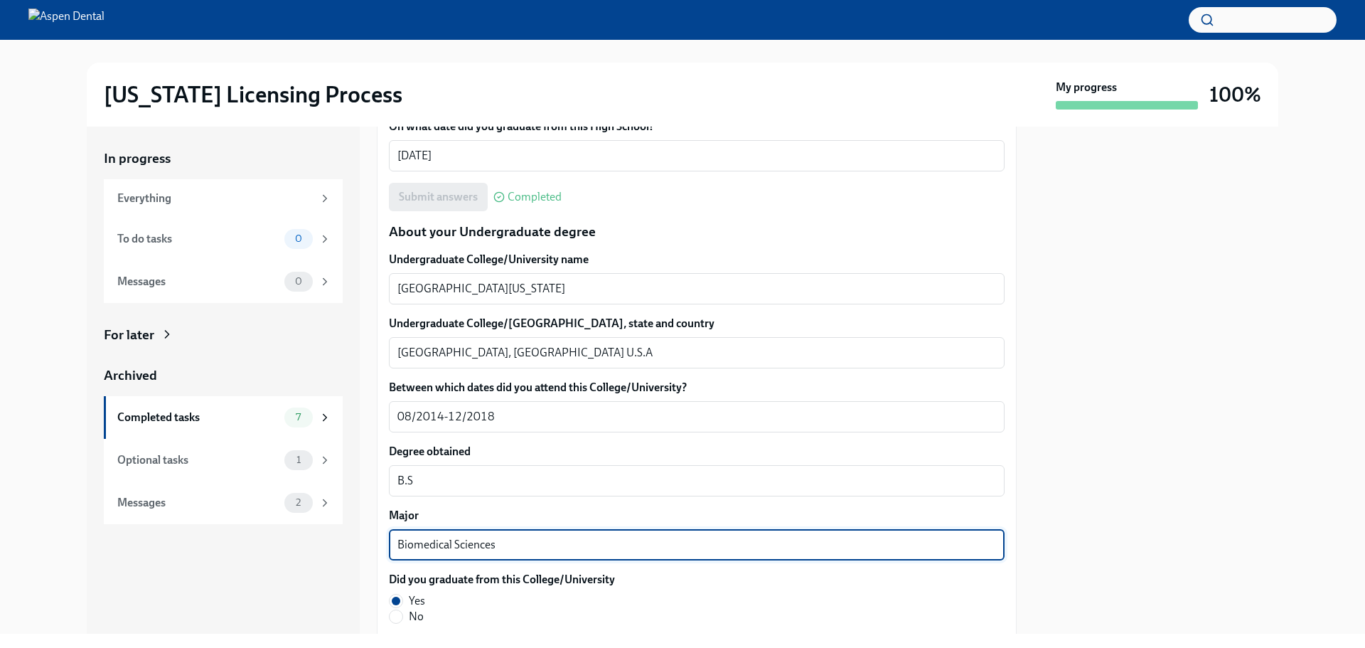
drag, startPoint x: 491, startPoint y: 545, endPoint x: 360, endPoint y: 540, distance: 130.9
click at [347, 537] on div "In progress Everything To do tasks 0 Messages 0 For later Archived Completed ta…" at bounding box center [683, 380] width 1192 height 507
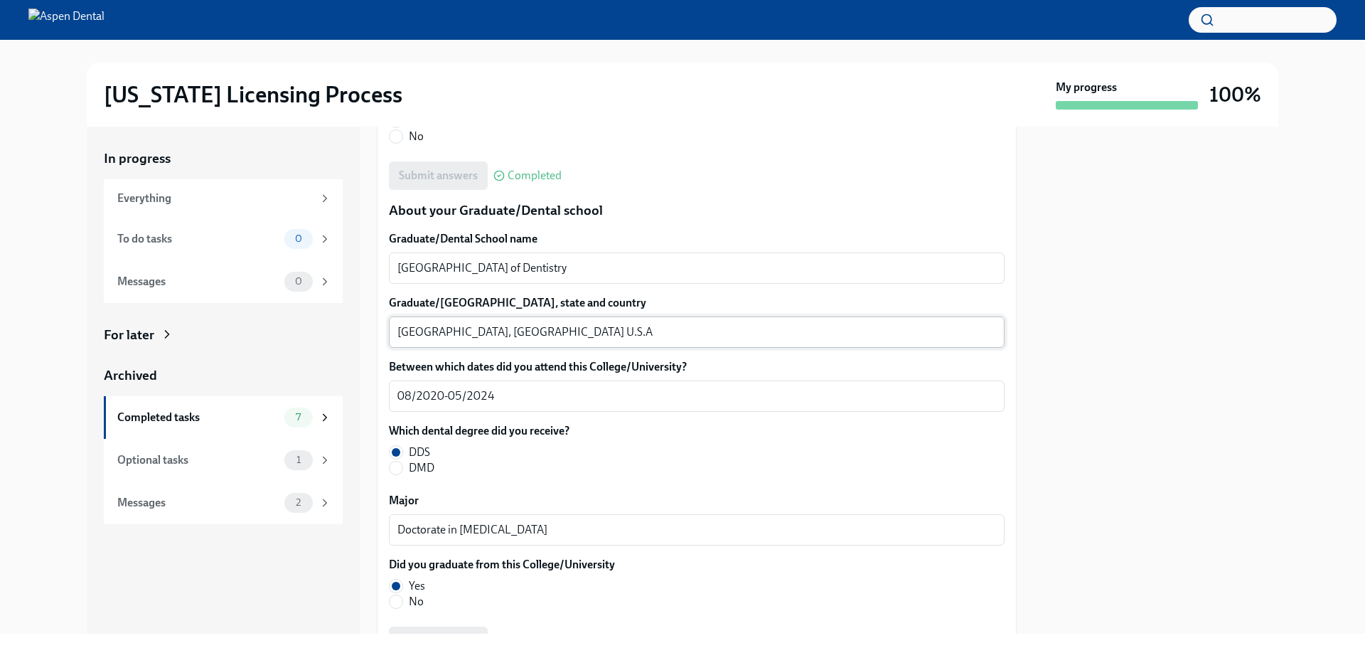
scroll to position [1777, 0]
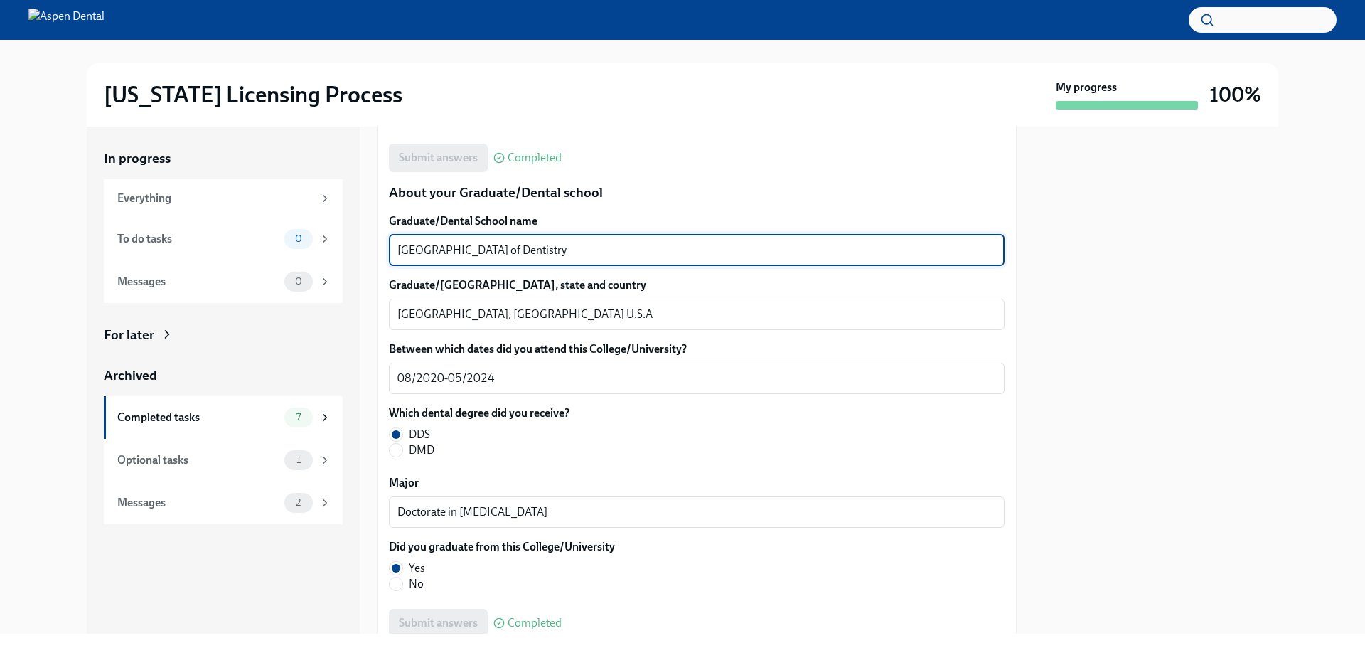
drag, startPoint x: 611, startPoint y: 250, endPoint x: 379, endPoint y: 250, distance: 232.5
click at [379, 250] on div "We will fill out the [US_STATE] State Application Form on your behalf – we'll j…" at bounding box center [697, 60] width 640 height 3061
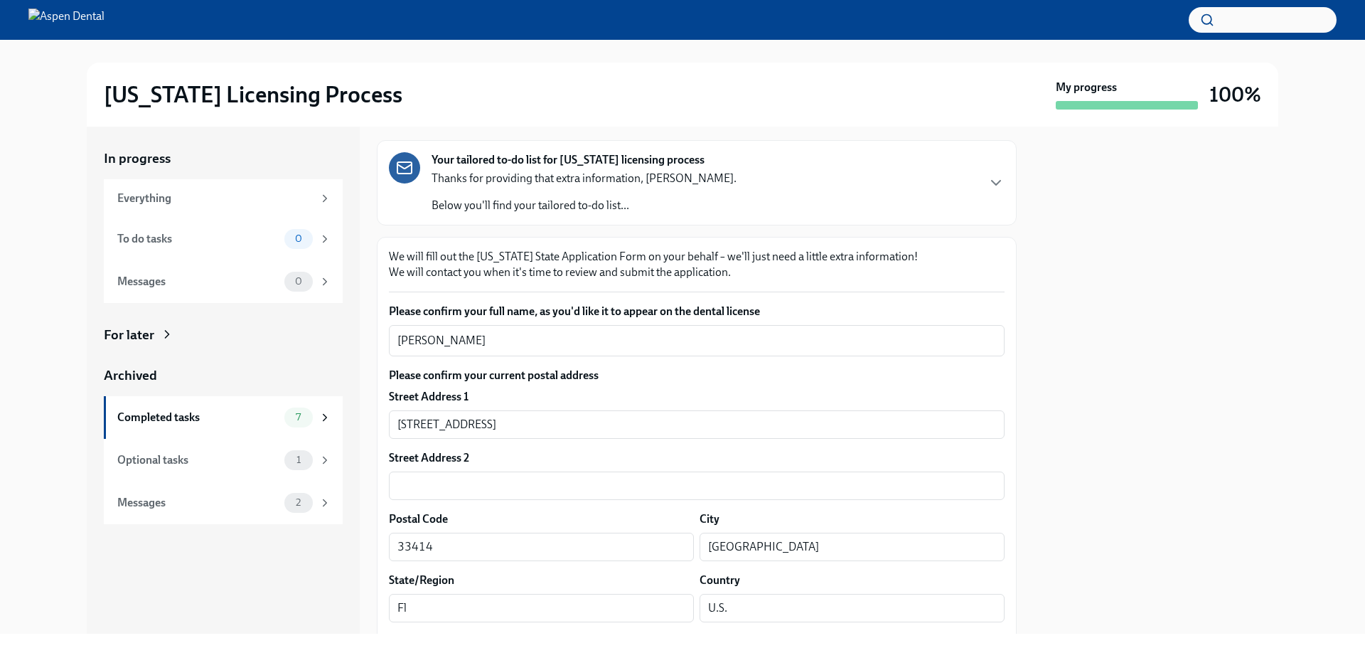
scroll to position [0, 0]
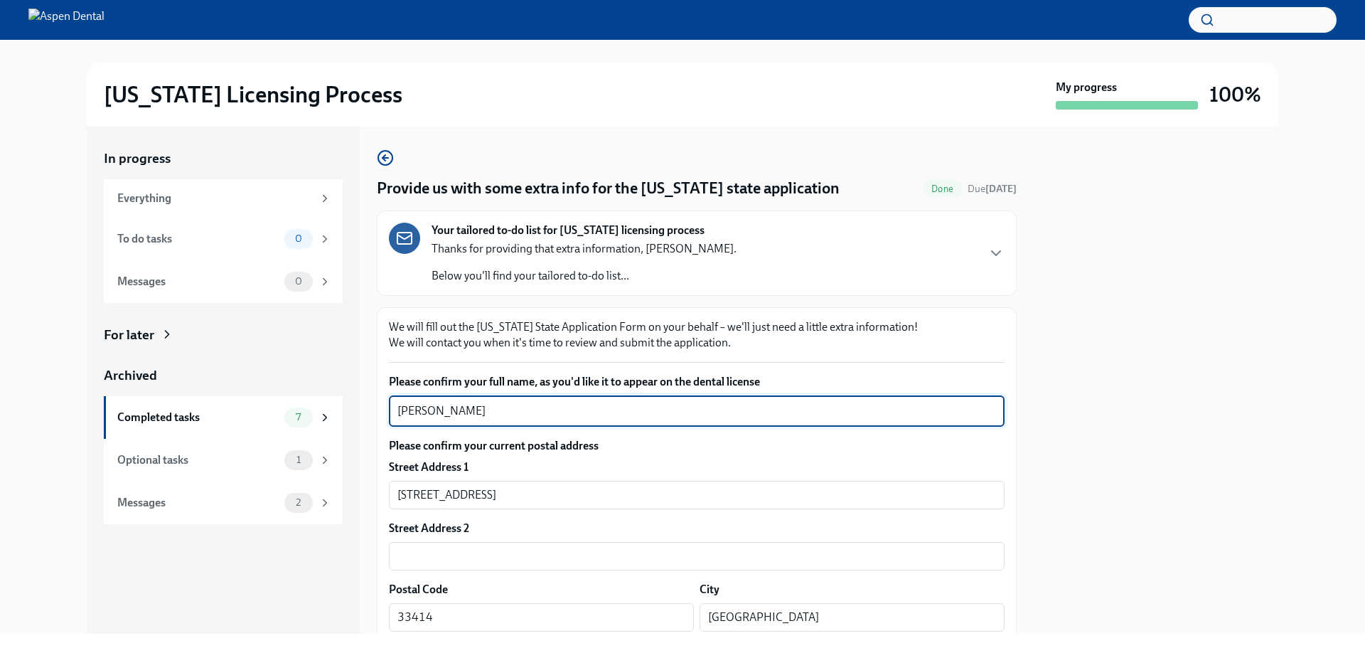
drag, startPoint x: 470, startPoint y: 407, endPoint x: 373, endPoint y: 402, distance: 96.8
click at [373, 402] on div "In progress Everything To do tasks 0 Messages 0 For later Archived Completed ta…" at bounding box center [683, 380] width 1192 height 507
